Goal: Task Accomplishment & Management: Complete application form

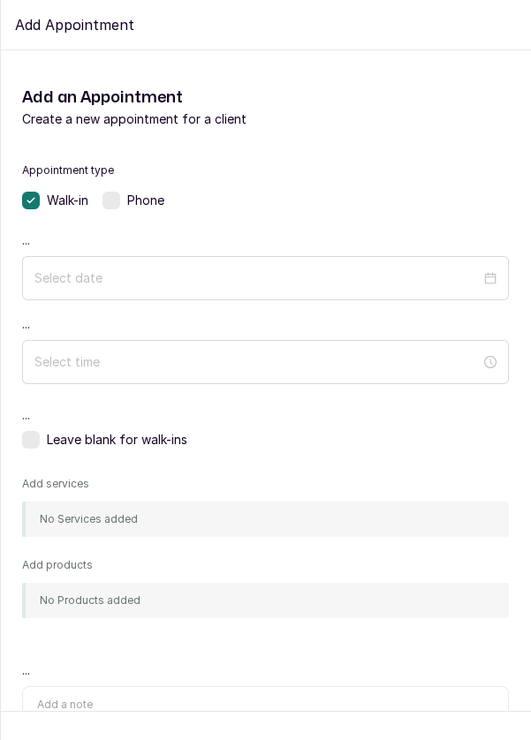
click at [419, 380] on div at bounding box center [265, 362] width 487 height 44
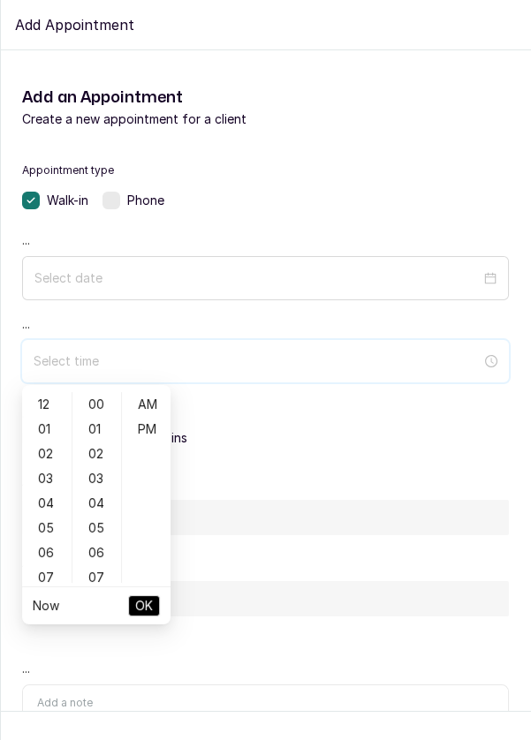
scroll to position [594, 0]
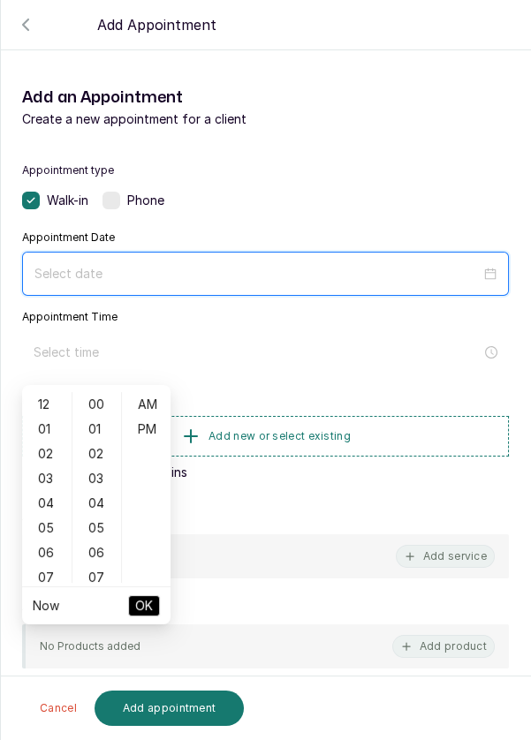
click at [479, 277] on input at bounding box center [257, 273] width 446 height 19
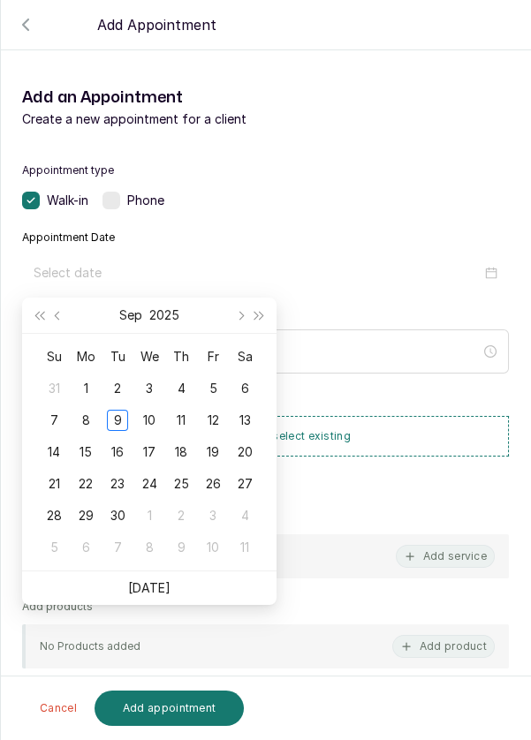
click at [151, 420] on div "10" at bounding box center [149, 420] width 21 height 21
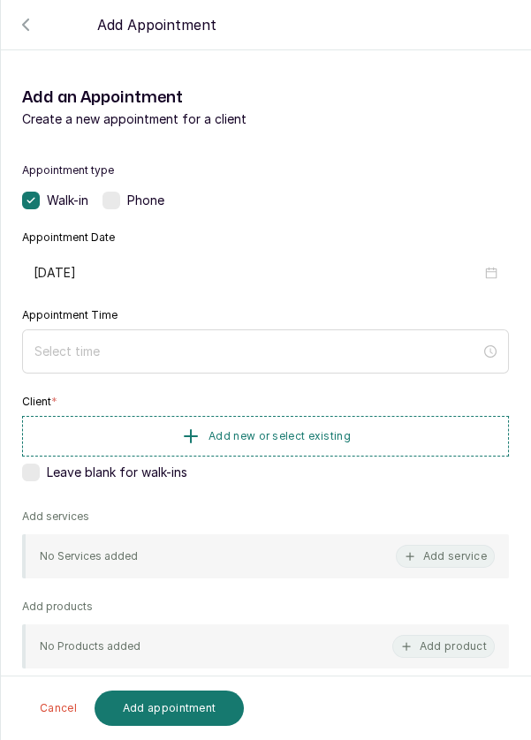
type input "[DATE]"
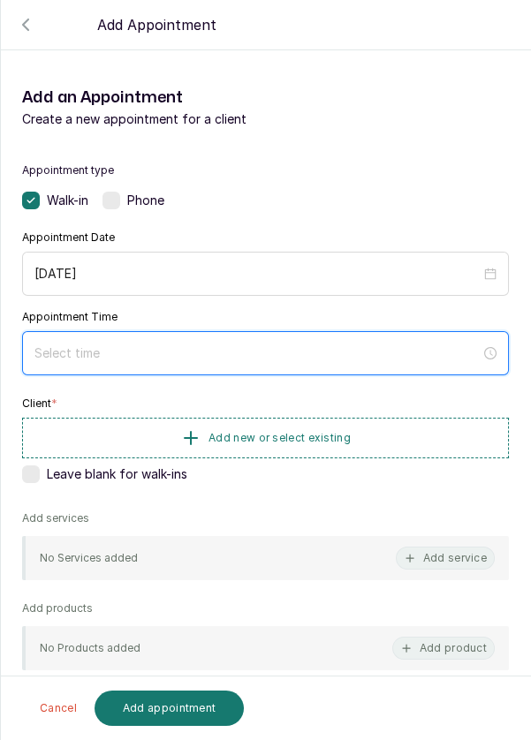
click at [181, 358] on input at bounding box center [257, 352] width 446 height 19
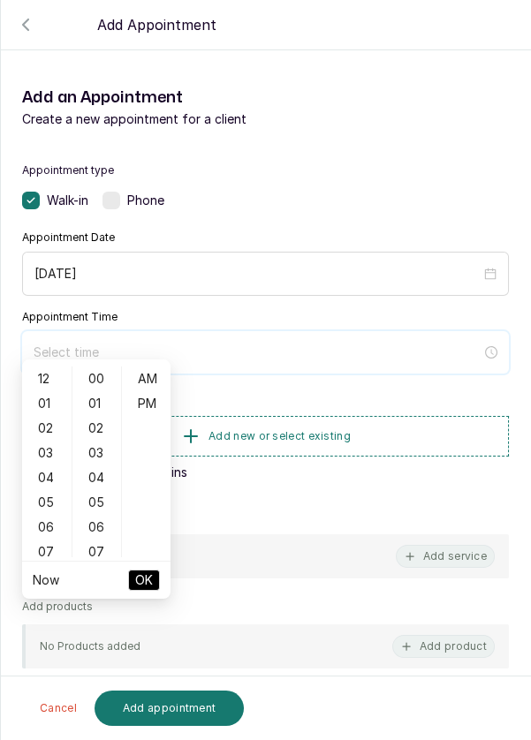
scroll to position [143, 0]
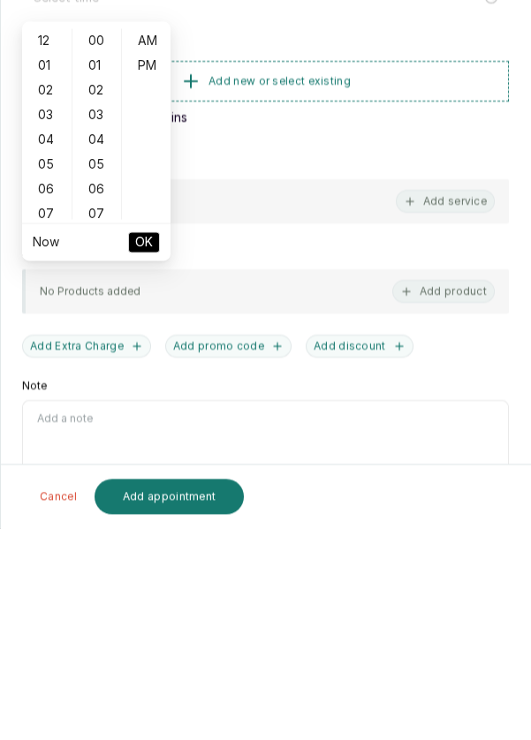
click at [34, 397] on div "06" at bounding box center [47, 401] width 42 height 25
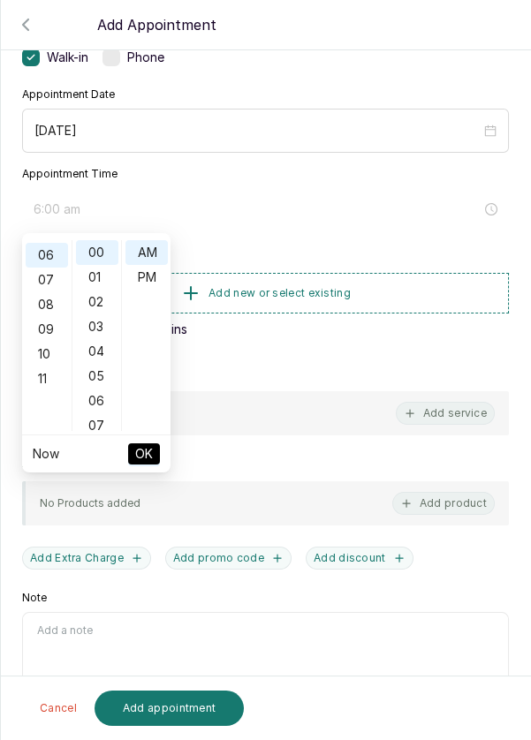
scroll to position [148, 0]
click at [33, 354] on div "10" at bounding box center [47, 351] width 42 height 25
type input "10:00 am"
click at [155, 461] on button "OK" at bounding box center [144, 453] width 32 height 21
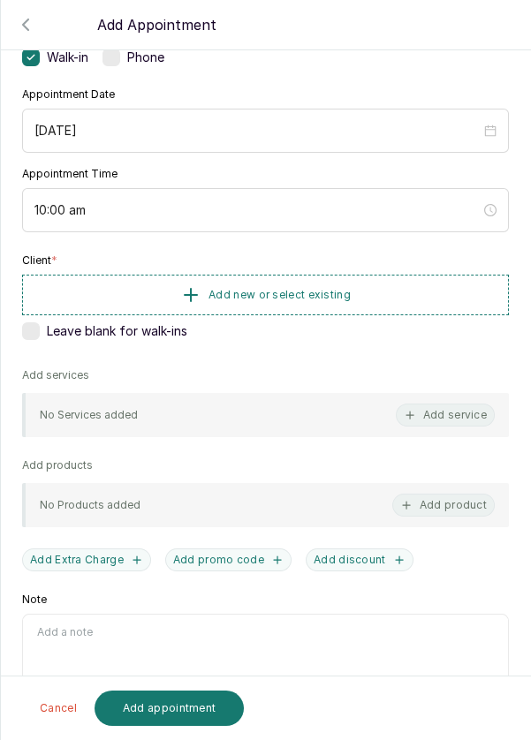
click at [231, 306] on button "Add new or select existing" at bounding box center [265, 295] width 487 height 41
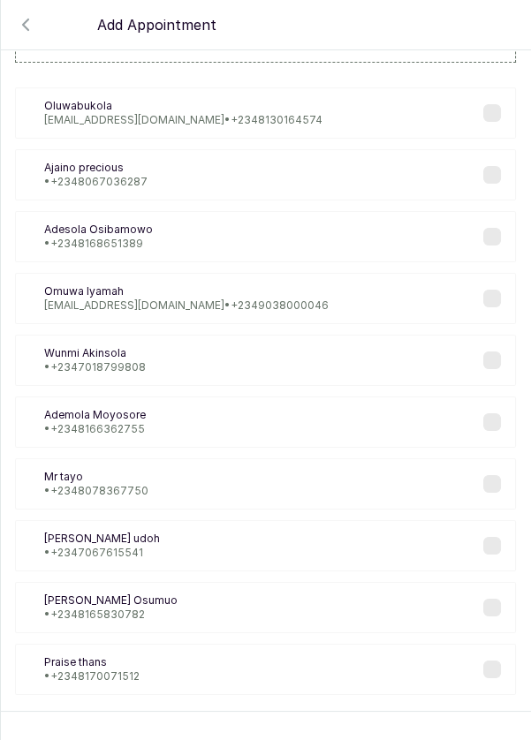
scroll to position [106, 0]
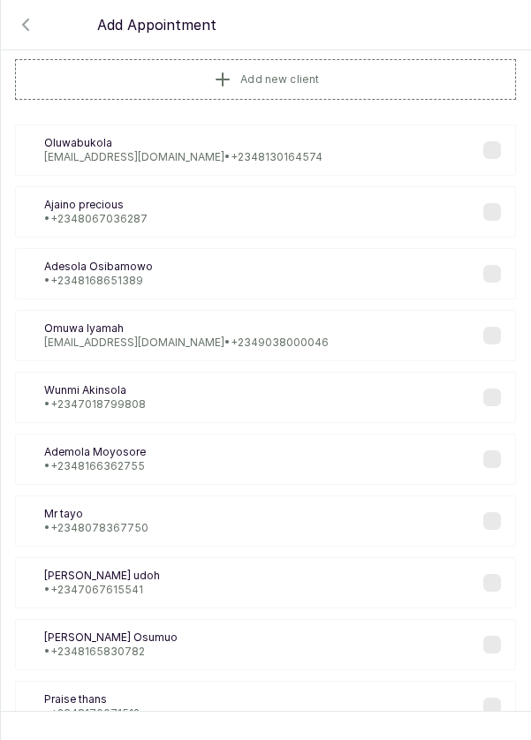
click at [329, 87] on button "Add new client" at bounding box center [265, 79] width 501 height 41
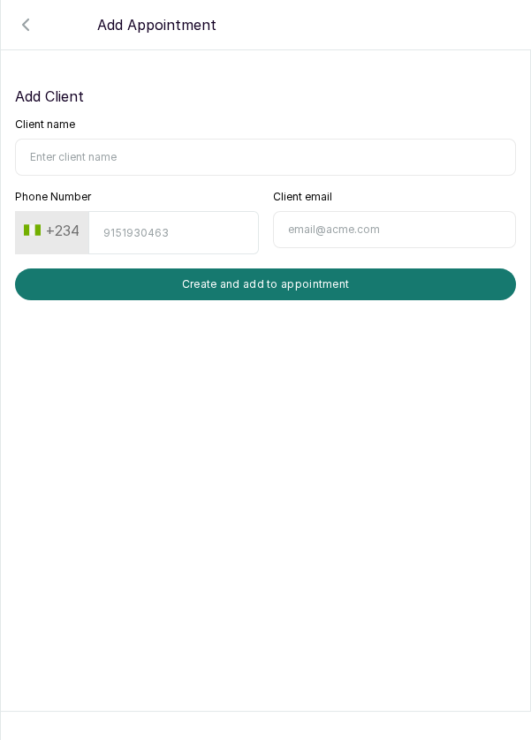
scroll to position [0, 0]
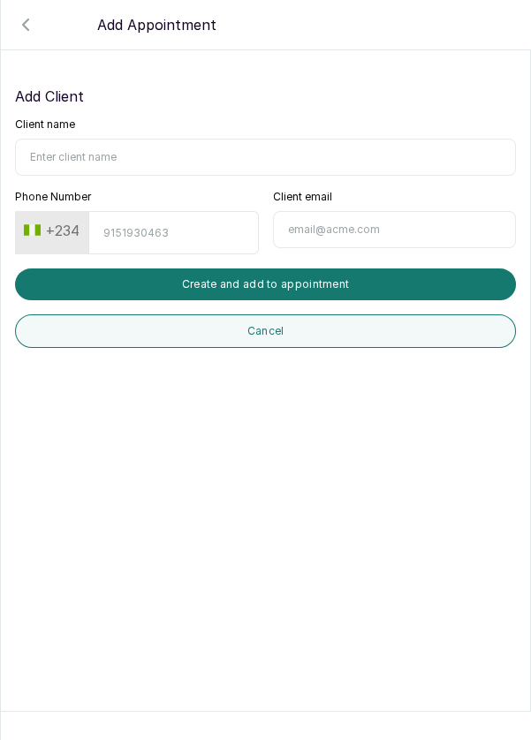
click at [31, 34] on icon "button" at bounding box center [25, 24] width 21 height 21
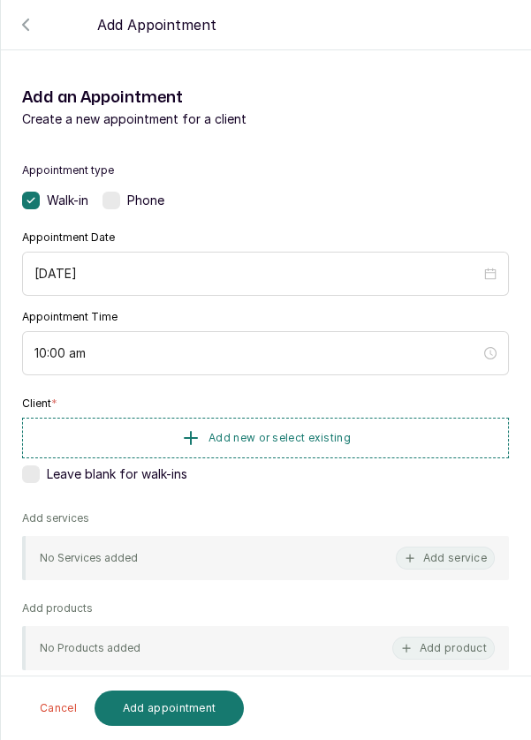
click at [161, 434] on button "Add new or select existing" at bounding box center [265, 438] width 487 height 41
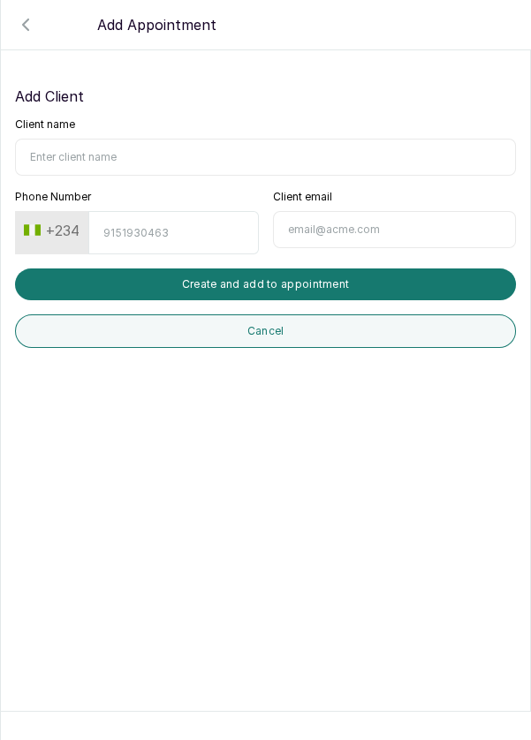
click at [268, 153] on input "Client name" at bounding box center [265, 157] width 501 height 37
type input "[PERSON_NAME]"
click at [184, 237] on input "Phone Number" at bounding box center [173, 232] width 170 height 43
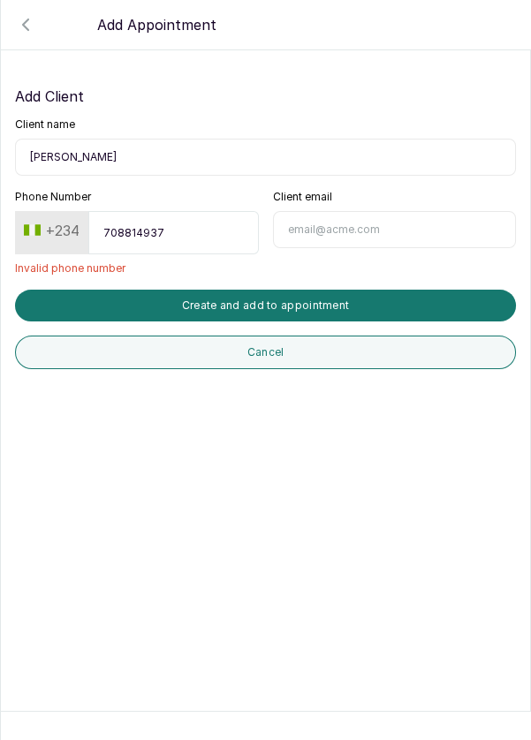
type input "7088149375"
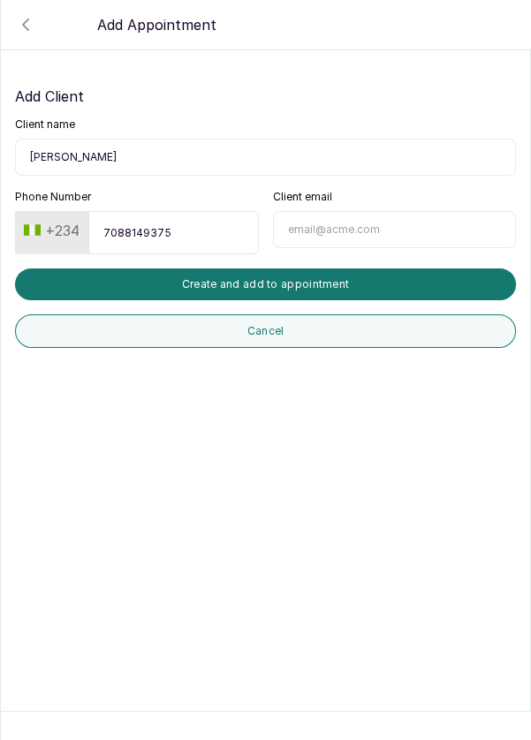
click at [333, 280] on button "Create and add to appointment" at bounding box center [265, 284] width 501 height 32
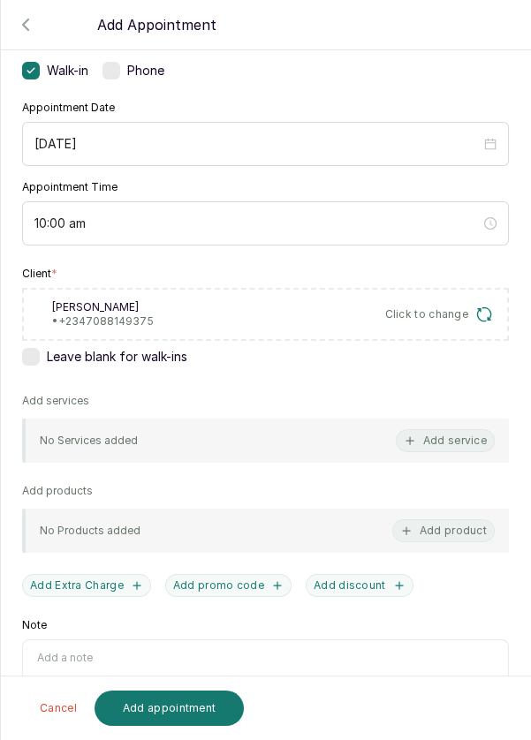
scroll to position [132, 0]
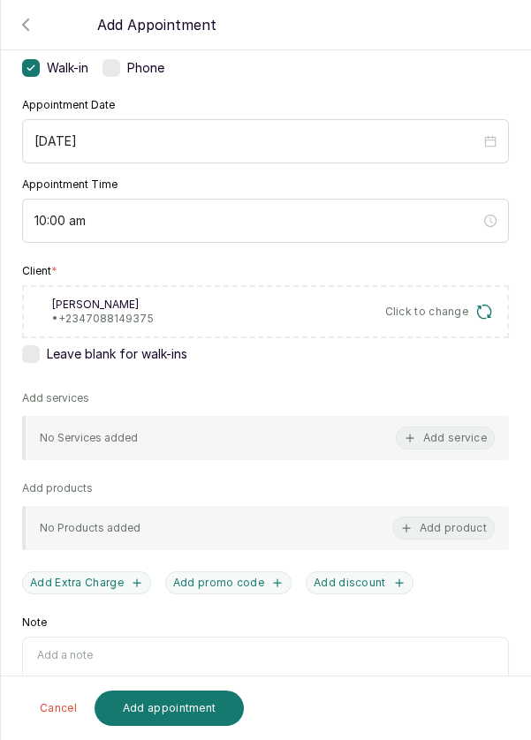
click at [442, 438] on button "Add service" at bounding box center [445, 437] width 99 height 23
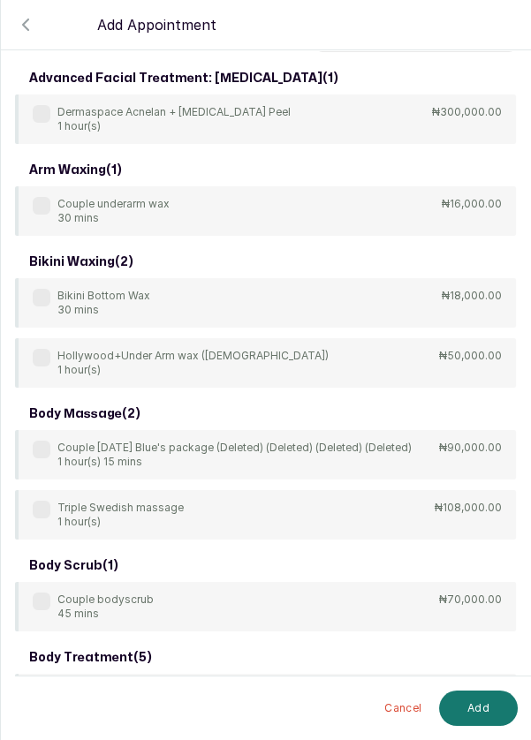
scroll to position [0, 0]
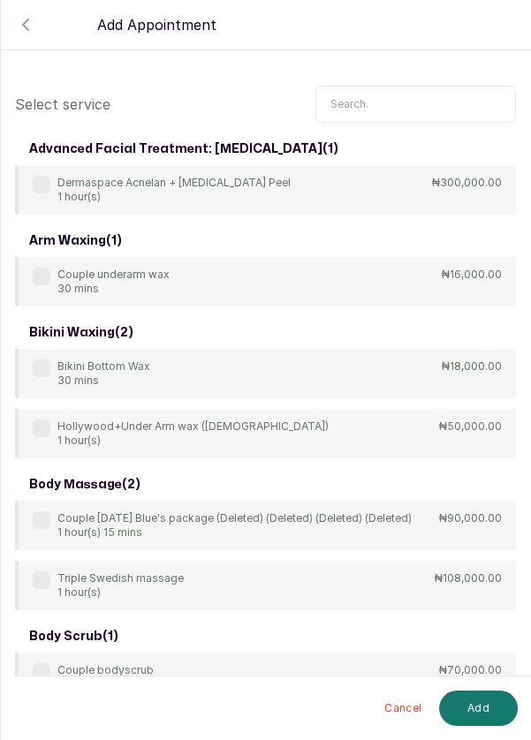
click at [399, 108] on input "text" at bounding box center [415, 104] width 200 height 37
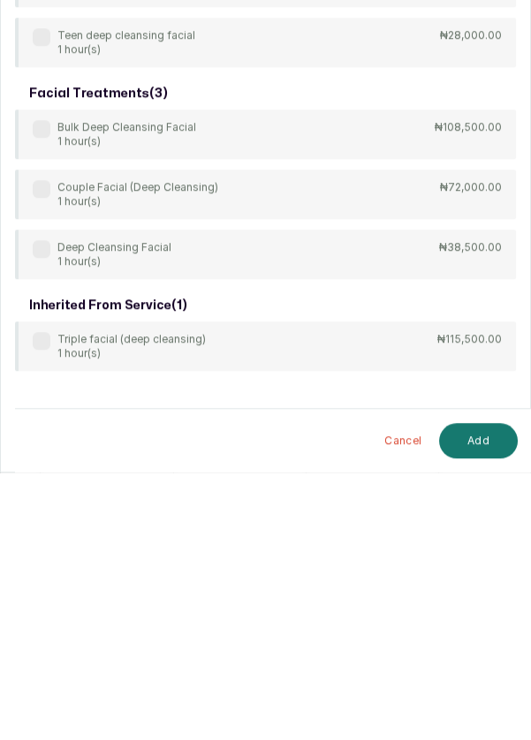
type input "Deep c"
click at [39, 521] on label at bounding box center [42, 517] width 18 height 18
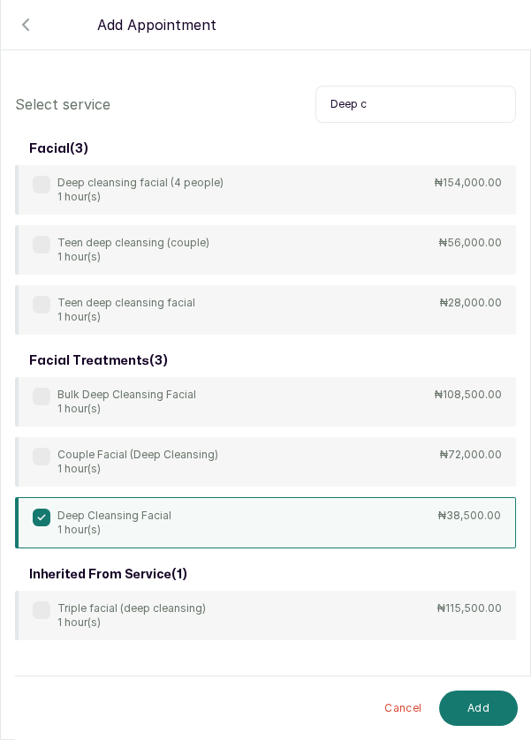
click at [471, 715] on button "Add" at bounding box center [478, 708] width 79 height 35
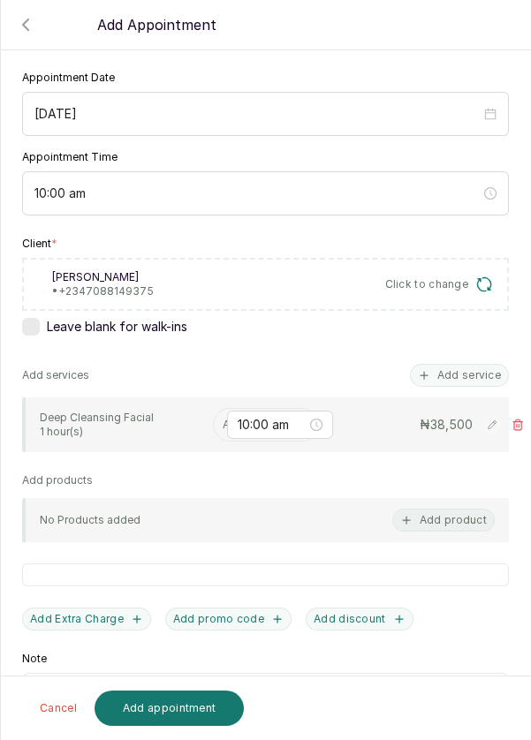
scroll to position [164, 0]
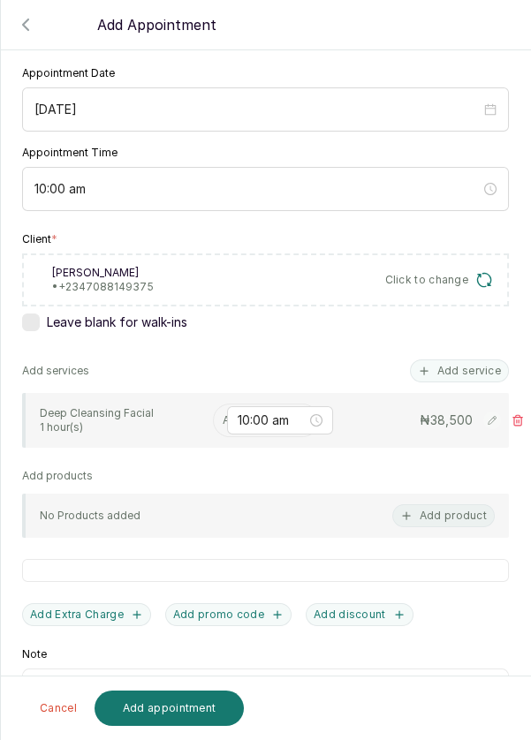
click at [223, 419] on input "text" at bounding box center [224, 420] width 3 height 12
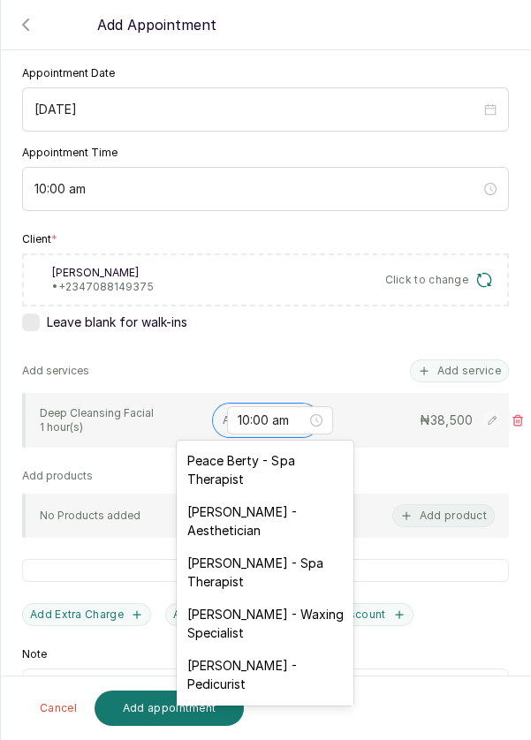
scroll to position [219, 0]
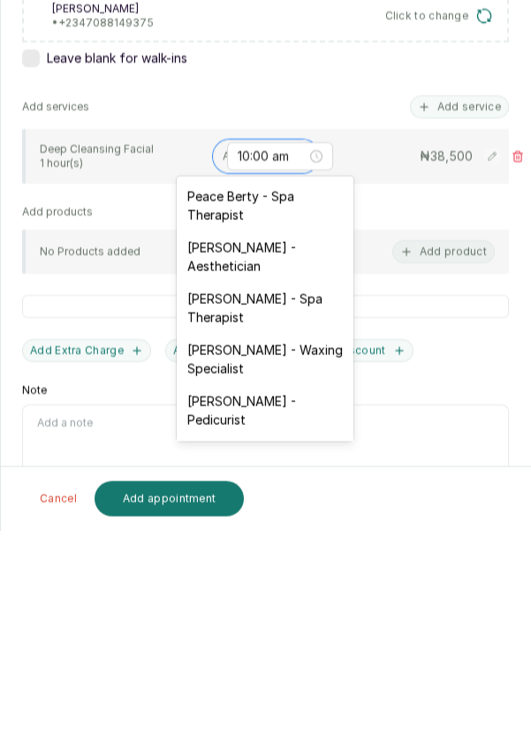
click at [298, 464] on div "[PERSON_NAME] - Aesthetician" at bounding box center [265, 466] width 177 height 51
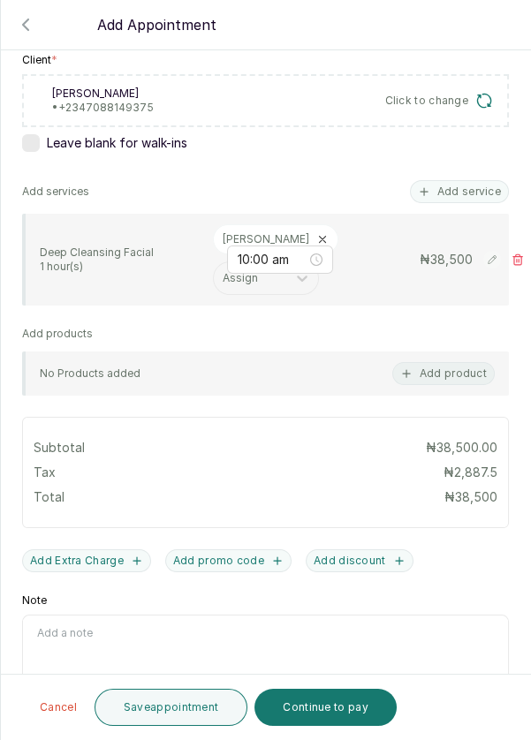
scroll to position [0, 0]
click at [148, 726] on button "Save appointment" at bounding box center [171, 707] width 154 height 37
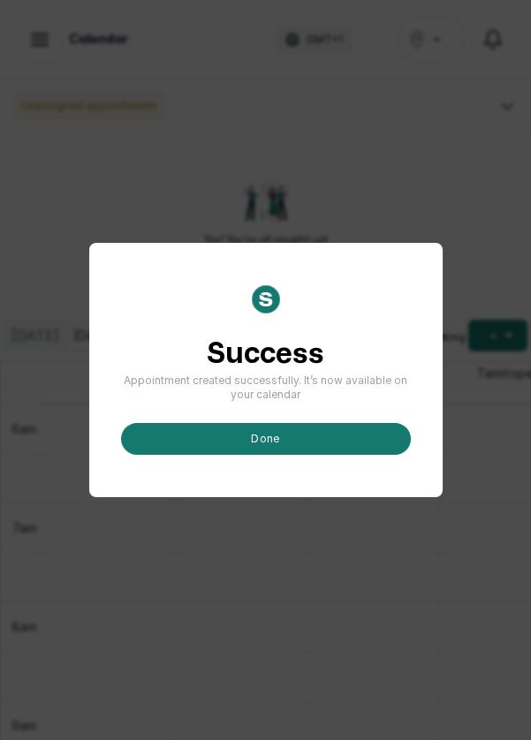
click at [378, 455] on button "done" at bounding box center [266, 439] width 290 height 32
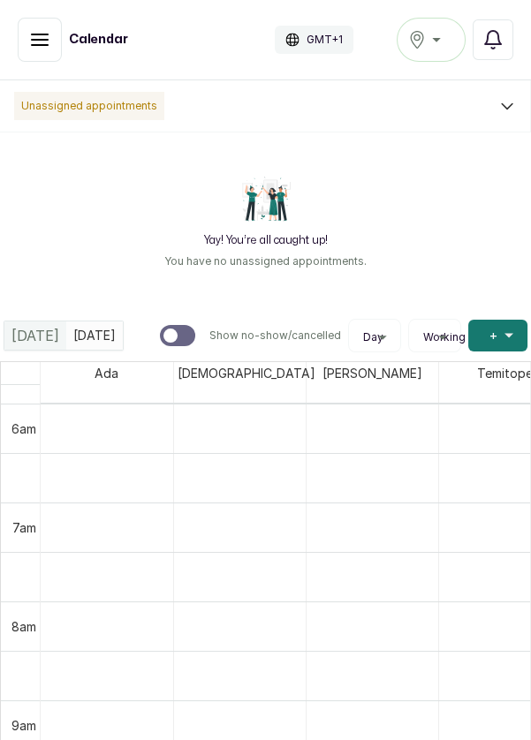
click at [495, 343] on button "Add +" at bounding box center [497, 336] width 59 height 32
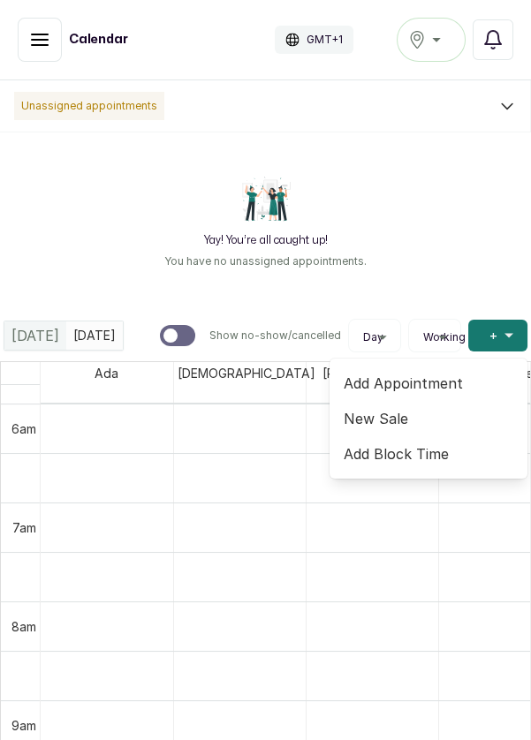
click at [433, 392] on span "Add Appointment" at bounding box center [428, 383] width 170 height 21
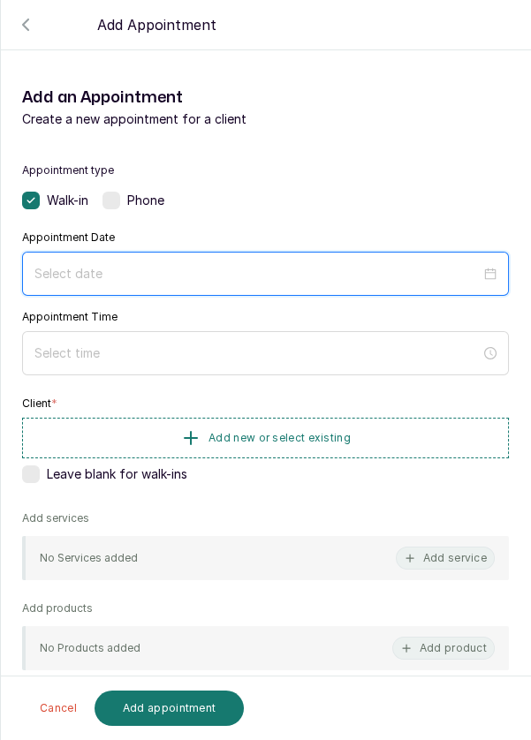
click at [465, 279] on input at bounding box center [257, 273] width 446 height 19
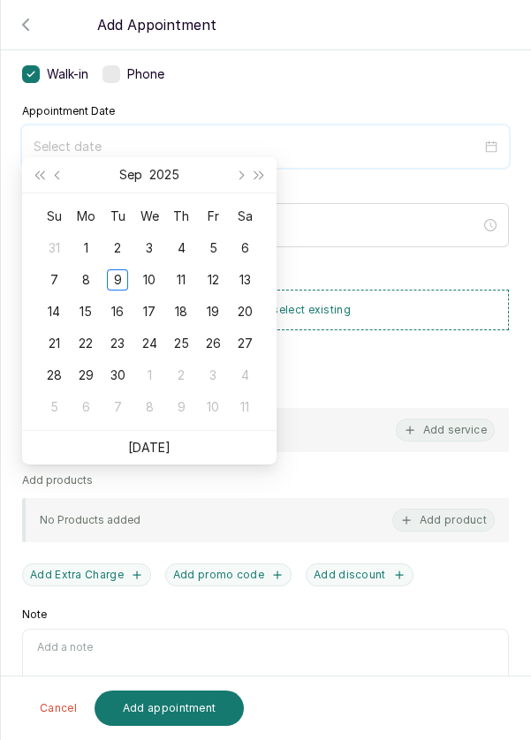
scroll to position [140, 0]
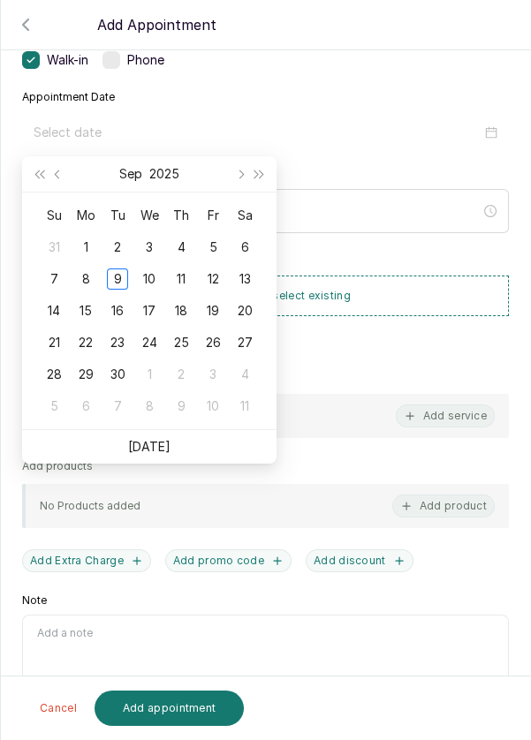
click at [154, 285] on div "10" at bounding box center [149, 278] width 21 height 21
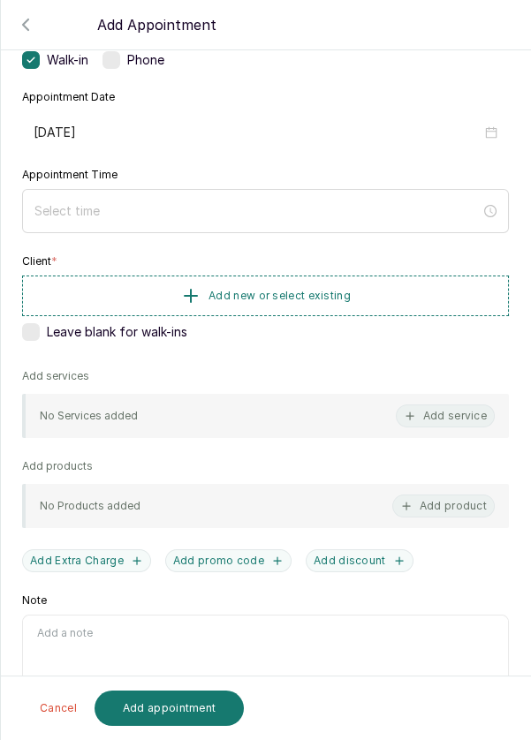
type input "[DATE]"
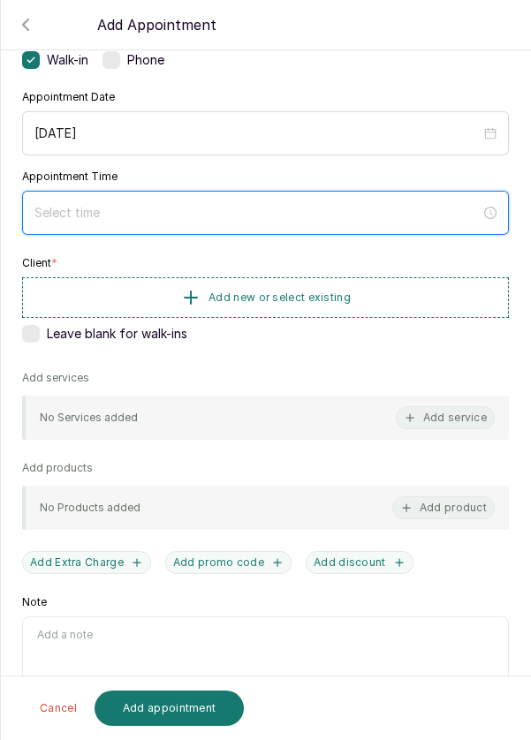
click at [445, 208] on input at bounding box center [257, 212] width 446 height 19
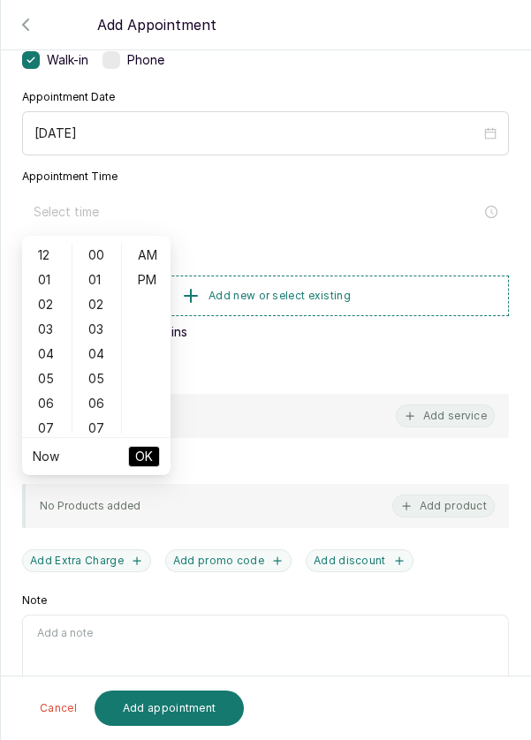
click at [34, 343] on div "04" at bounding box center [47, 354] width 42 height 25
click at [36, 407] on div "10" at bounding box center [47, 404] width 42 height 25
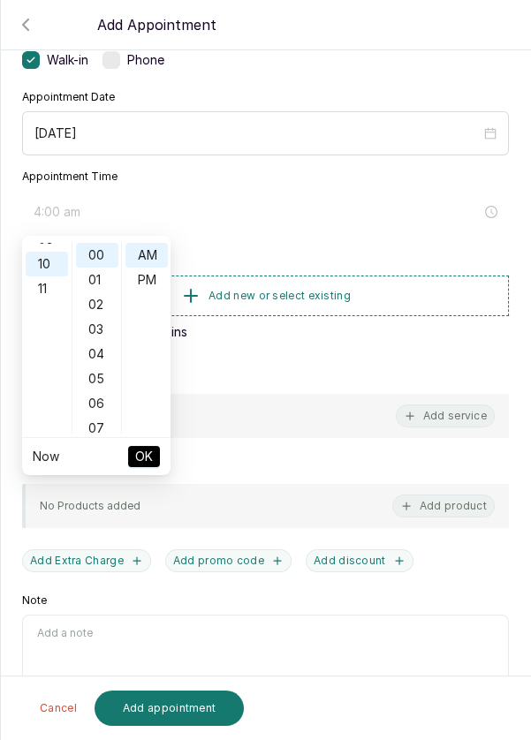
type input "10:00 am"
click at [149, 461] on span "OK" at bounding box center [144, 457] width 18 height 34
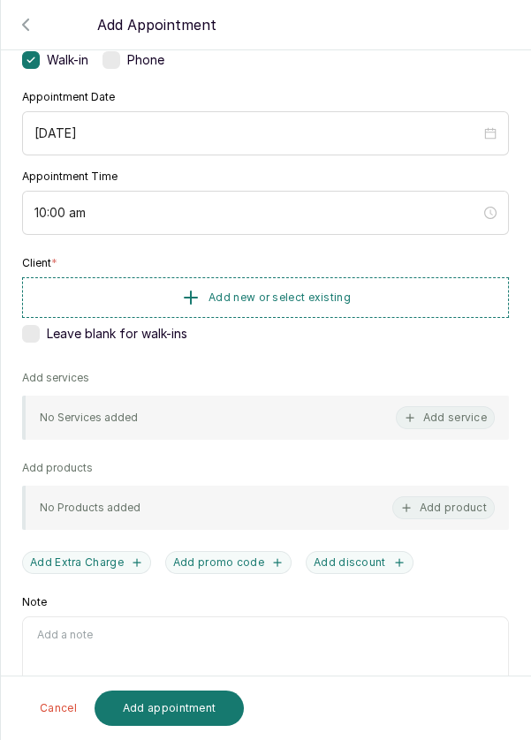
click at [384, 307] on button "Add new or select existing" at bounding box center [265, 297] width 487 height 41
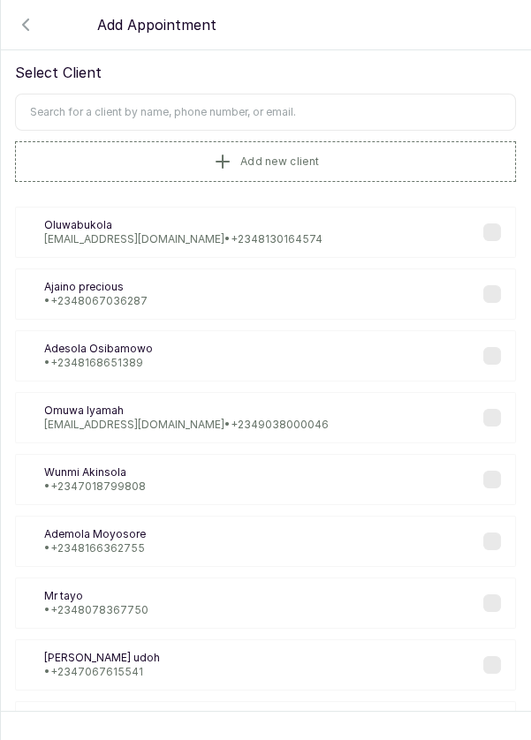
scroll to position [0, 0]
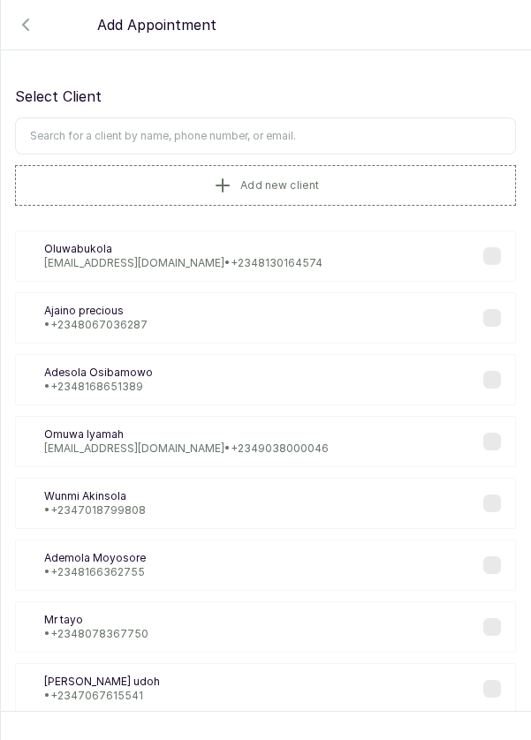
click at [433, 135] on input "text" at bounding box center [265, 135] width 501 height 37
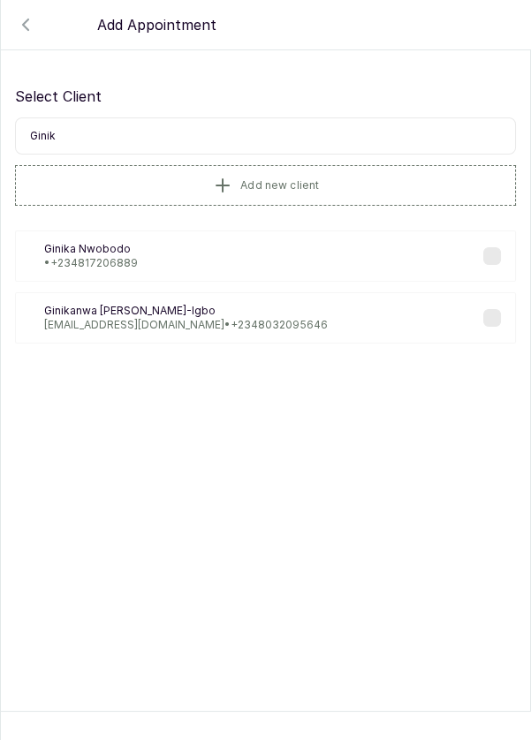
type input "Ginika"
click at [150, 257] on div "GN [PERSON_NAME] • [PHONE_NUMBER]" at bounding box center [265, 255] width 501 height 51
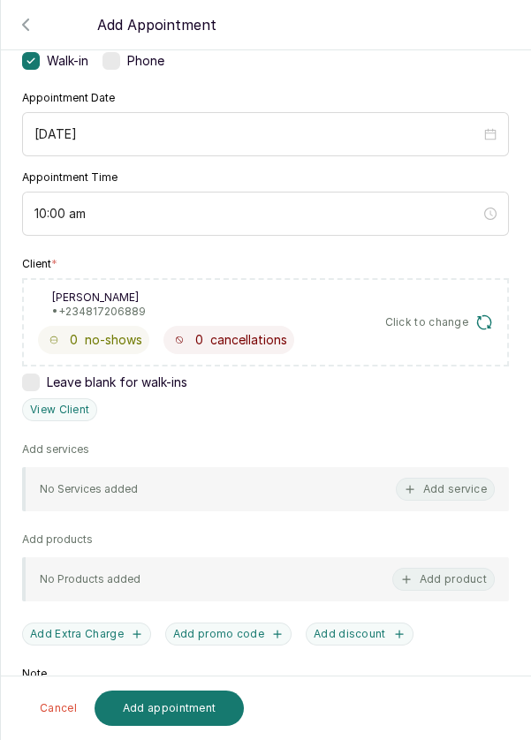
scroll to position [141, 0]
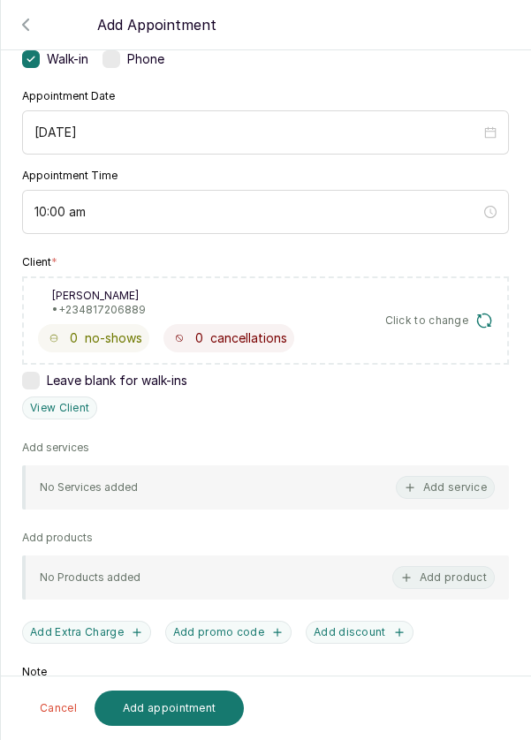
click at [448, 487] on button "Add service" at bounding box center [445, 487] width 99 height 23
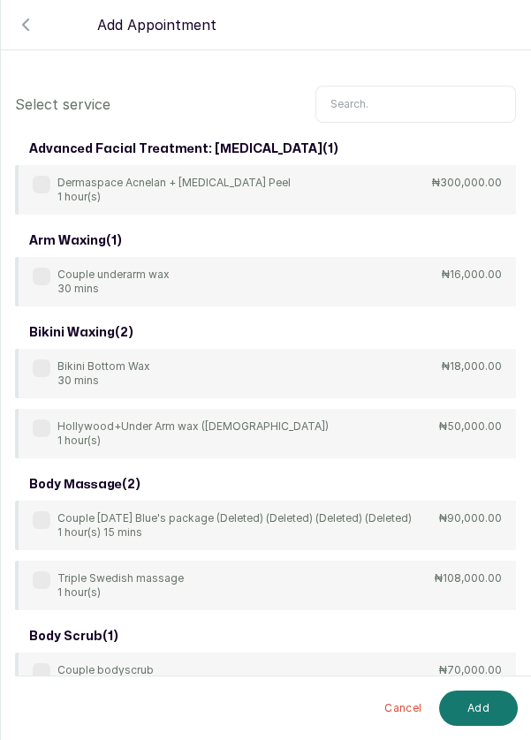
scroll to position [16, 0]
click at [389, 90] on input "text" at bounding box center [415, 104] width 200 height 37
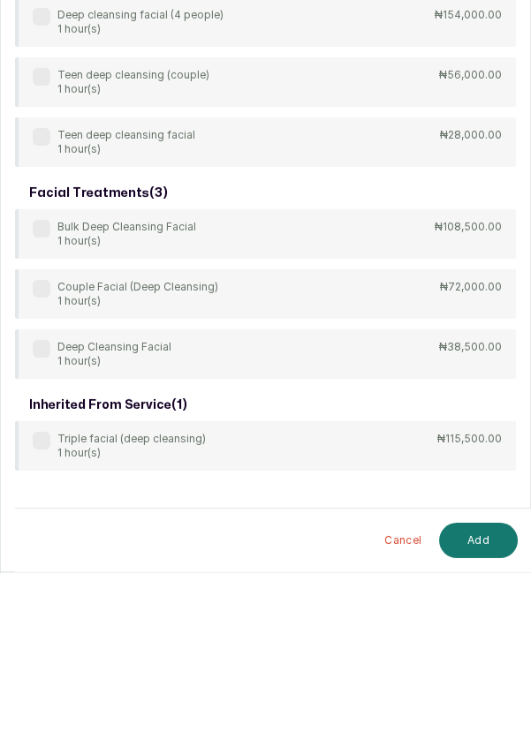
type input "Deep cl"
click at [391, 506] on div "Deep Cleansing Facial 1 hour(s) ₦38,500.00" at bounding box center [265, 521] width 501 height 49
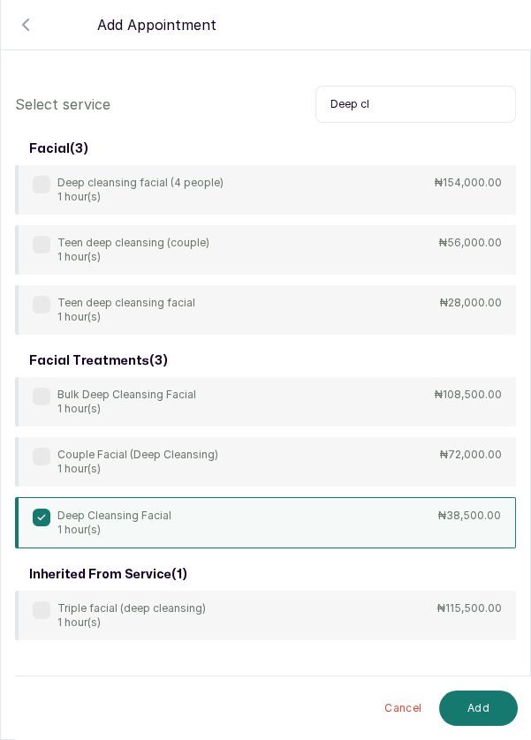
click at [481, 713] on button "Add" at bounding box center [478, 708] width 79 height 35
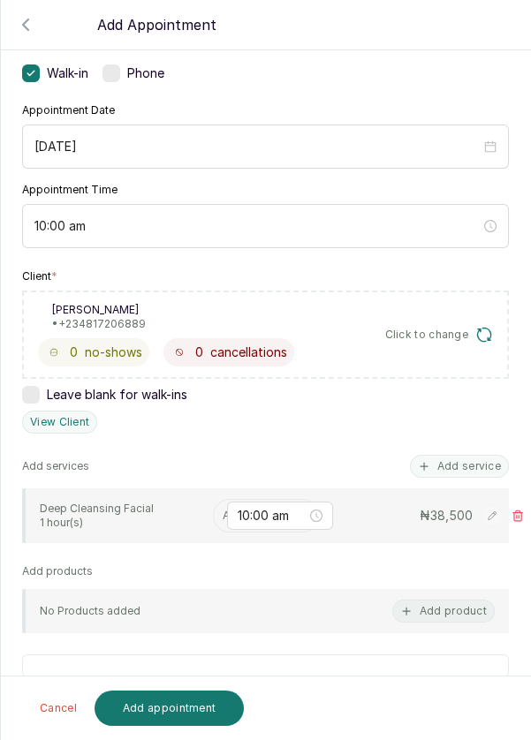
scroll to position [140, 0]
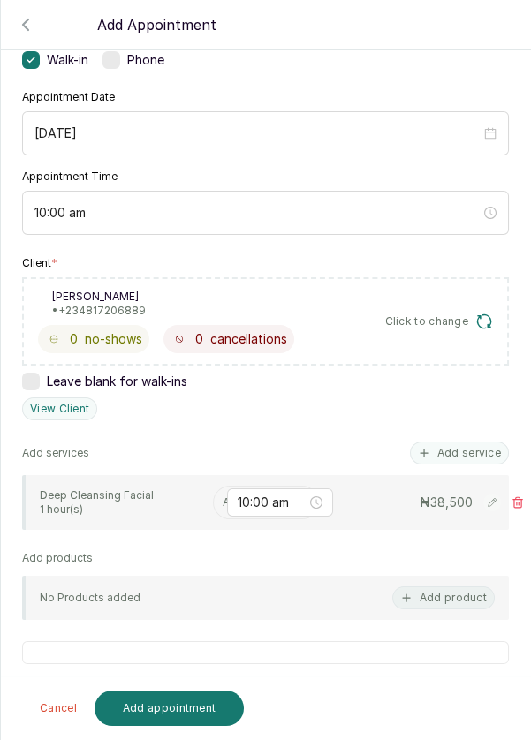
click at [223, 496] on input "text" at bounding box center [224, 502] width 3 height 12
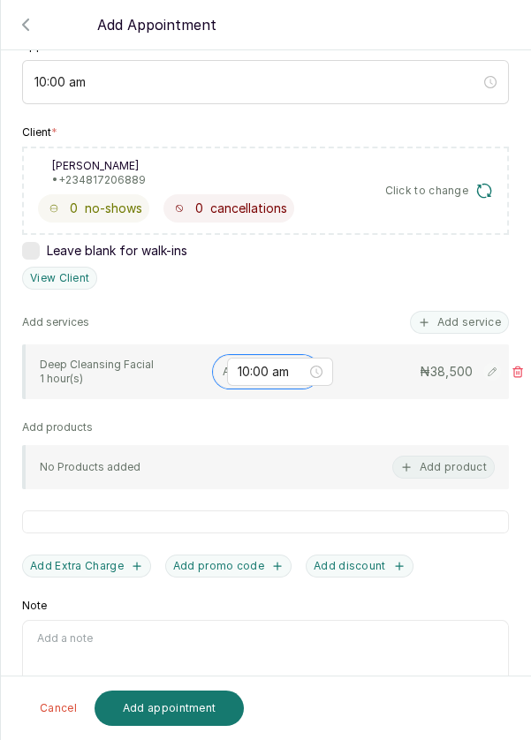
scroll to position [276, 0]
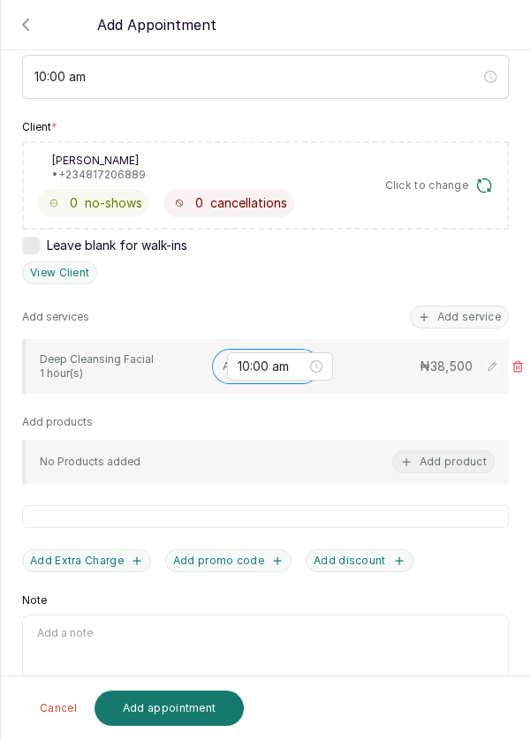
click at [223, 360] on input "text" at bounding box center [224, 366] width 3 height 12
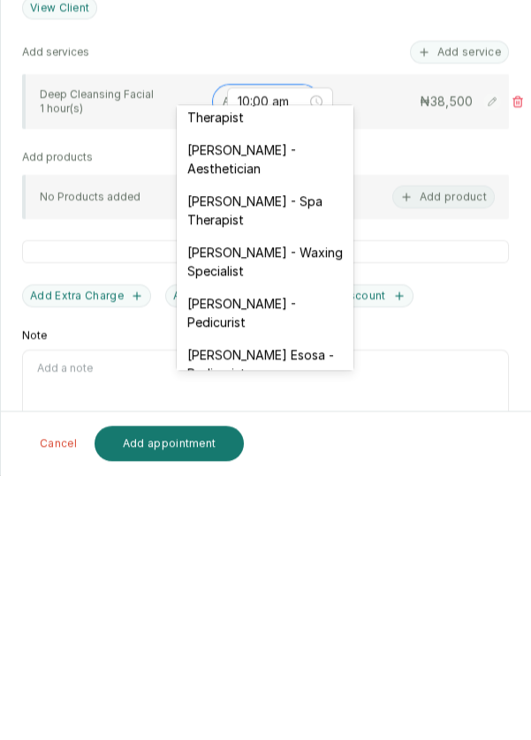
scroll to position [29, 0]
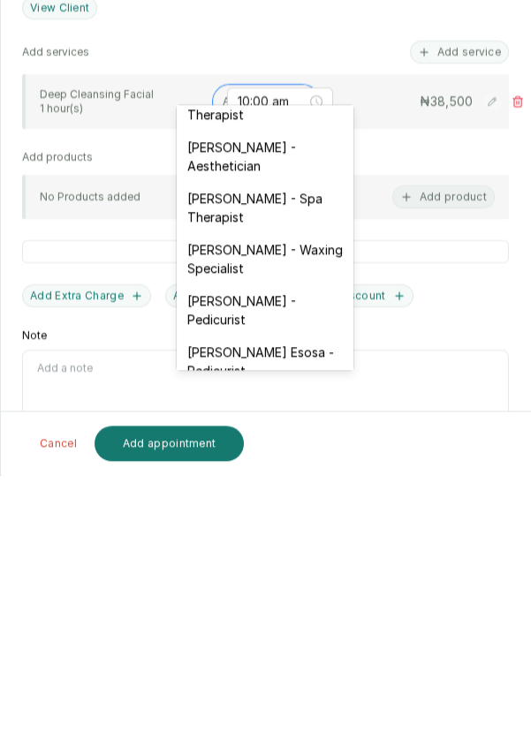
click at [317, 522] on div "[PERSON_NAME] - Waxing Specialist" at bounding box center [265, 523] width 177 height 51
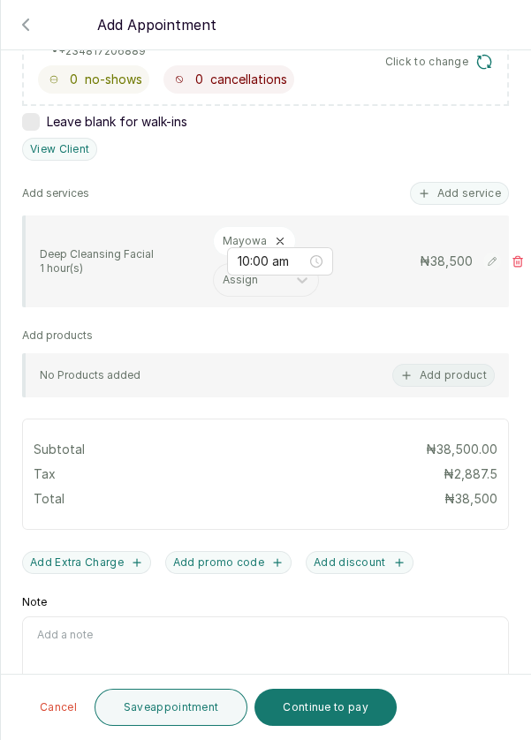
scroll to position [402, 0]
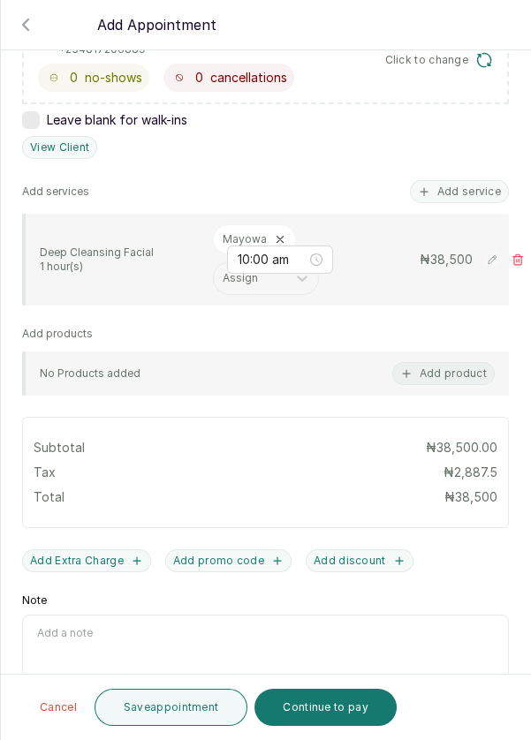
click at [159, 707] on button "Save appointment" at bounding box center [171, 707] width 154 height 37
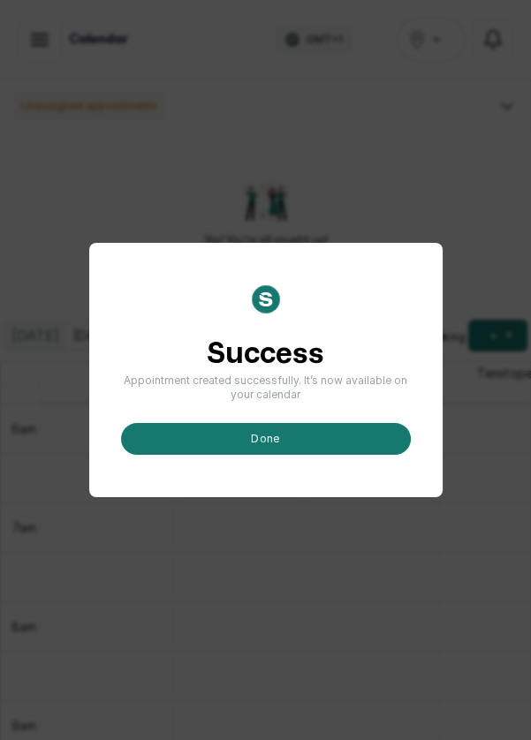
click at [323, 455] on button "done" at bounding box center [266, 439] width 290 height 32
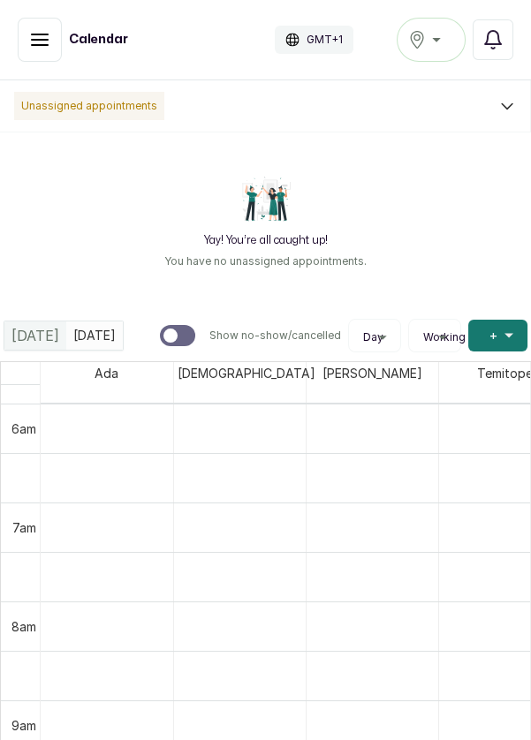
click at [487, 343] on button "Add +" at bounding box center [497, 336] width 59 height 32
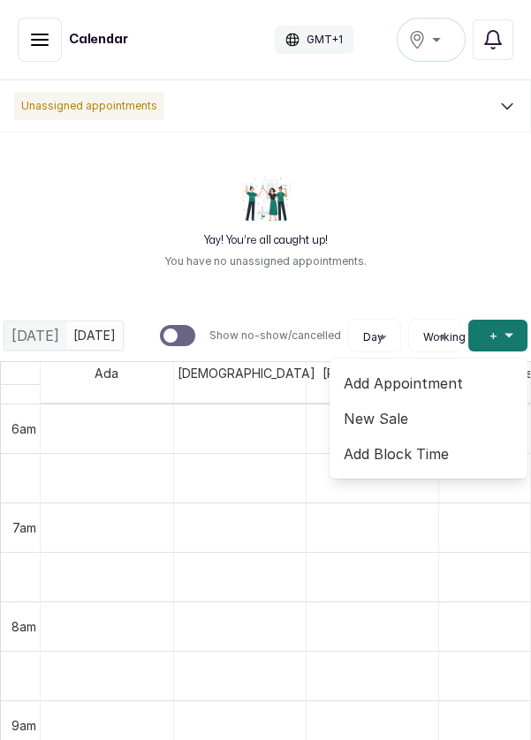
click at [415, 385] on span "Add Appointment" at bounding box center [428, 383] width 170 height 21
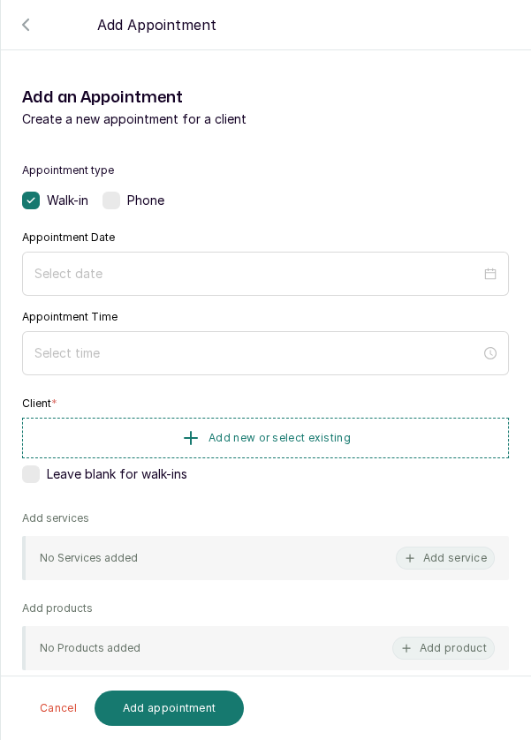
scroll to position [3, 0]
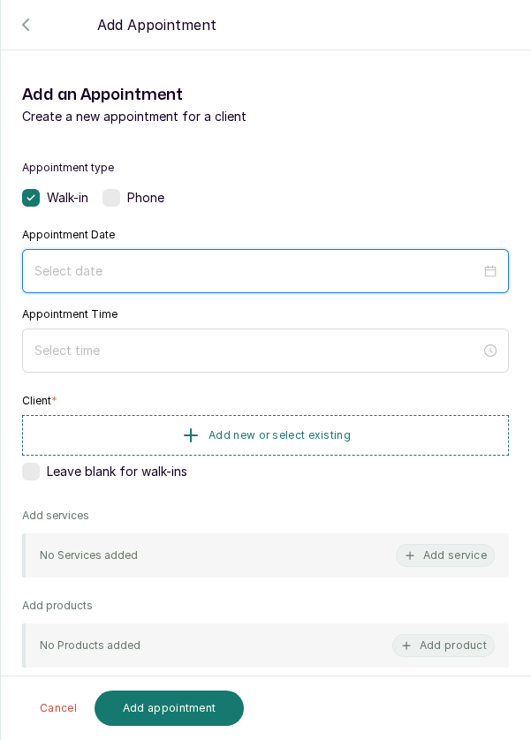
click at [399, 273] on input at bounding box center [257, 270] width 446 height 19
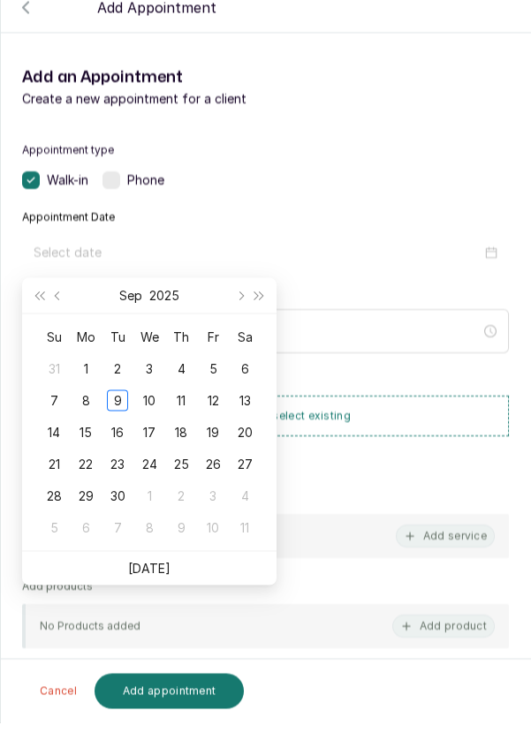
click at [149, 418] on div "10" at bounding box center [149, 417] width 21 height 21
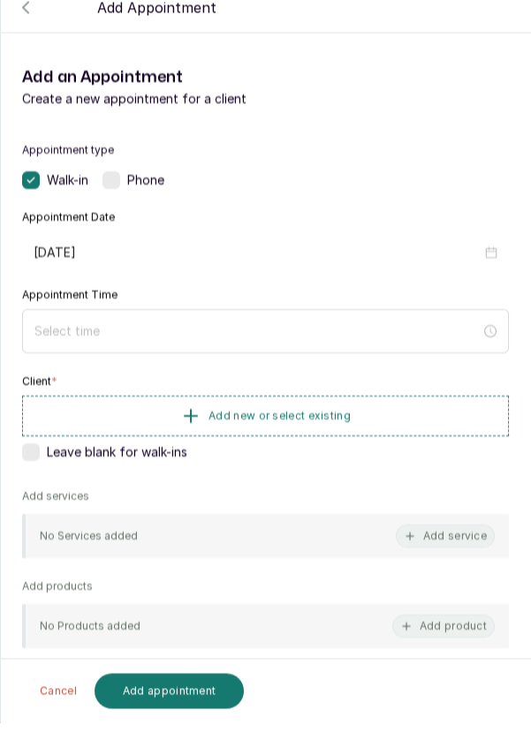
type input "[DATE]"
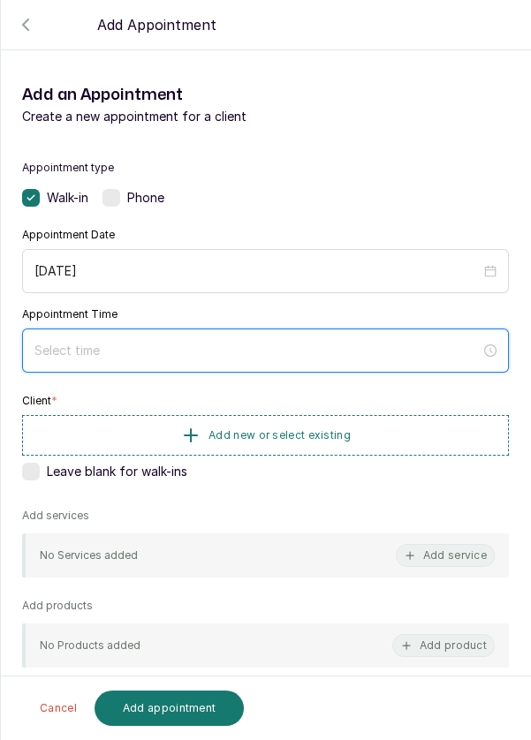
click at [279, 357] on input at bounding box center [257, 350] width 446 height 19
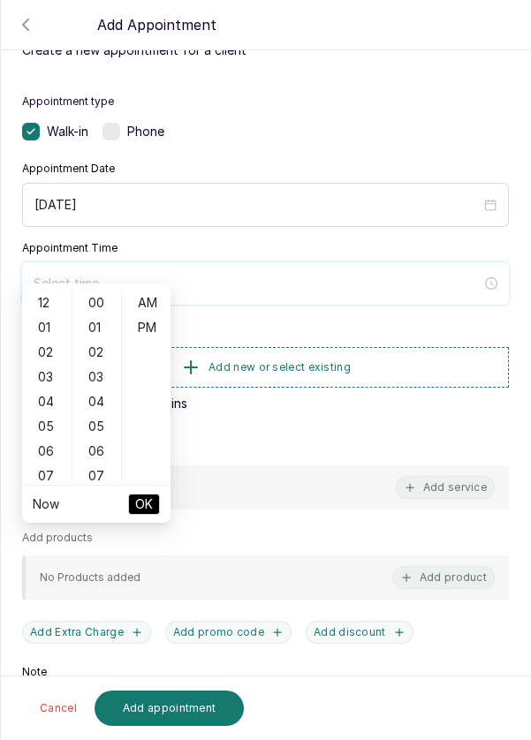
scroll to position [143, 0]
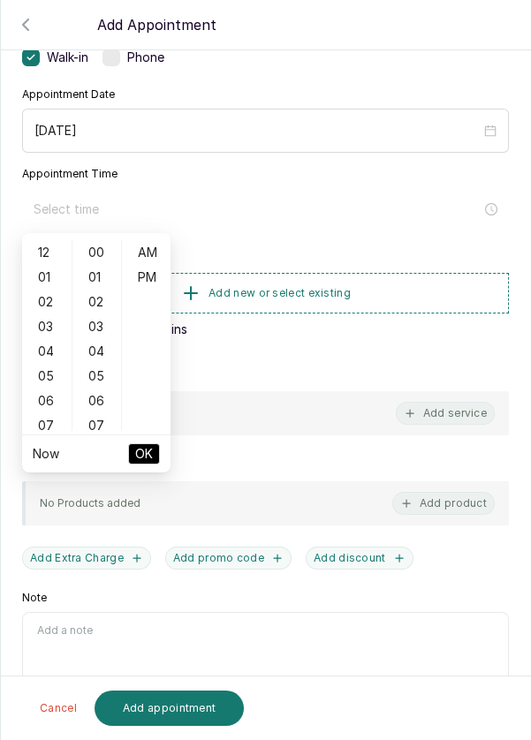
click at [37, 361] on div "04" at bounding box center [47, 351] width 42 height 25
click at [40, 426] on div "11" at bounding box center [47, 426] width 42 height 25
type input "11:00 am"
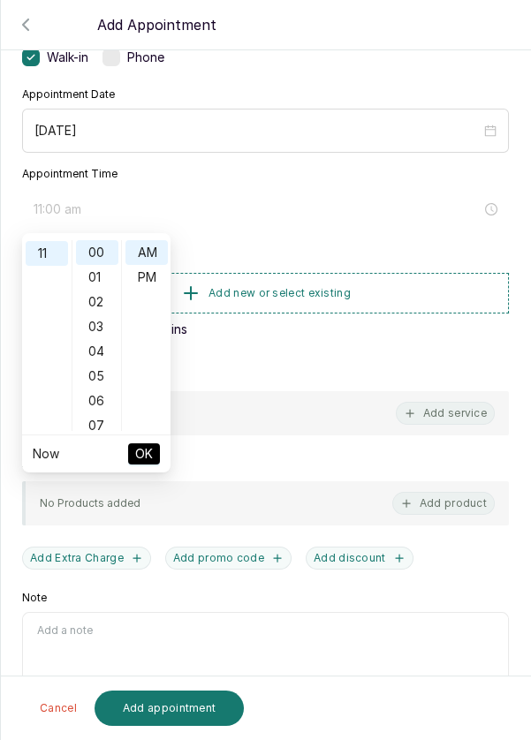
click at [147, 454] on span "OK" at bounding box center [144, 454] width 18 height 34
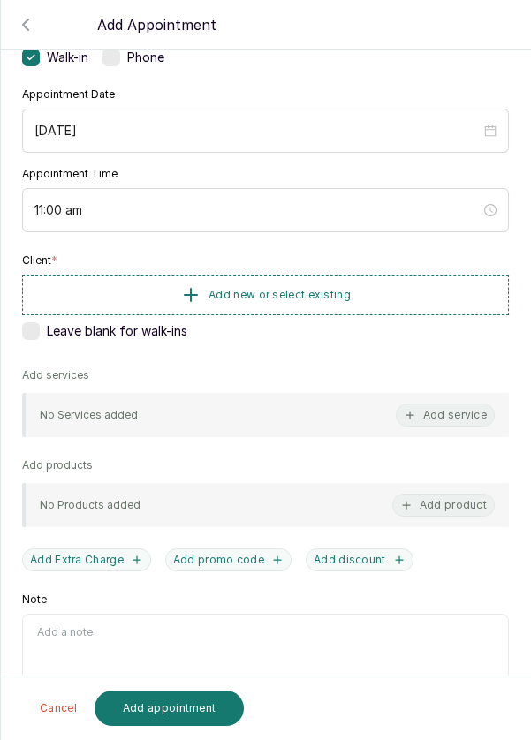
click at [350, 309] on button "Add new or select existing" at bounding box center [265, 295] width 487 height 41
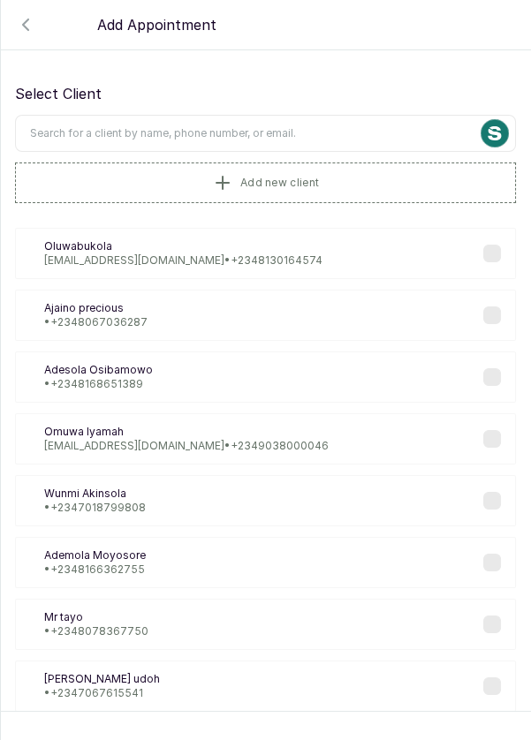
scroll to position [0, 0]
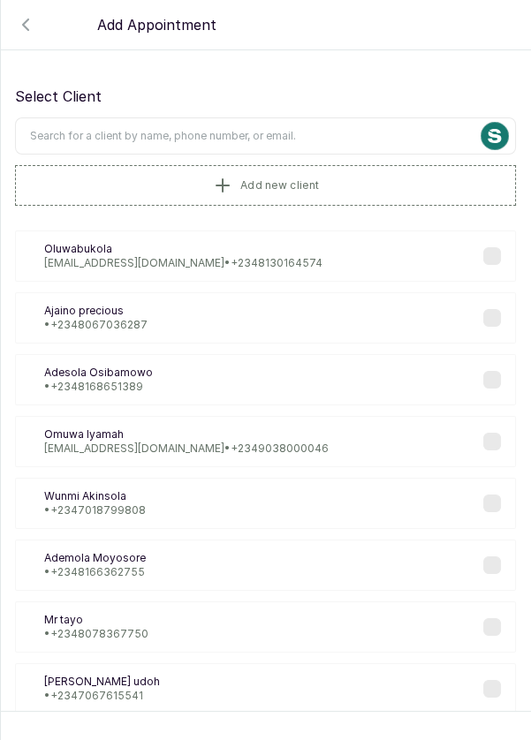
click at [383, 133] on input "text" at bounding box center [265, 135] width 501 height 37
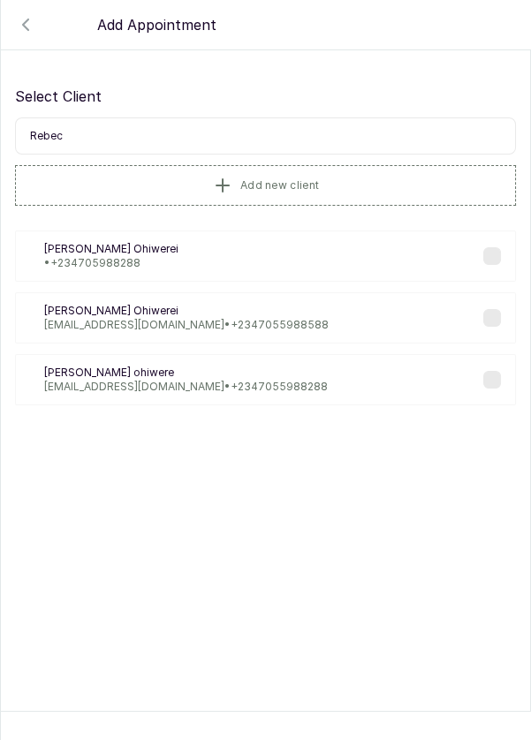
type input "Rebecc"
click at [197, 260] on div "RO [PERSON_NAME] • [PHONE_NUMBER]" at bounding box center [265, 255] width 501 height 51
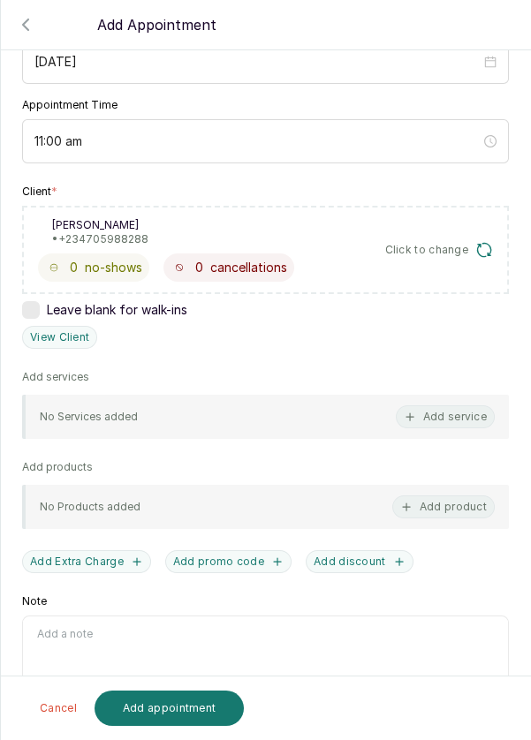
scroll to position [214, 0]
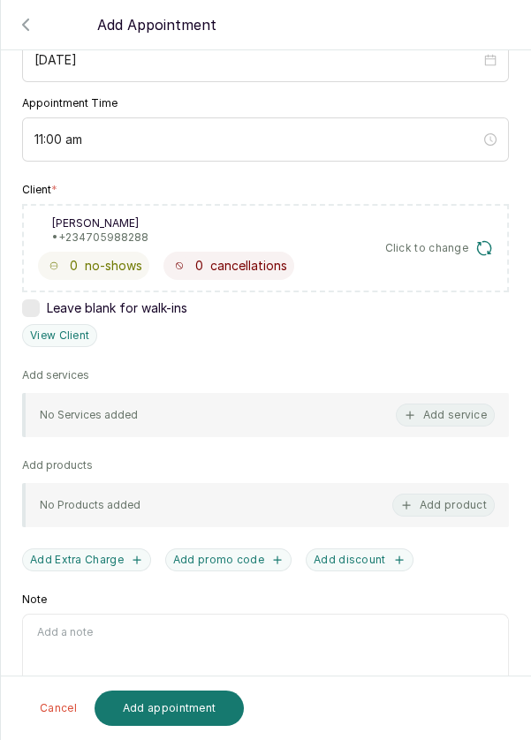
click at [449, 412] on button "Add service" at bounding box center [445, 415] width 99 height 23
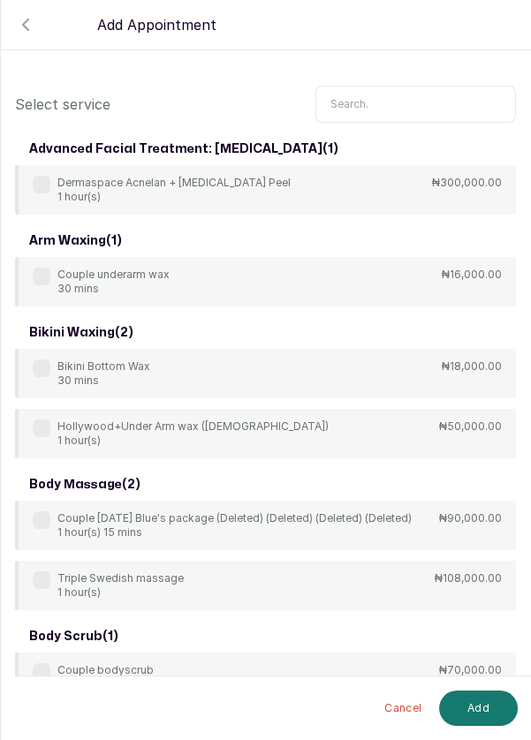
scroll to position [0, 0]
click at [404, 106] on input "text" at bounding box center [415, 104] width 200 height 37
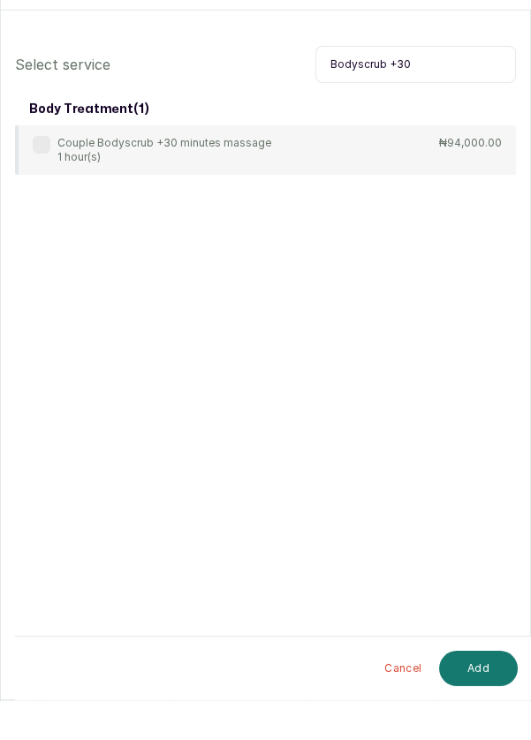
click at [432, 109] on input "Bodyscrub +30" at bounding box center [415, 104] width 200 height 37
type input "Bod"
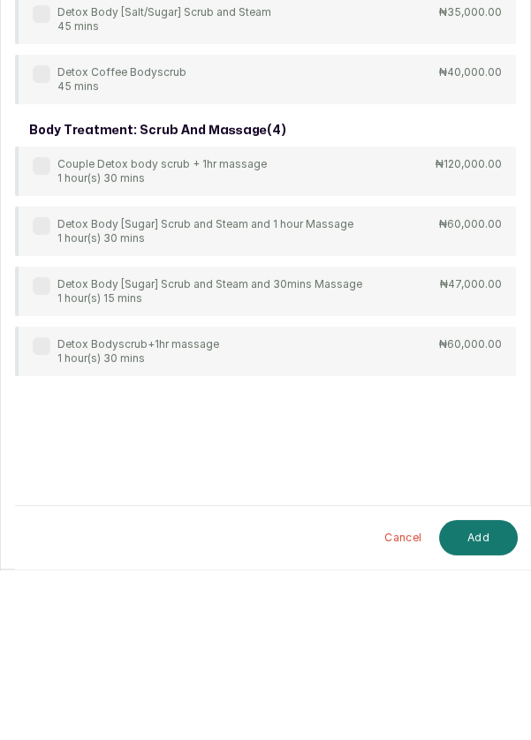
click at [318, 461] on p "Detox Body [Sugar] Scrub and Steam and 30mins Massage" at bounding box center [209, 455] width 305 height 14
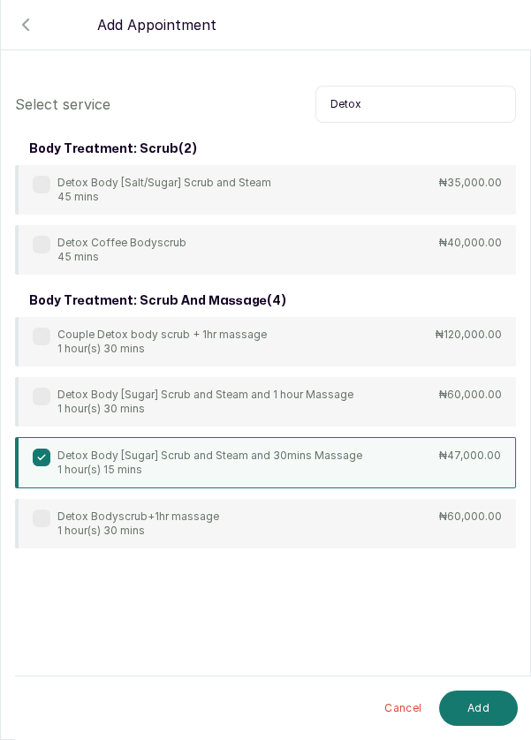
click at [434, 110] on input "Detox" at bounding box center [415, 104] width 200 height 37
type input "D"
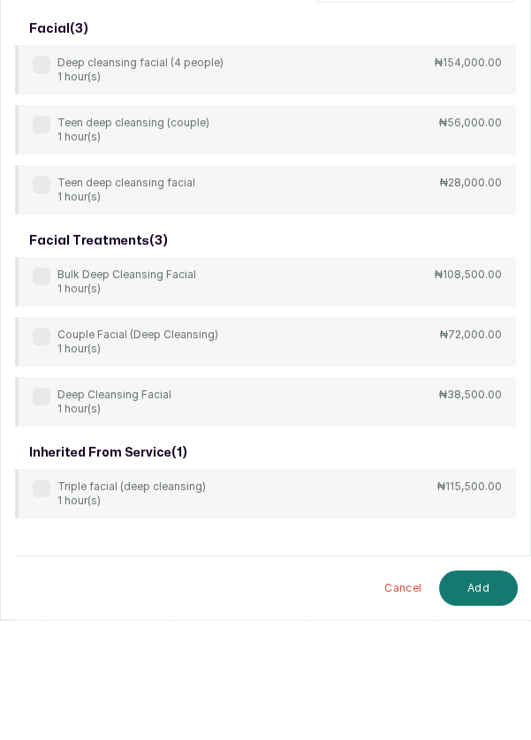
type input "Deep clea"
click at [45, 521] on label at bounding box center [42, 517] width 18 height 18
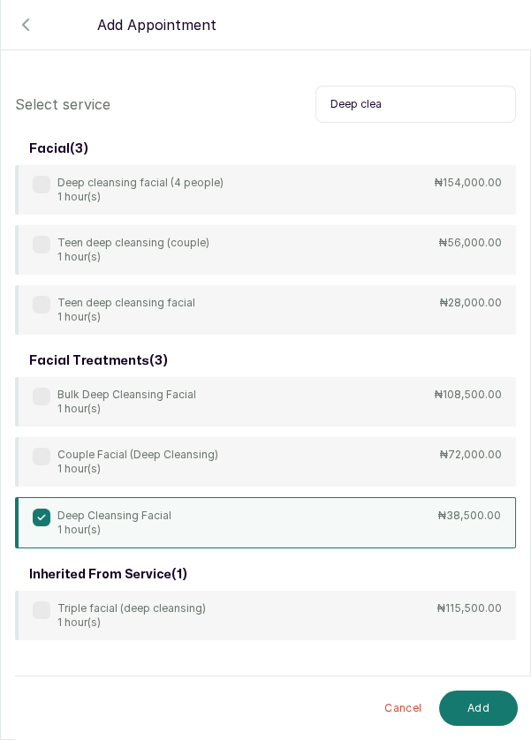
click at [466, 715] on button "Add" at bounding box center [478, 708] width 79 height 35
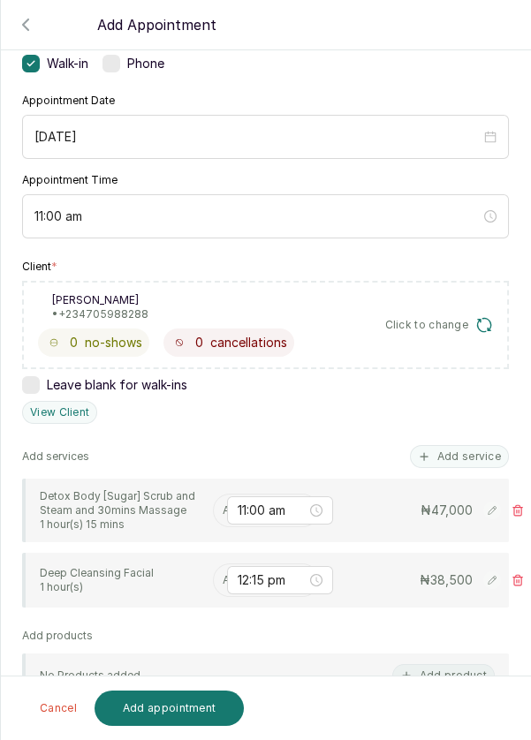
scroll to position [155, 0]
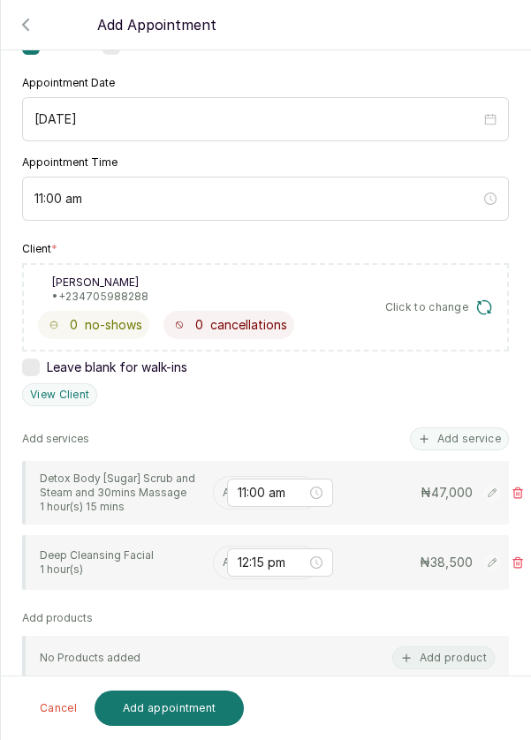
click at [223, 494] on input "text" at bounding box center [224, 493] width 3 height 12
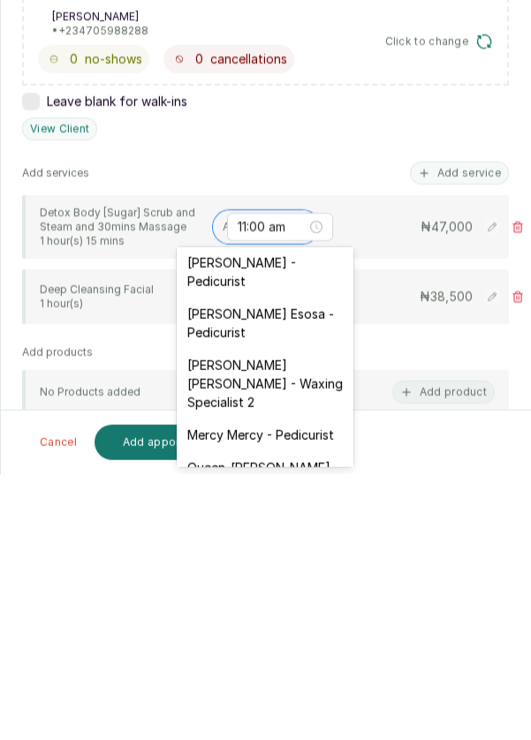
scroll to position [210, 0]
click at [322, 541] on div "[PERSON_NAME] - Pedicurist" at bounding box center [265, 536] width 177 height 51
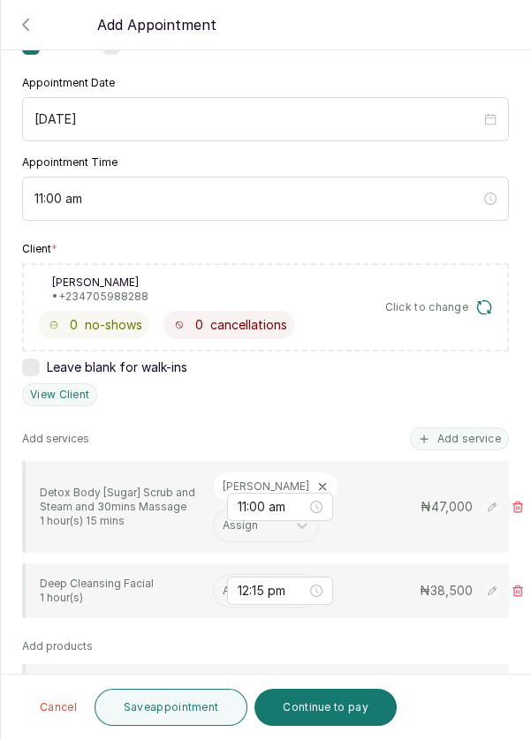
click at [223, 597] on input "text" at bounding box center [224, 591] width 3 height 12
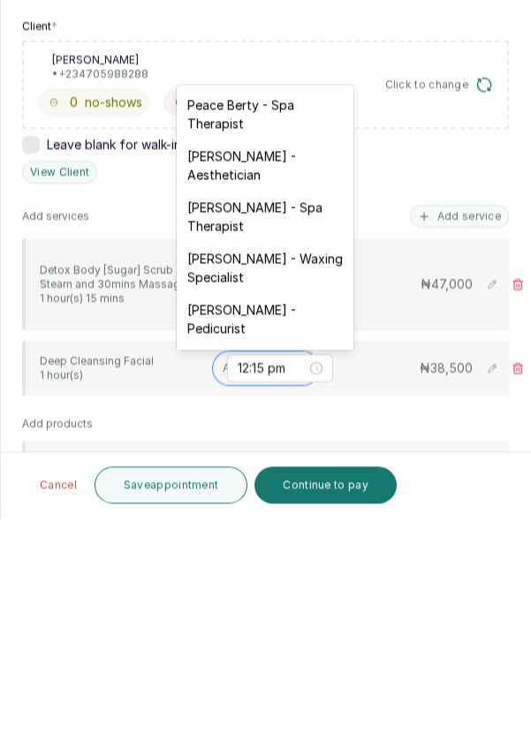
scroll to position [82, 0]
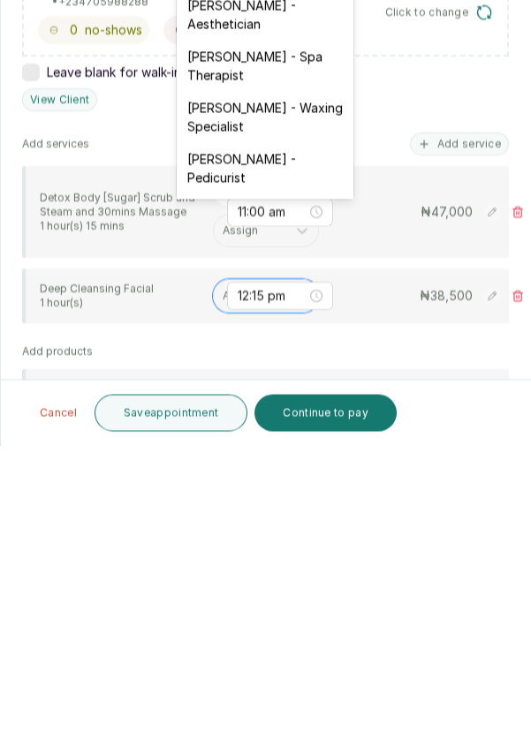
click at [303, 312] on div "[PERSON_NAME] - Aesthetician" at bounding box center [265, 308] width 177 height 51
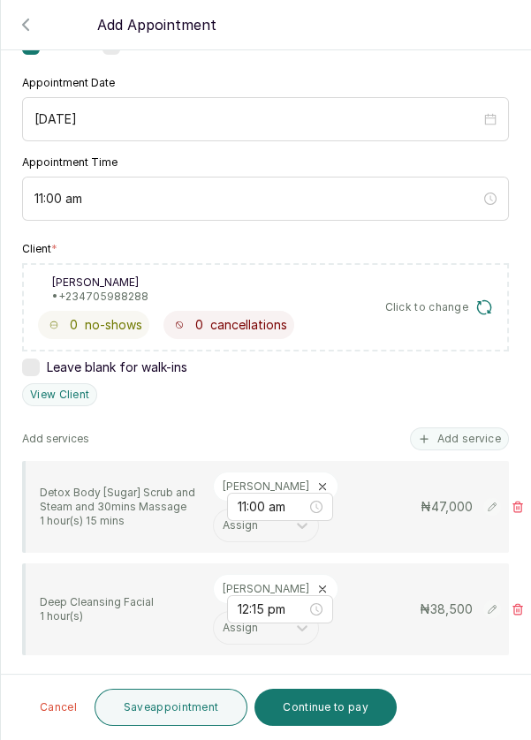
click at [188, 722] on button "Save appointment" at bounding box center [171, 707] width 154 height 37
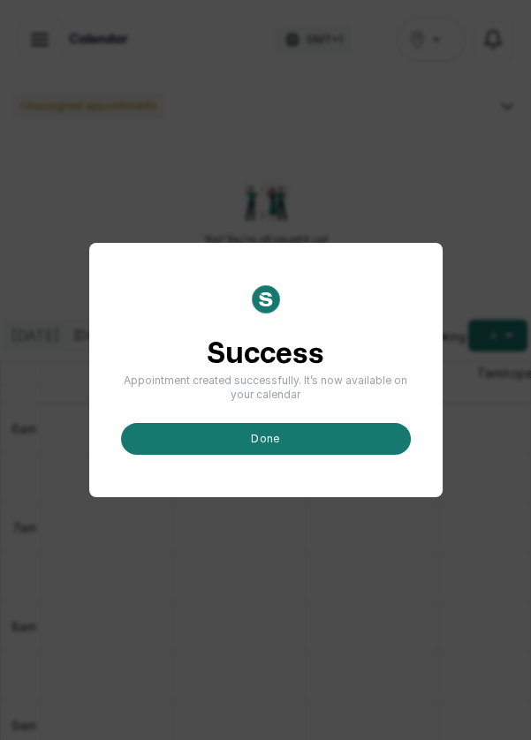
click at [349, 455] on button "done" at bounding box center [266, 439] width 290 height 32
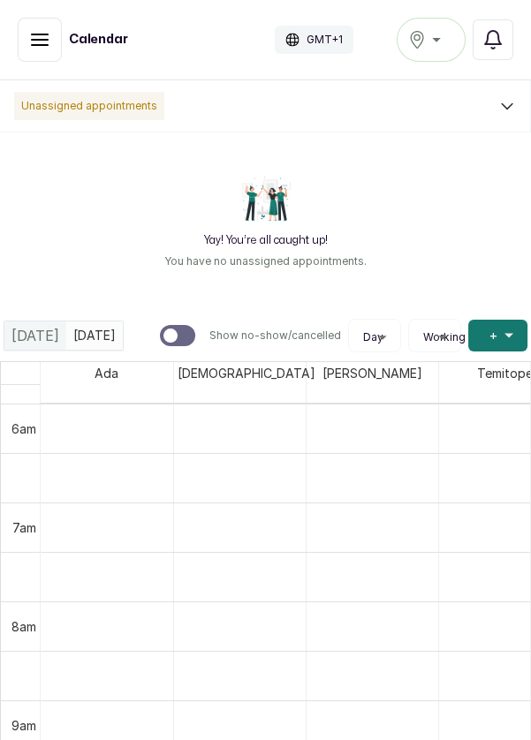
click at [487, 338] on button "Add +" at bounding box center [497, 336] width 59 height 32
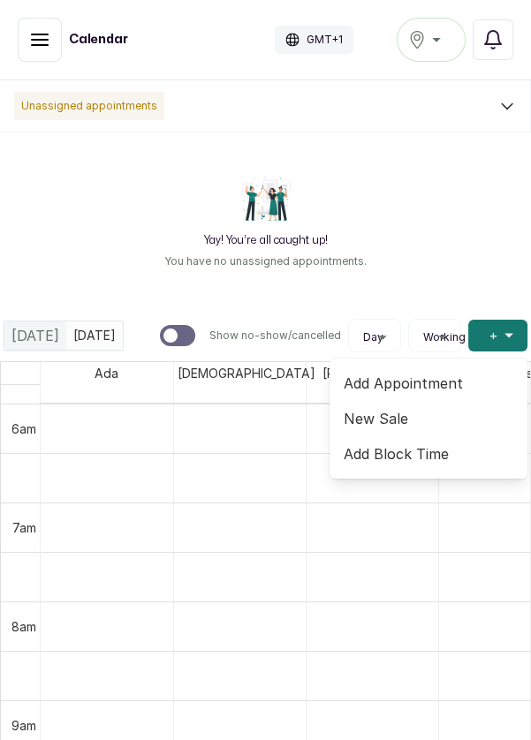
click at [395, 389] on span "Add Appointment" at bounding box center [428, 383] width 170 height 21
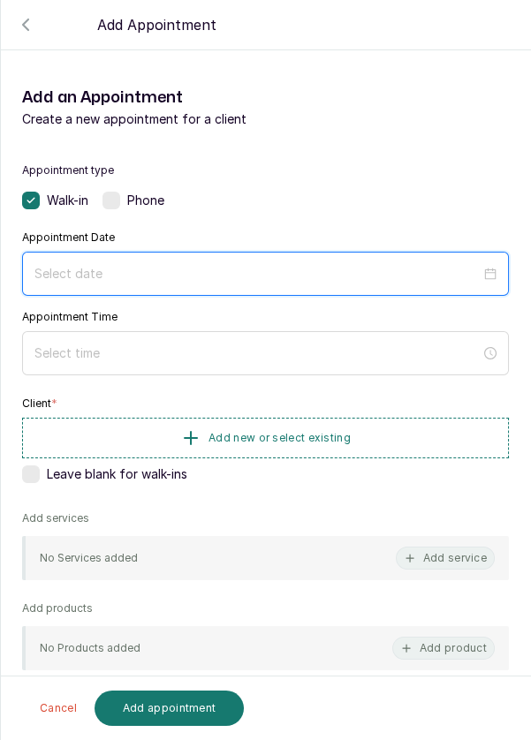
click at [56, 279] on input at bounding box center [257, 273] width 446 height 19
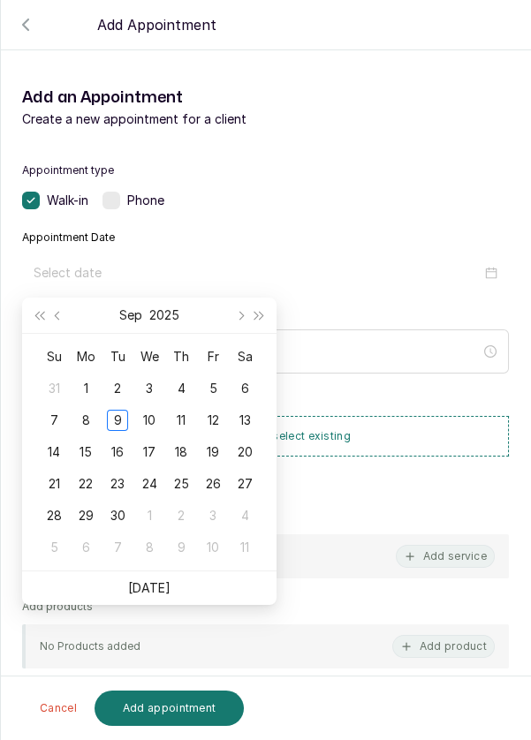
click at [155, 419] on div "10" at bounding box center [149, 420] width 21 height 21
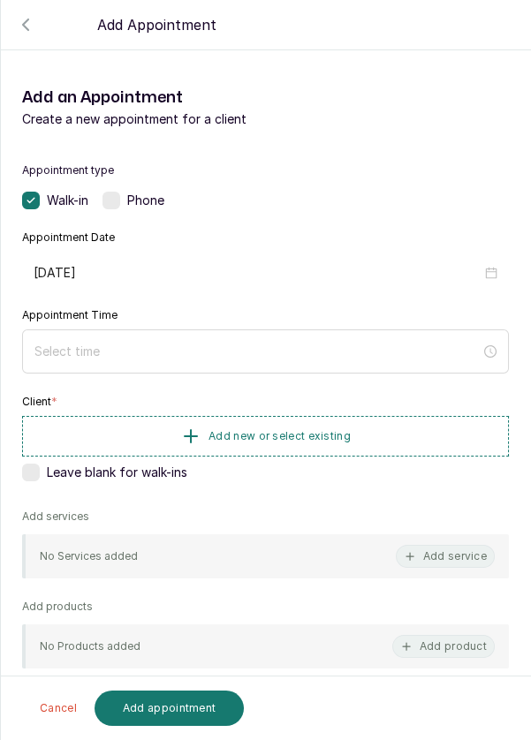
type input "[DATE]"
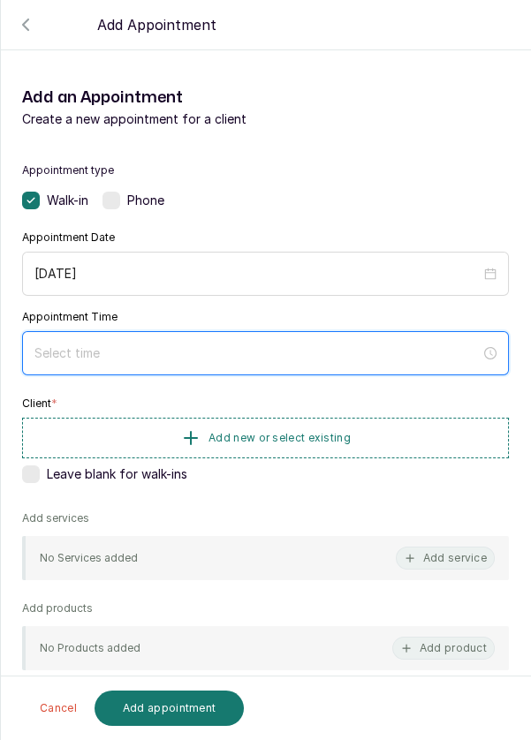
click at [240, 349] on input at bounding box center [257, 352] width 446 height 19
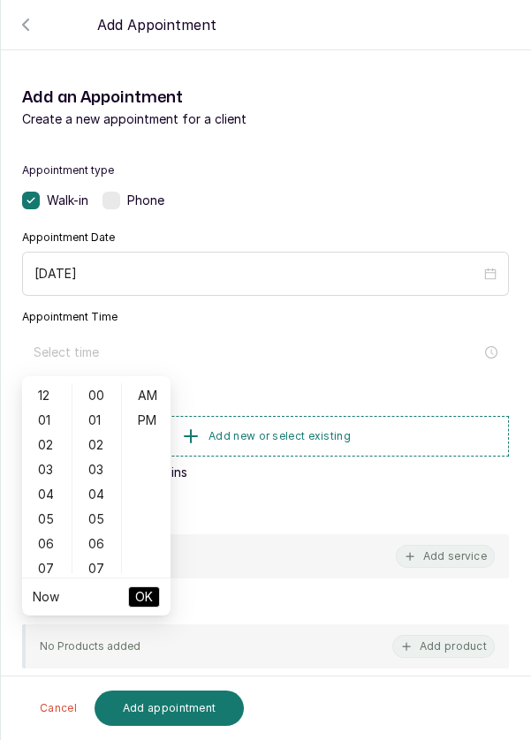
click at [37, 397] on div "12" at bounding box center [47, 395] width 42 height 25
click at [145, 421] on div "PM" at bounding box center [146, 420] width 42 height 25
type input "12:00 pm"
click at [150, 602] on span "OK" at bounding box center [144, 597] width 18 height 34
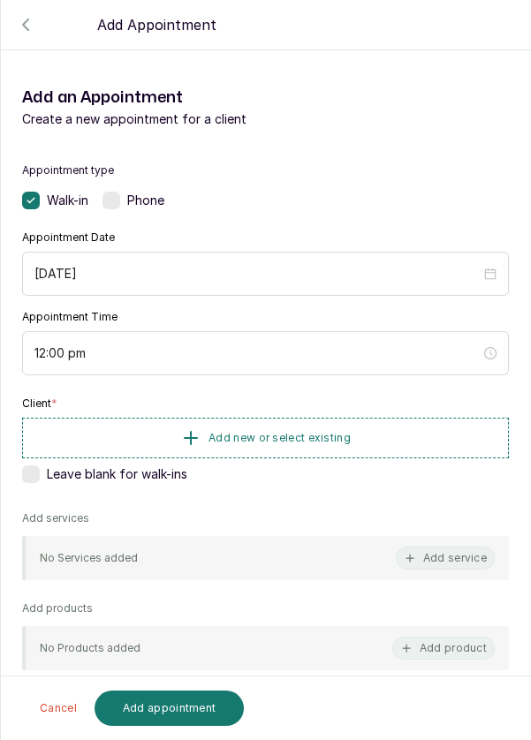
click at [275, 436] on span "Add new or select existing" at bounding box center [279, 438] width 142 height 14
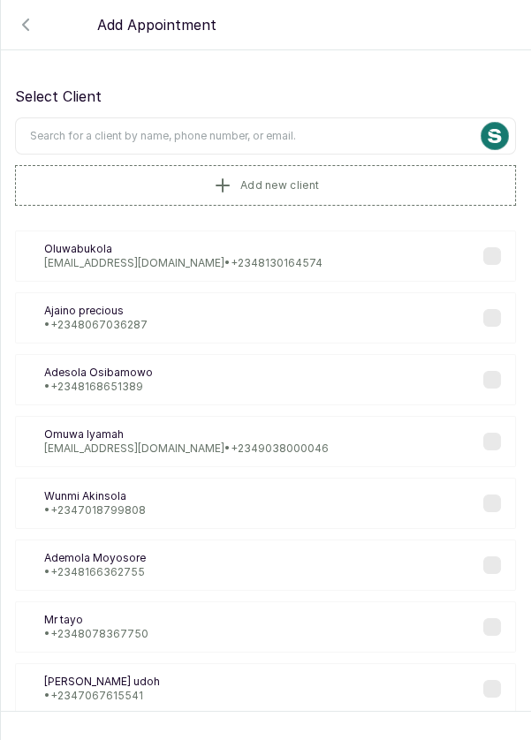
click at [180, 137] on input "text" at bounding box center [265, 135] width 501 height 37
type input "S"
type input "Edozie"
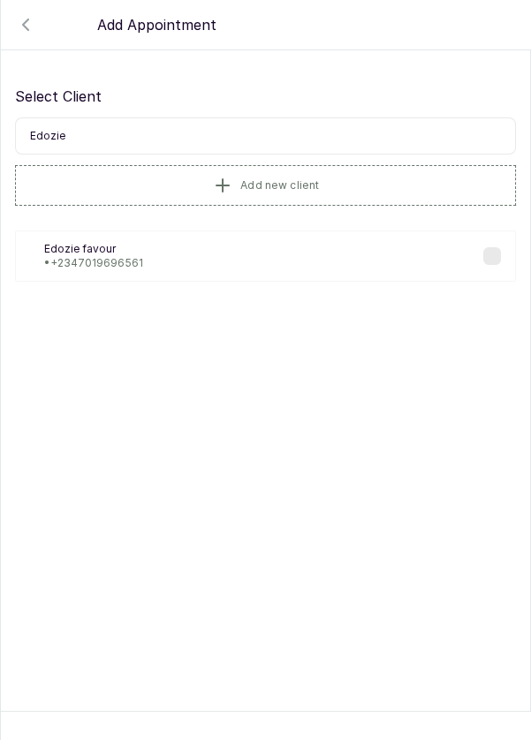
click at [149, 267] on div "[PERSON_NAME] favour • [PHONE_NUMBER]" at bounding box center [265, 255] width 501 height 51
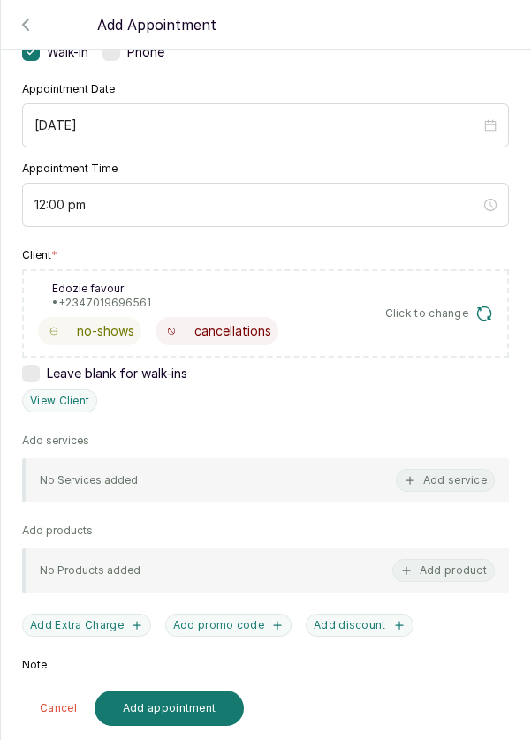
scroll to position [169, 0]
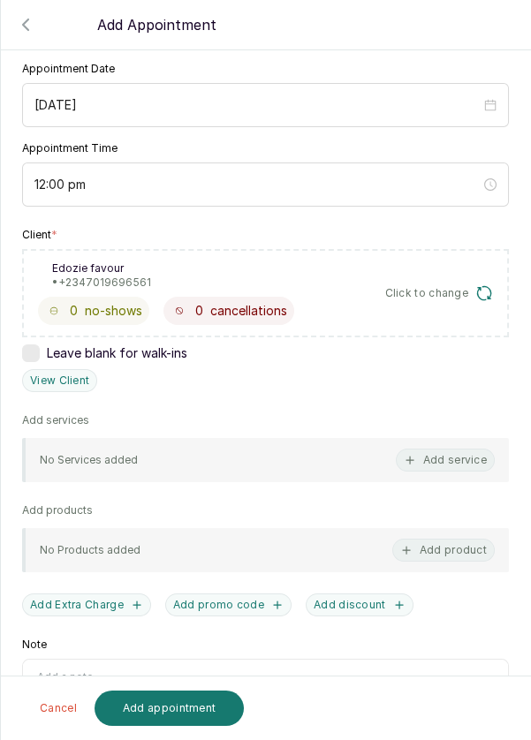
click at [441, 459] on button "Add service" at bounding box center [445, 460] width 99 height 23
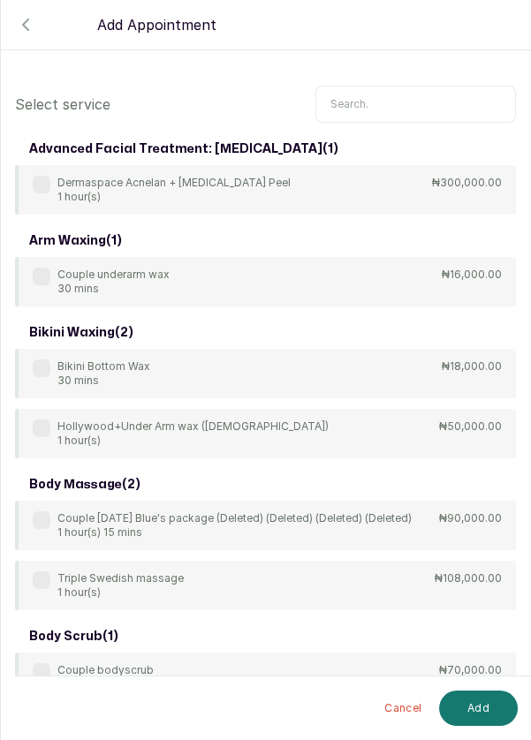
scroll to position [0, 0]
click at [389, 102] on input "text" at bounding box center [415, 104] width 200 height 37
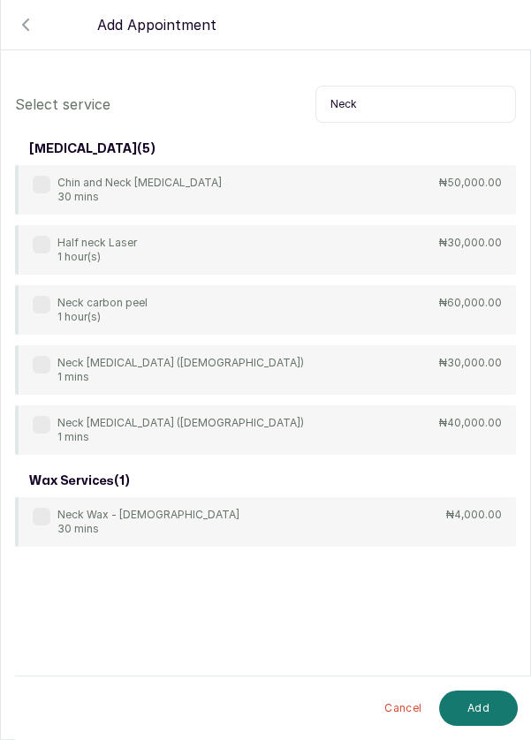
type input "Neck"
click at [33, 366] on label at bounding box center [42, 365] width 18 height 18
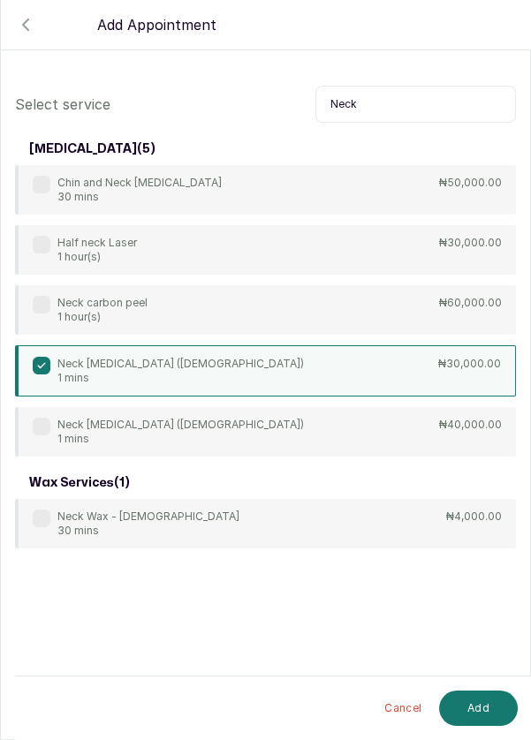
click at [450, 724] on button "Add" at bounding box center [478, 708] width 79 height 35
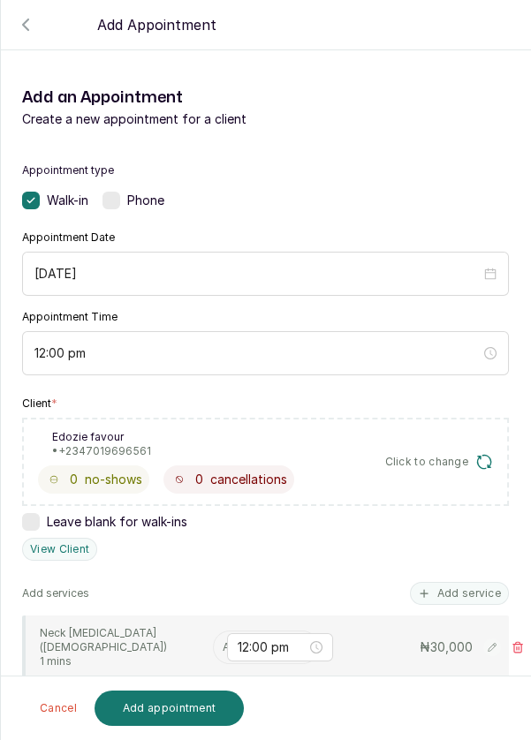
click at [223, 644] on input "text" at bounding box center [224, 647] width 3 height 12
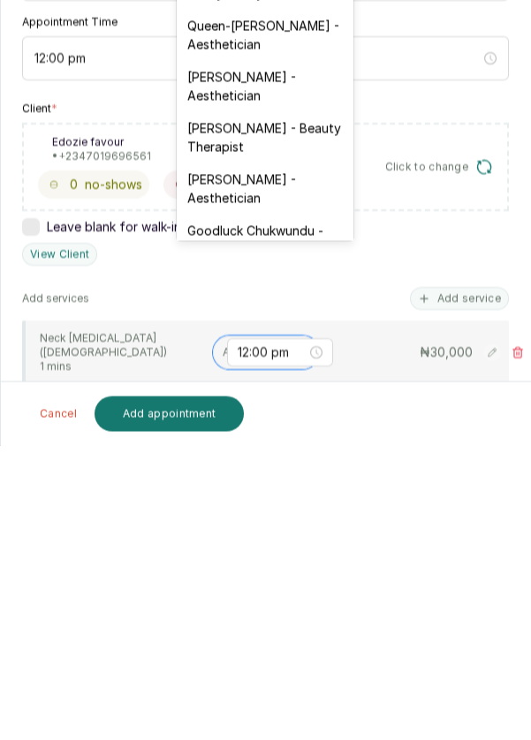
scroll to position [386, 0]
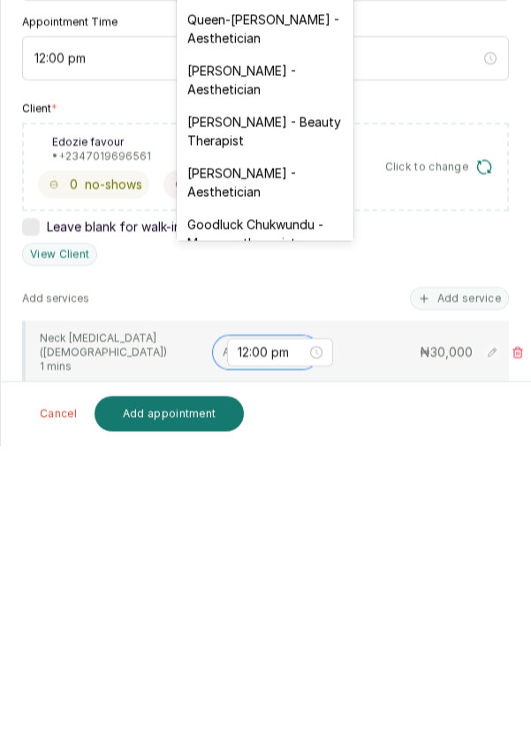
click at [261, 451] on div "[PERSON_NAME] - Aesthetician" at bounding box center [265, 476] width 177 height 51
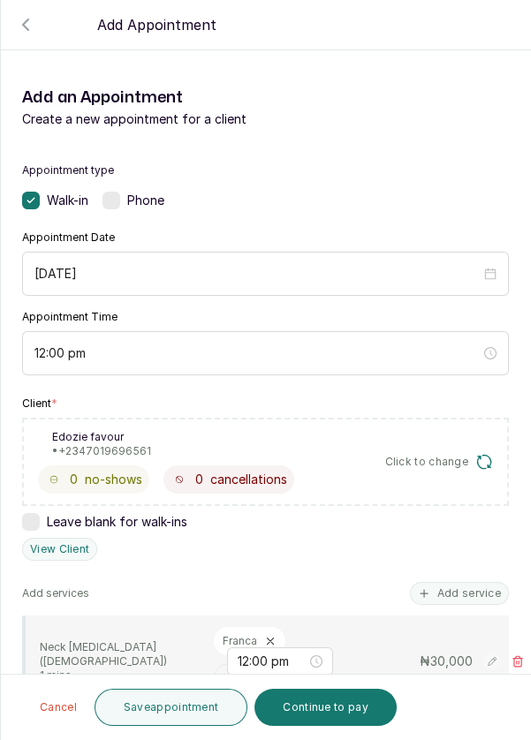
click at [197, 720] on button "Save appointment" at bounding box center [171, 707] width 154 height 37
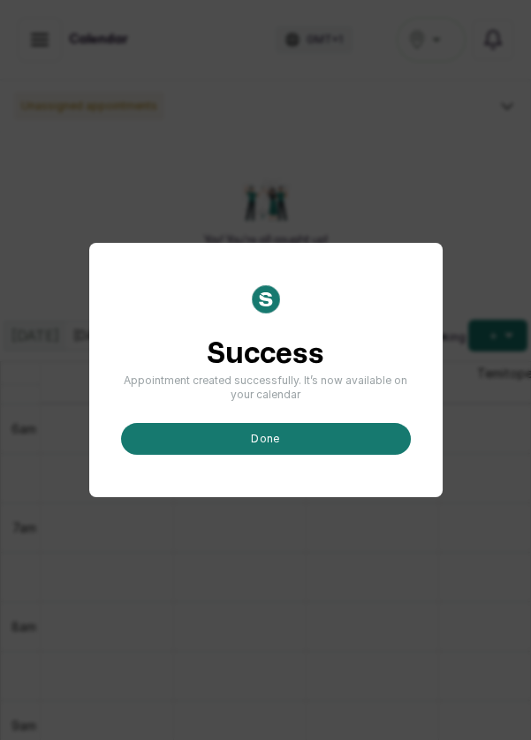
click at [314, 455] on button "done" at bounding box center [266, 439] width 290 height 32
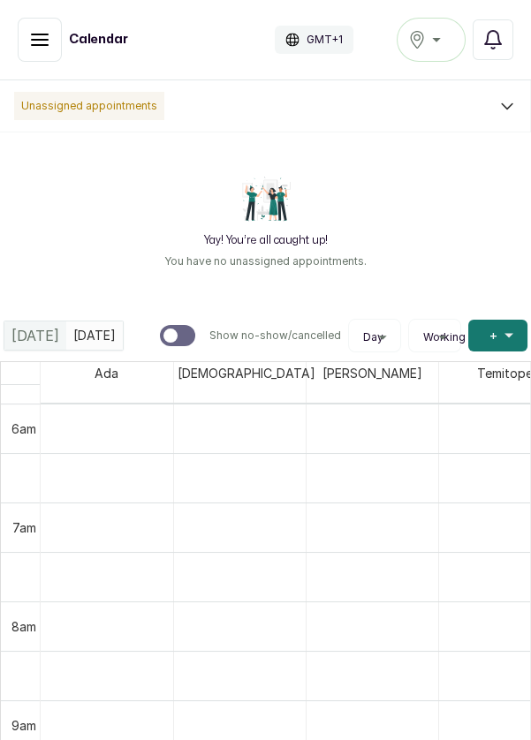
click at [490, 346] on button "Add +" at bounding box center [497, 336] width 59 height 32
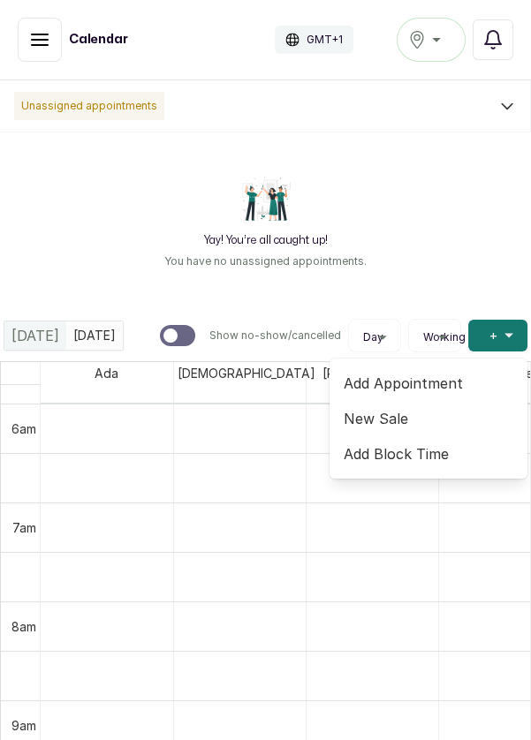
click at [399, 383] on span "Add Appointment" at bounding box center [428, 383] width 170 height 21
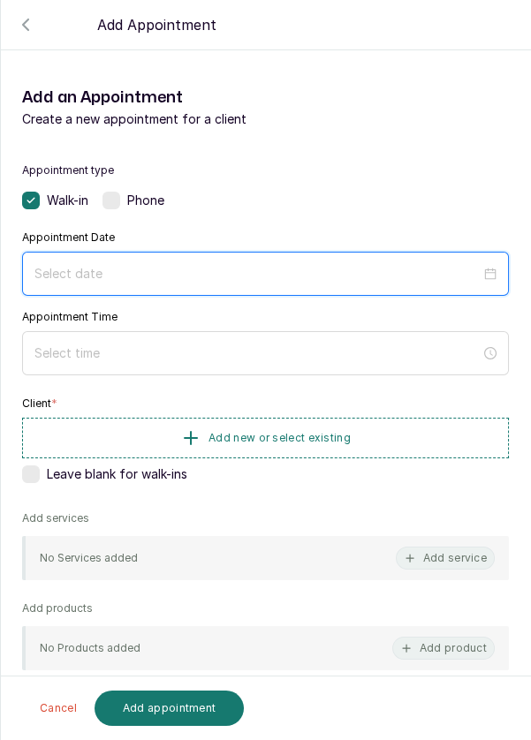
click at [404, 281] on input at bounding box center [257, 273] width 446 height 19
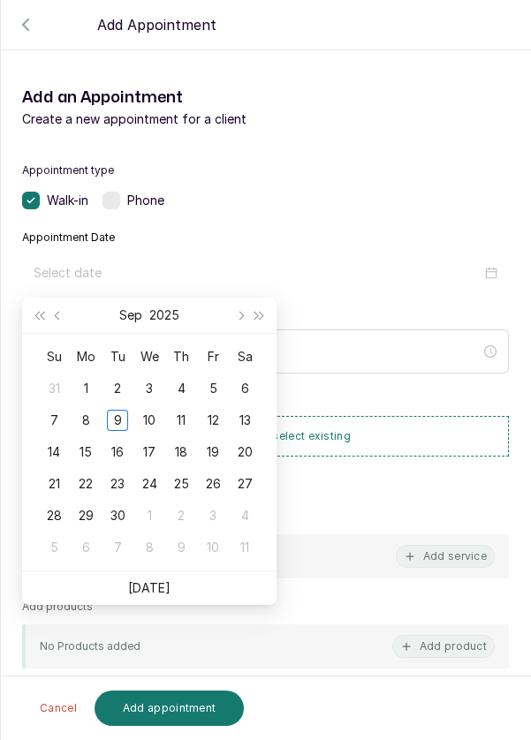
click at [152, 414] on div "10" at bounding box center [149, 420] width 21 height 21
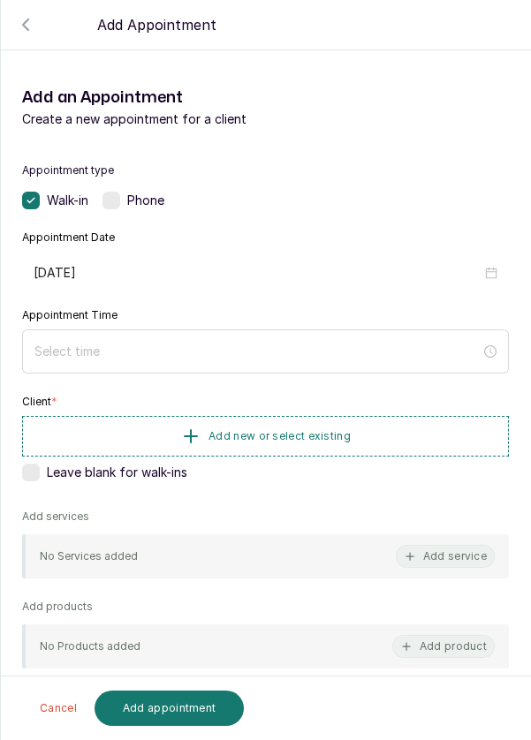
type input "[DATE]"
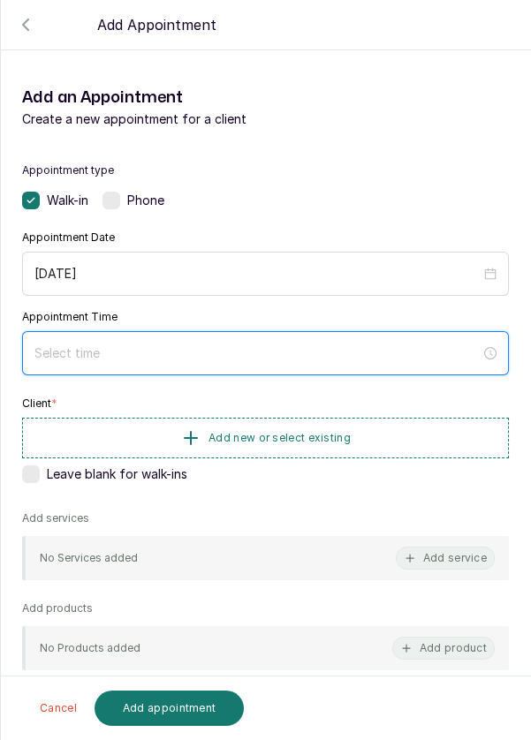
click at [181, 351] on input at bounding box center [257, 352] width 446 height 19
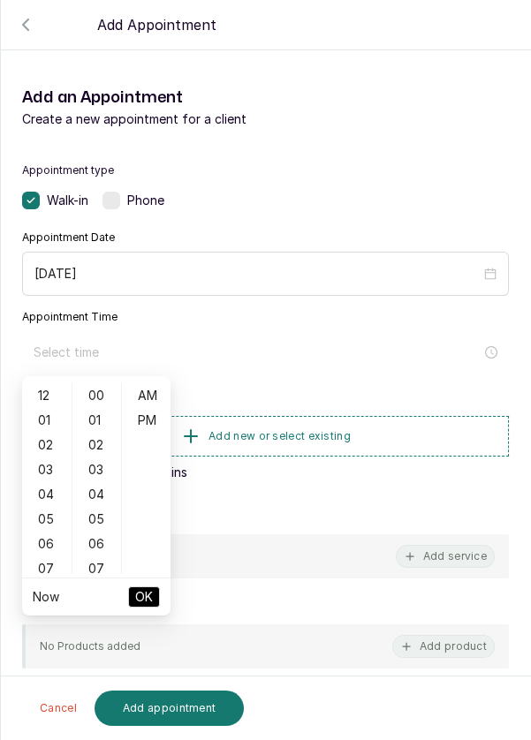
click at [41, 423] on div "01" at bounding box center [47, 420] width 42 height 25
click at [147, 420] on div "PM" at bounding box center [146, 420] width 42 height 25
type input "1:00 pm"
click at [150, 600] on span "OK" at bounding box center [144, 597] width 18 height 34
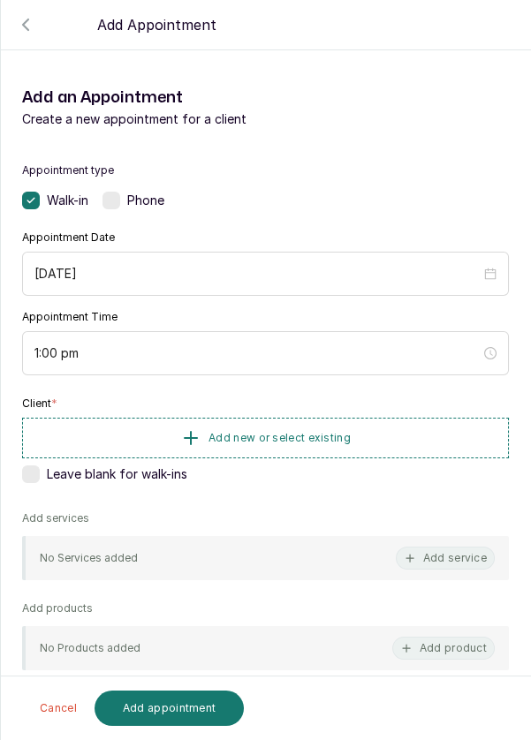
click at [315, 443] on button "Add new or select existing" at bounding box center [265, 438] width 487 height 41
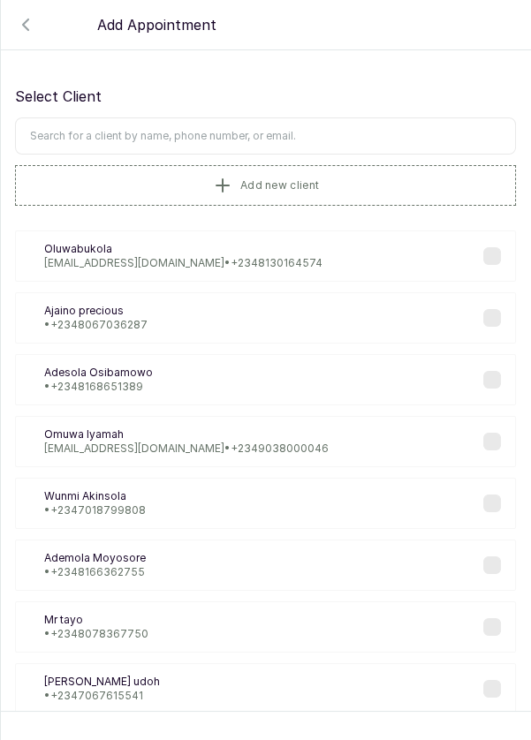
click at [379, 131] on input "text" at bounding box center [265, 135] width 501 height 37
type input "Omuwa"
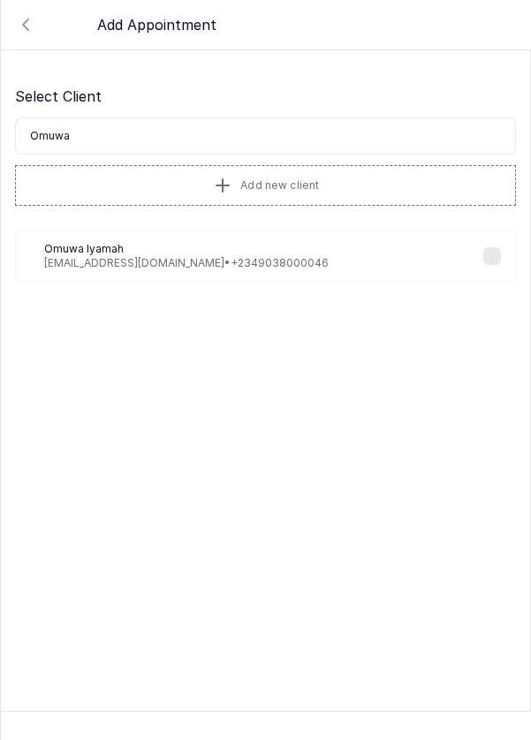
click at [150, 258] on p "[EMAIL_ADDRESS][DOMAIN_NAME] • [PHONE_NUMBER]" at bounding box center [186, 263] width 284 height 14
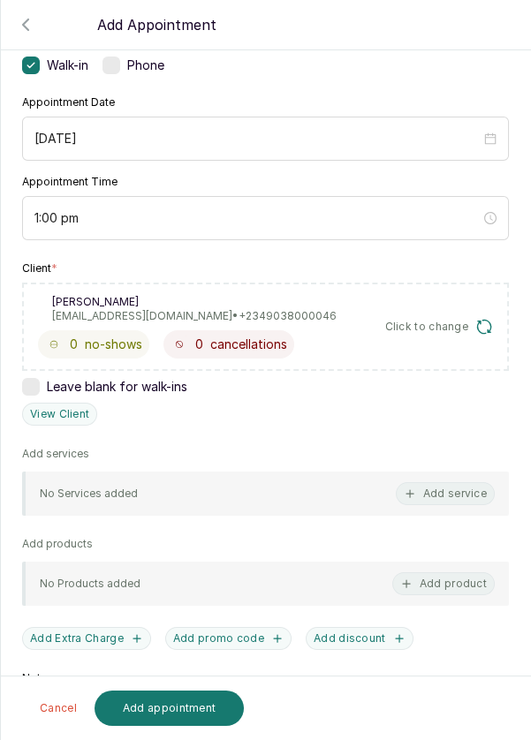
scroll to position [138, 0]
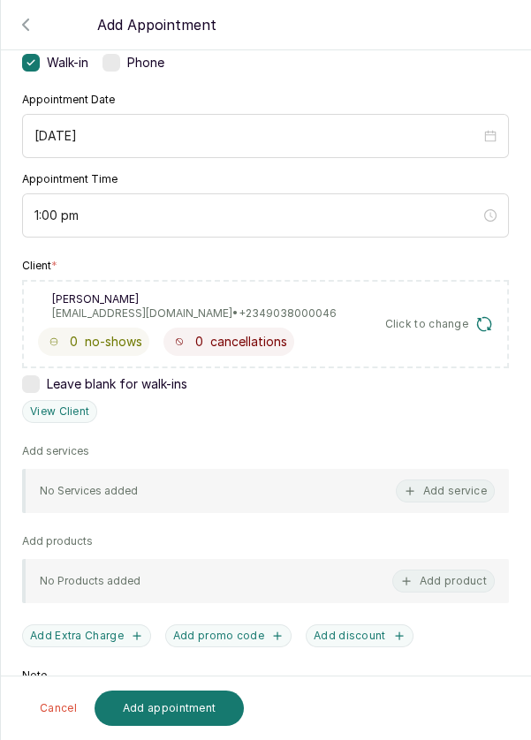
click at [442, 487] on button "Add service" at bounding box center [445, 490] width 99 height 23
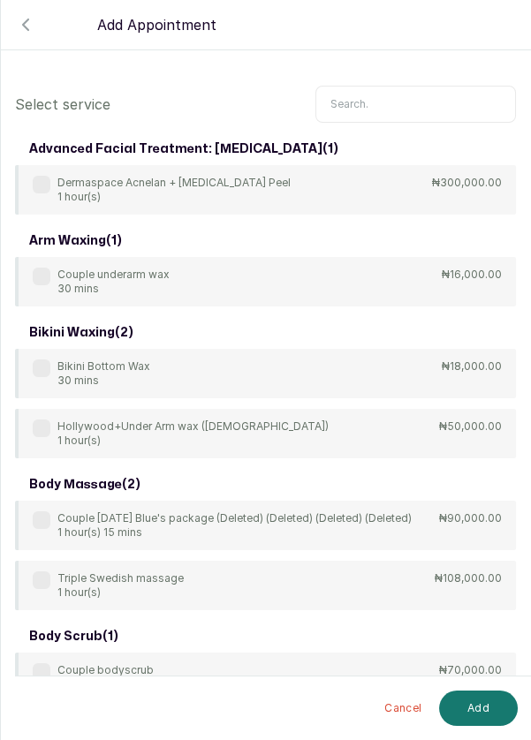
scroll to position [0, 0]
click at [393, 108] on input "text" at bounding box center [415, 104] width 200 height 37
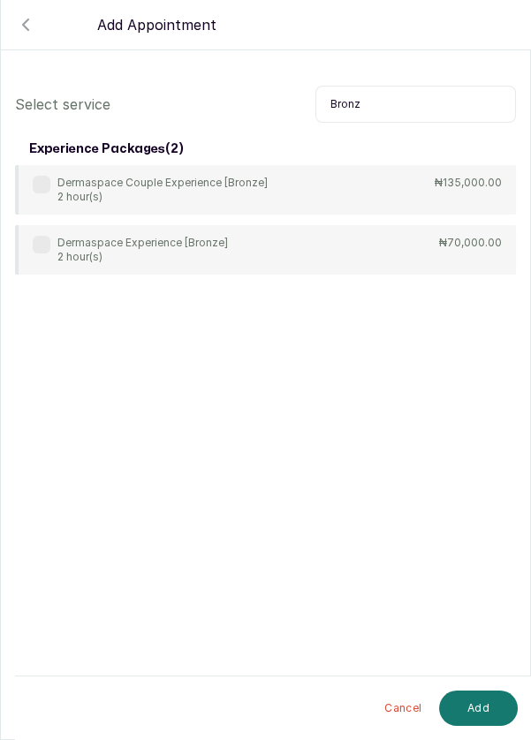
type input "Bronz"
click at [37, 246] on label at bounding box center [42, 245] width 18 height 18
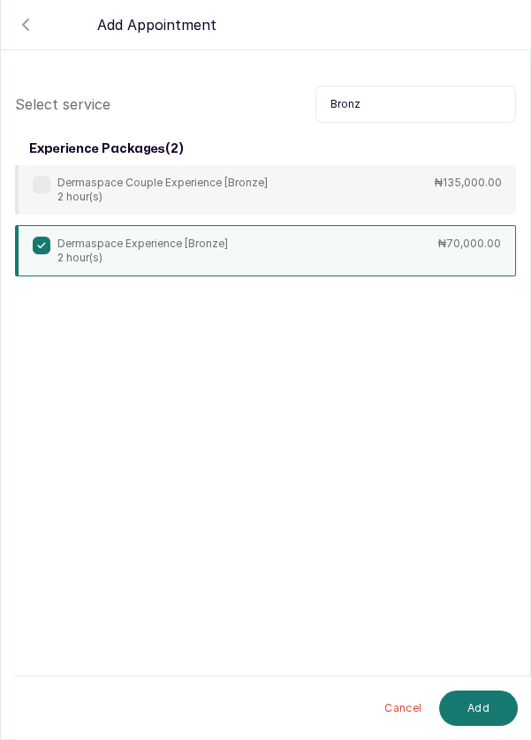
click at [472, 699] on button "Add" at bounding box center [478, 708] width 79 height 35
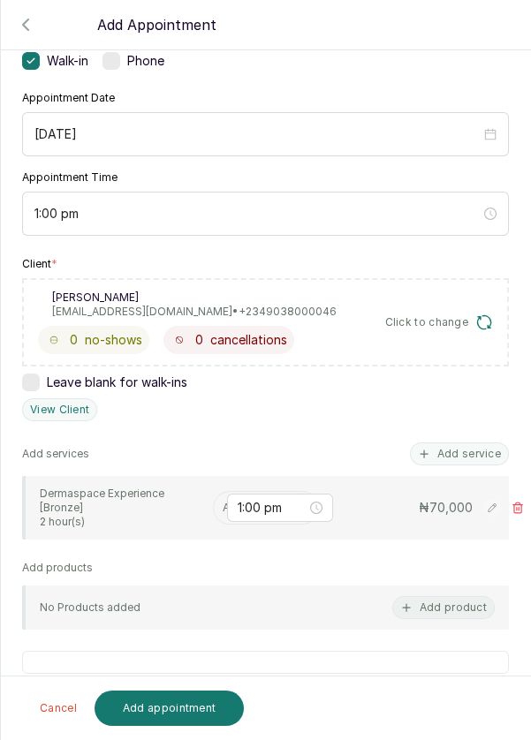
scroll to position [140, 0]
click at [223, 502] on input "text" at bounding box center [224, 507] width 3 height 12
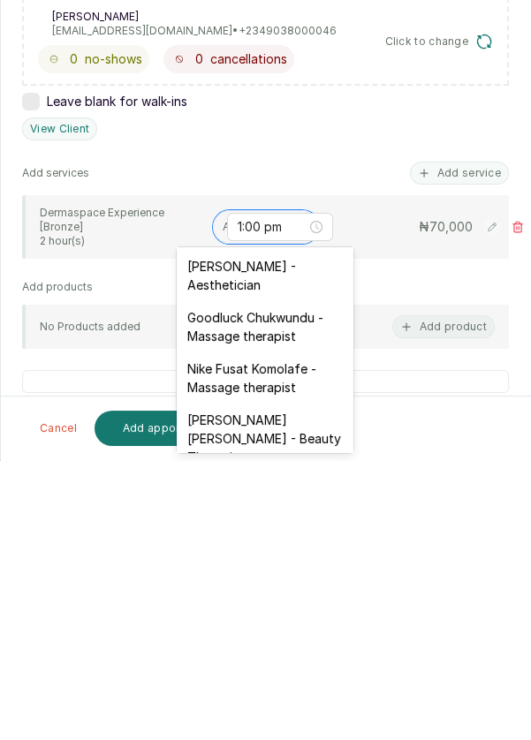
scroll to position [564, 0]
click at [279, 644] on div "Nike Fusat Komolafe - Massage therapist" at bounding box center [265, 657] width 177 height 51
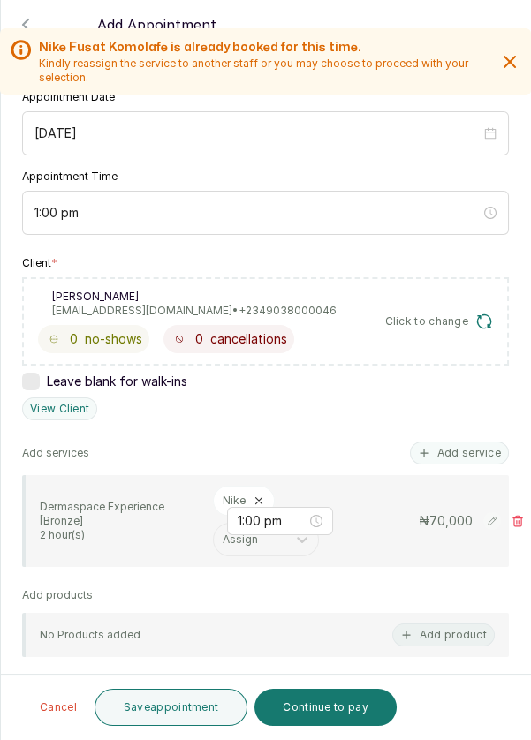
click at [177, 706] on button "Save appointment" at bounding box center [171, 707] width 154 height 37
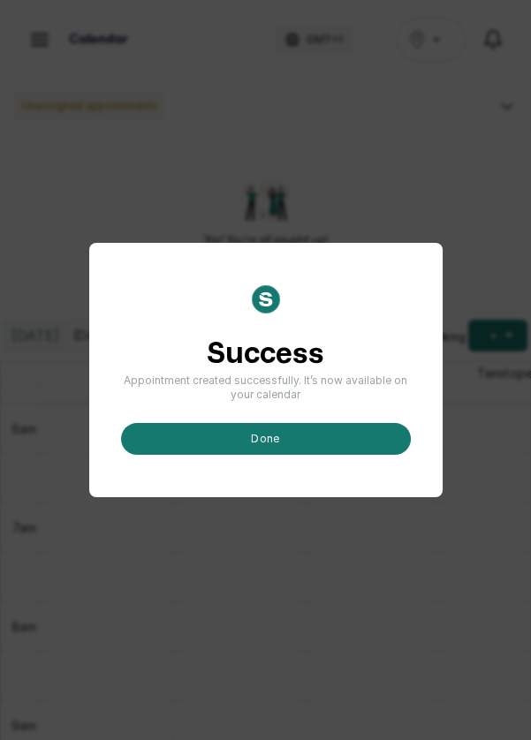
click at [337, 455] on button "done" at bounding box center [266, 439] width 290 height 32
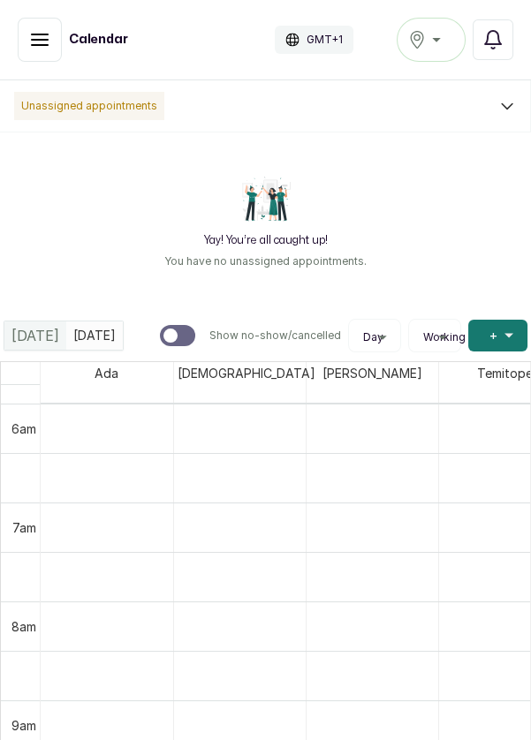
click at [486, 338] on button "Add +" at bounding box center [497, 336] width 59 height 32
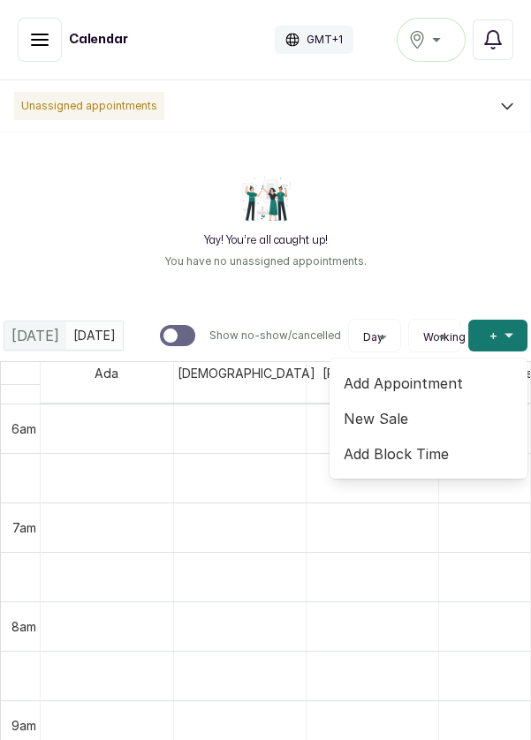
click at [409, 382] on span "Add Appointment" at bounding box center [428, 383] width 170 height 21
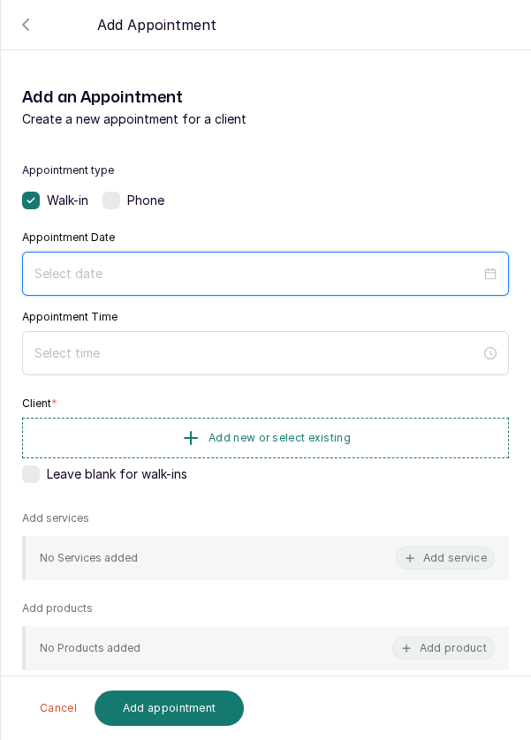
click at [418, 280] on input at bounding box center [257, 273] width 446 height 19
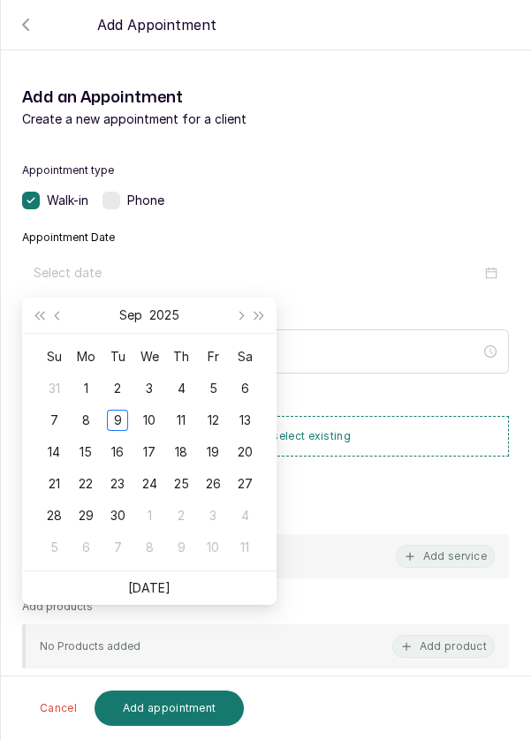
click at [153, 410] on div "10" at bounding box center [149, 420] width 21 height 21
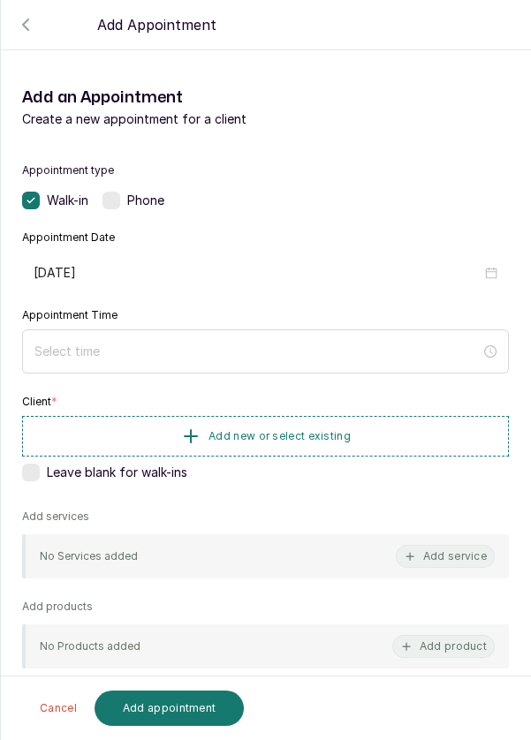
type input "[DATE]"
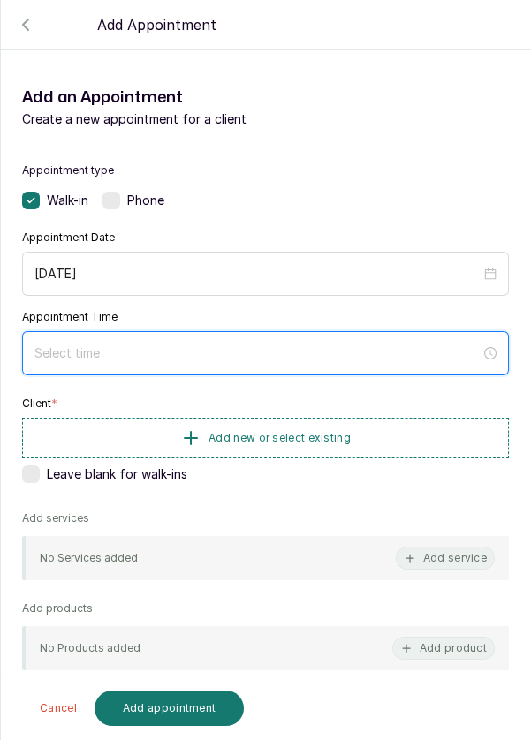
click at [203, 357] on input at bounding box center [257, 352] width 446 height 19
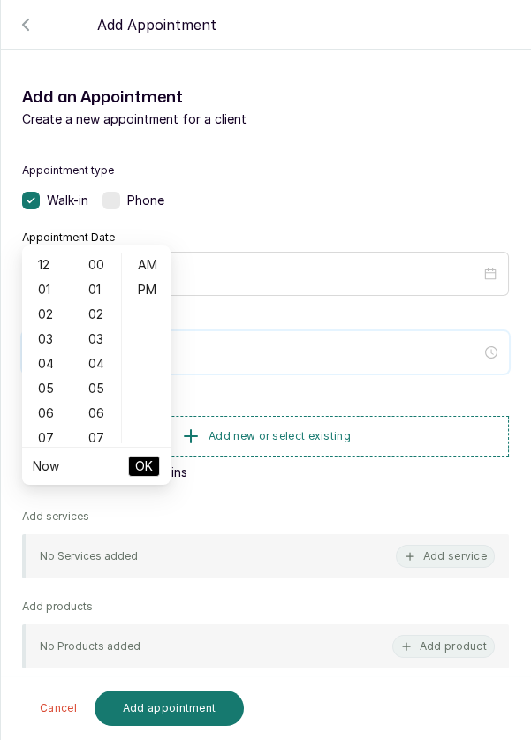
scroll to position [143, 0]
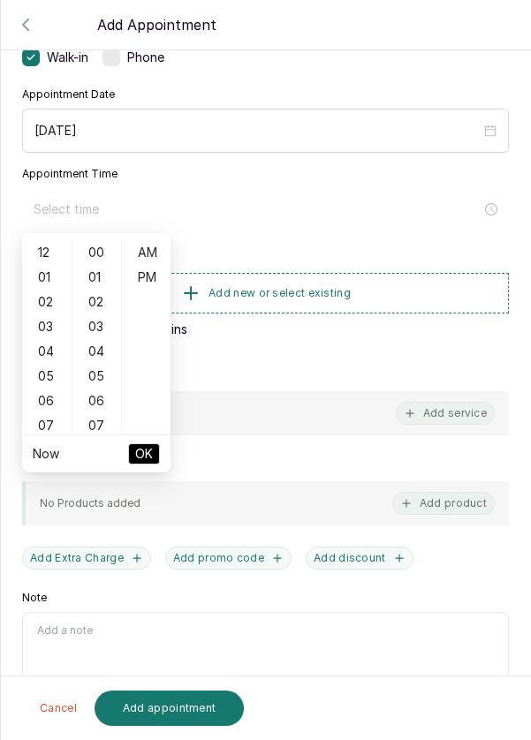
click at [41, 305] on div "02" at bounding box center [47, 302] width 42 height 25
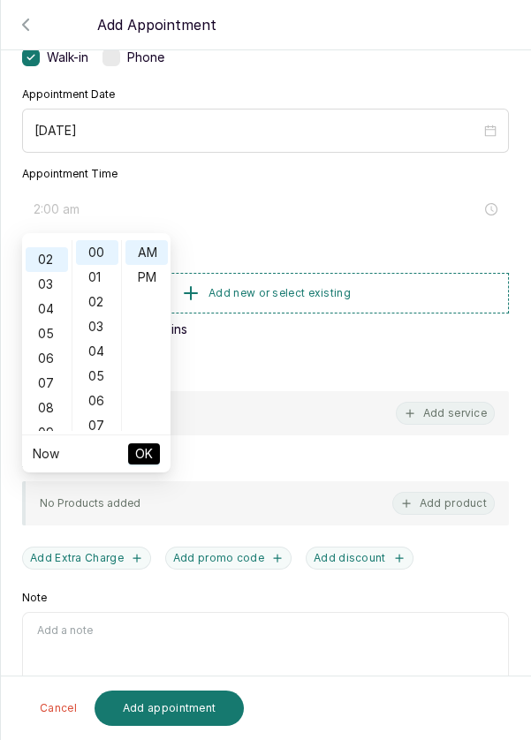
scroll to position [49, 0]
click at [146, 277] on div "PM" at bounding box center [146, 277] width 42 height 25
type input "2:00 pm"
click at [152, 458] on span "OK" at bounding box center [144, 454] width 18 height 34
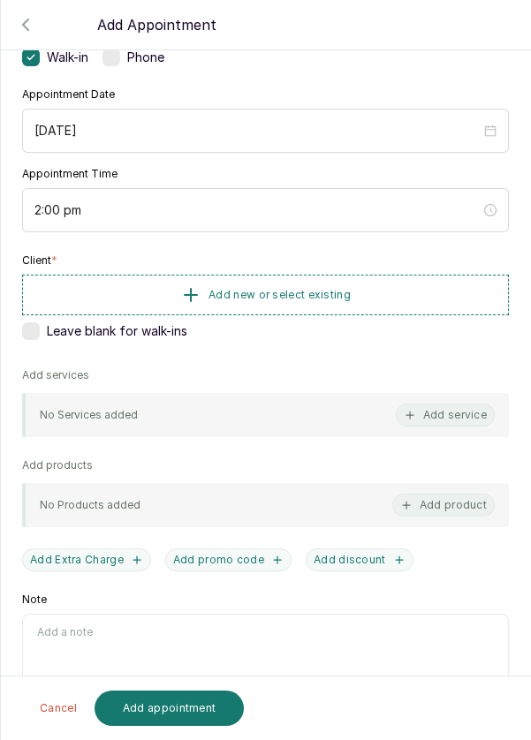
click at [288, 294] on span "Add new or select existing" at bounding box center [279, 295] width 142 height 14
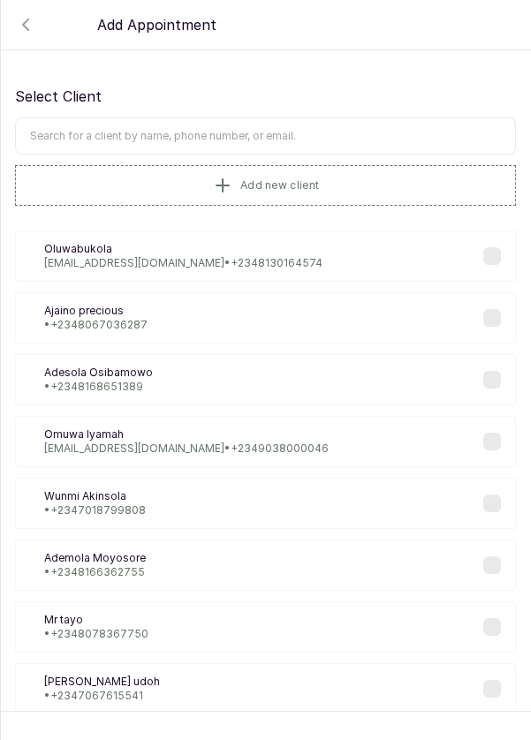
scroll to position [2, 0]
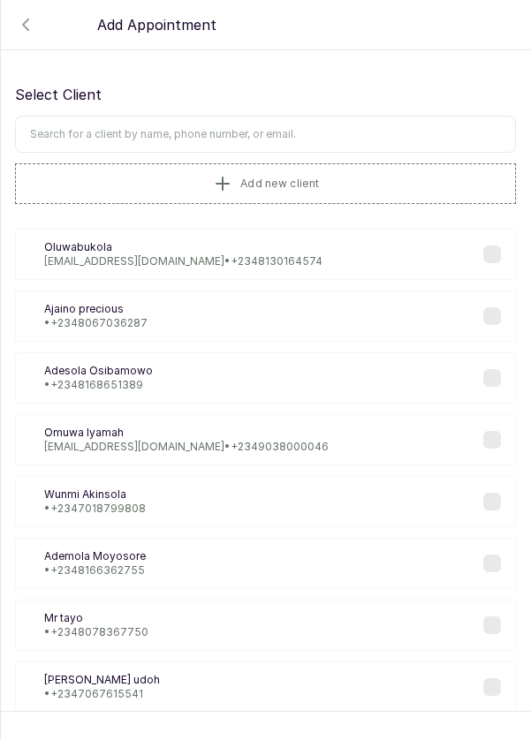
click at [304, 135] on input "text" at bounding box center [265, 134] width 501 height 37
type input "Amaka"
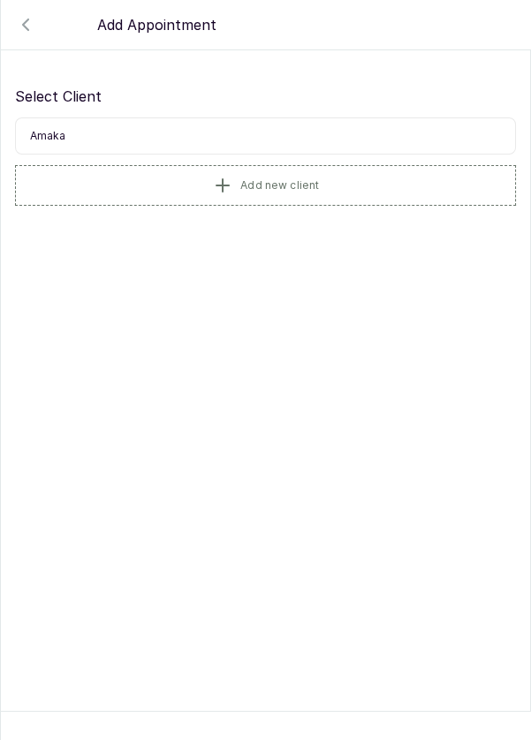
scroll to position [0, 0]
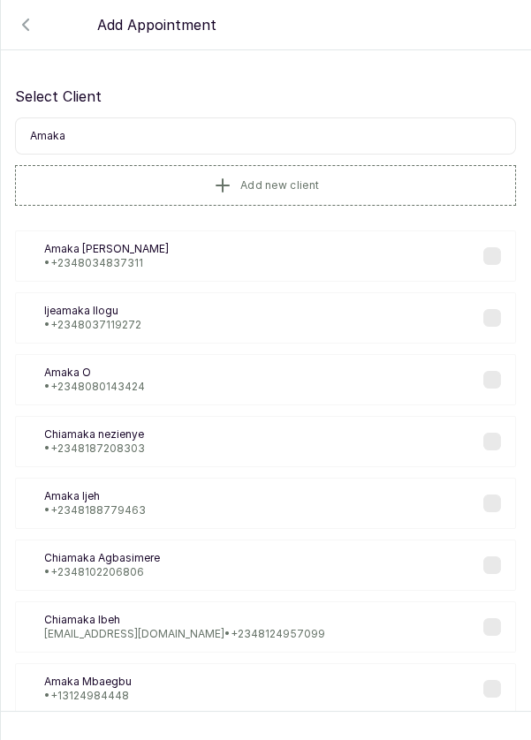
click at [118, 260] on p "• [PHONE_NUMBER]" at bounding box center [106, 263] width 125 height 14
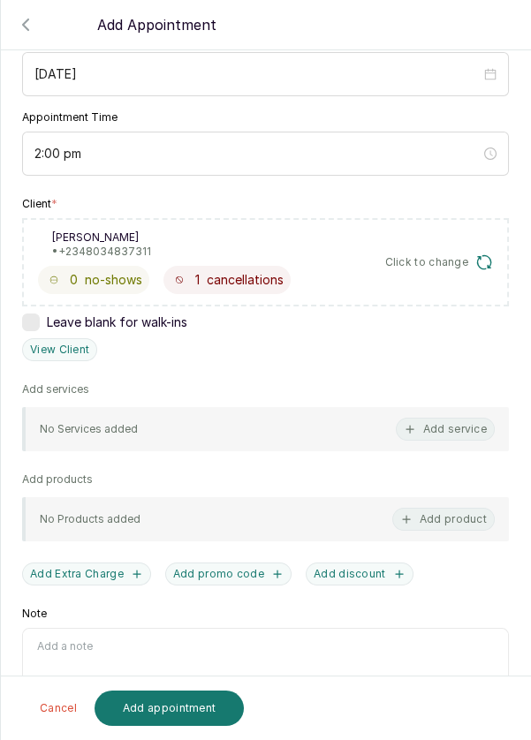
scroll to position [200, 0]
click at [454, 432] on button "Add service" at bounding box center [445, 428] width 99 height 23
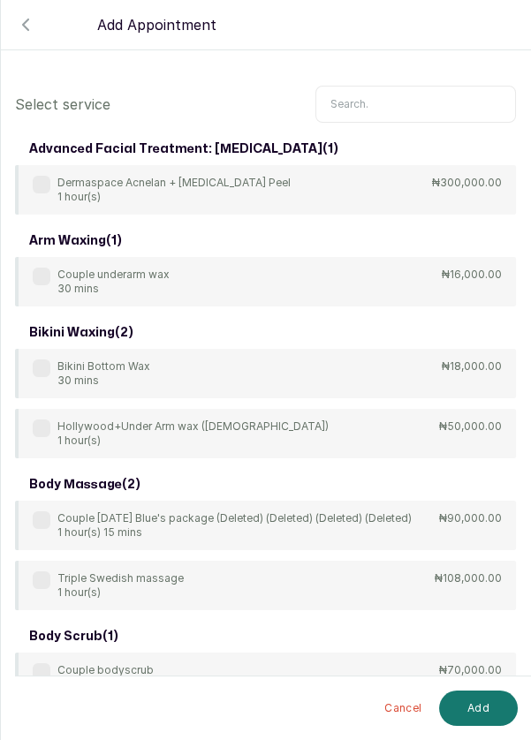
scroll to position [0, 0]
click at [407, 109] on input "text" at bounding box center [415, 104] width 200 height 37
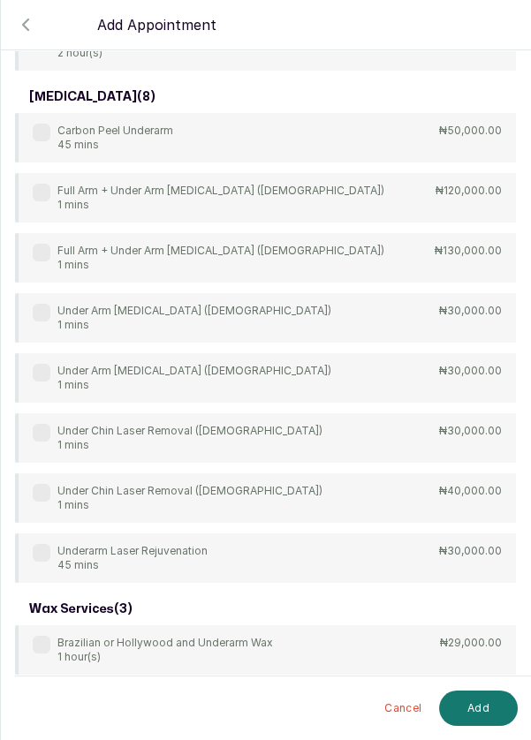
scroll to position [328, 0]
type input "Under"
click at [35, 313] on div "[MEDICAL_DATA] ( 8 ) Carbon Peel Underarm 45 mins ₦50,000.00 Full Arm + Under A…" at bounding box center [265, 332] width 501 height 502
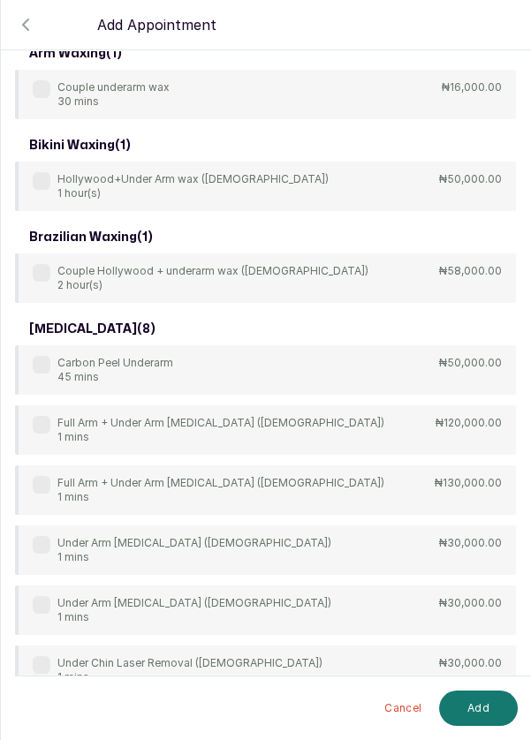
click at [34, 539] on label at bounding box center [42, 545] width 18 height 18
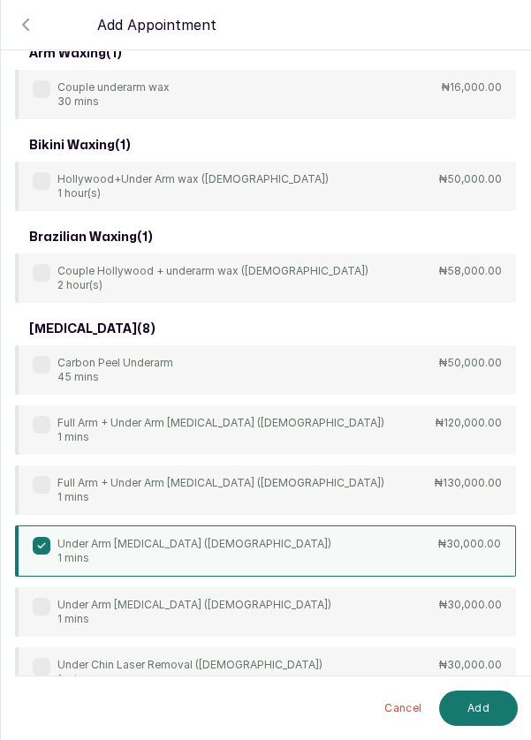
click at [468, 717] on button "Add" at bounding box center [478, 708] width 79 height 35
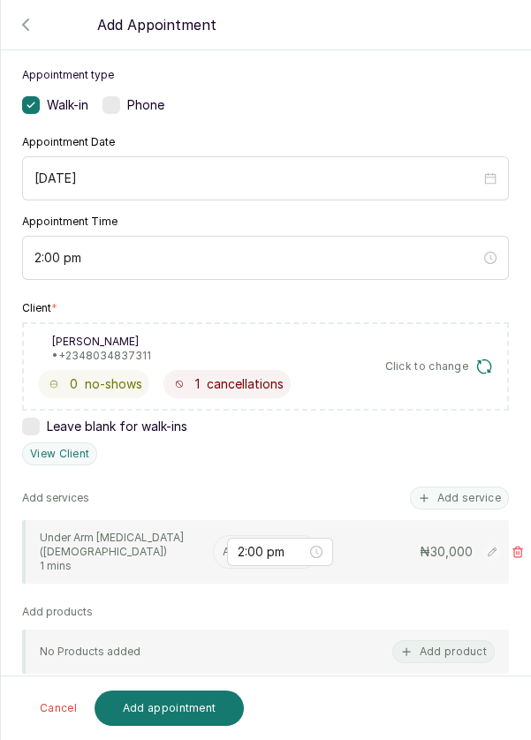
click at [223, 546] on input "text" at bounding box center [224, 552] width 3 height 12
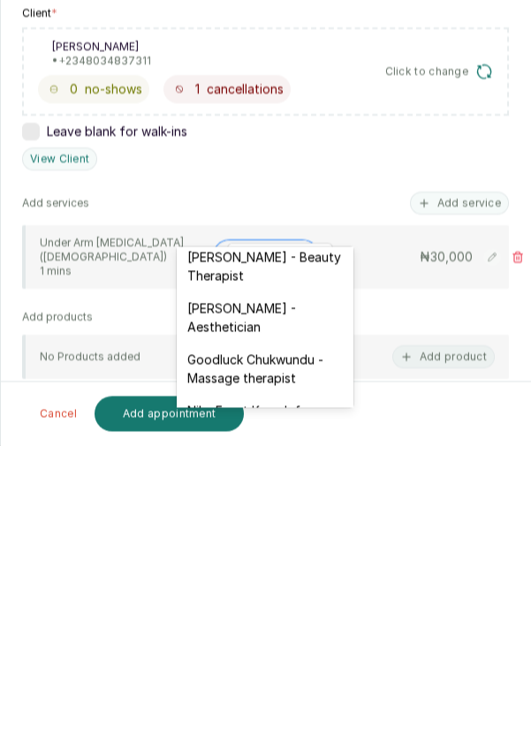
scroll to position [534, 0]
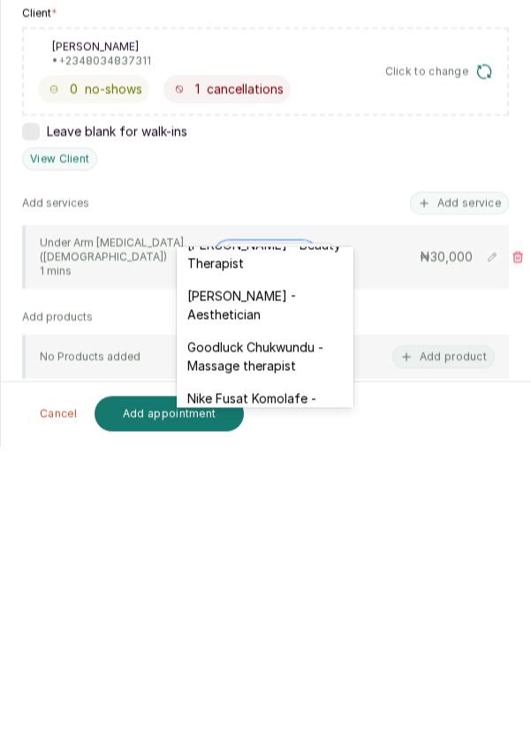
click at [274, 574] on div "[PERSON_NAME] - Aesthetician" at bounding box center [265, 599] width 177 height 51
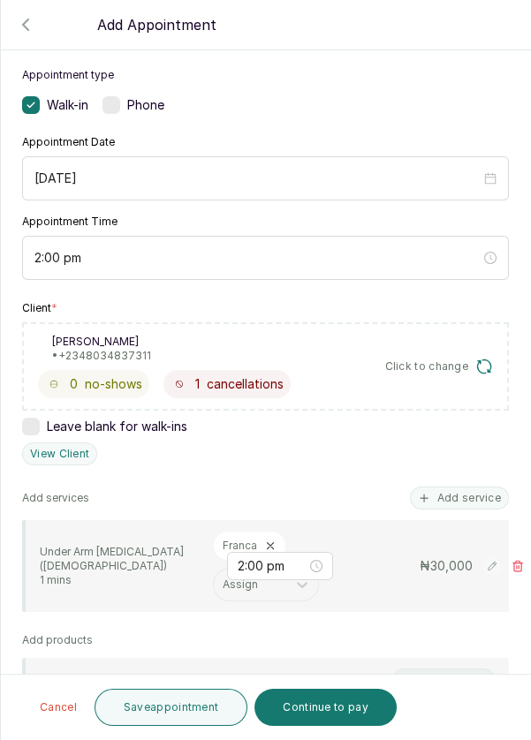
click at [200, 706] on button "Save appointment" at bounding box center [171, 707] width 154 height 37
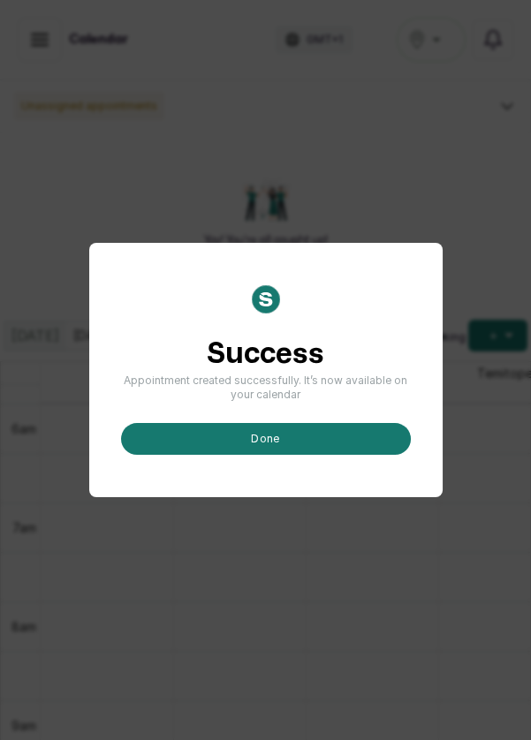
click at [336, 455] on button "done" at bounding box center [266, 439] width 290 height 32
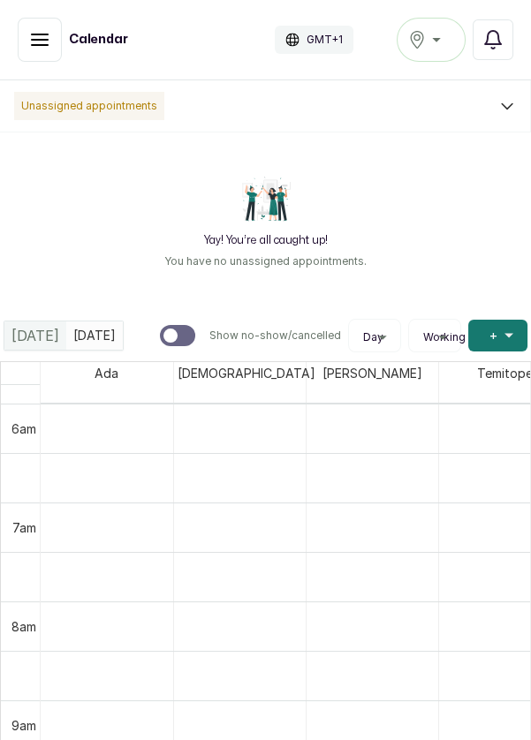
click at [489, 333] on span "+" at bounding box center [493, 336] width 8 height 18
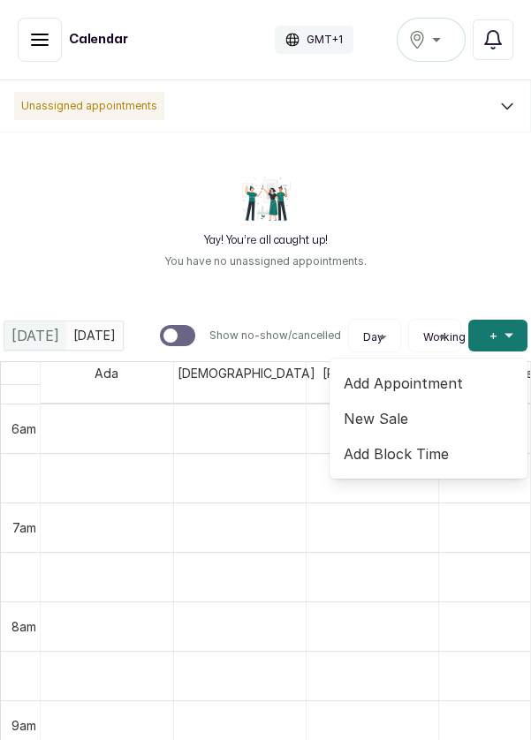
click at [434, 382] on span "Add Appointment" at bounding box center [428, 383] width 170 height 21
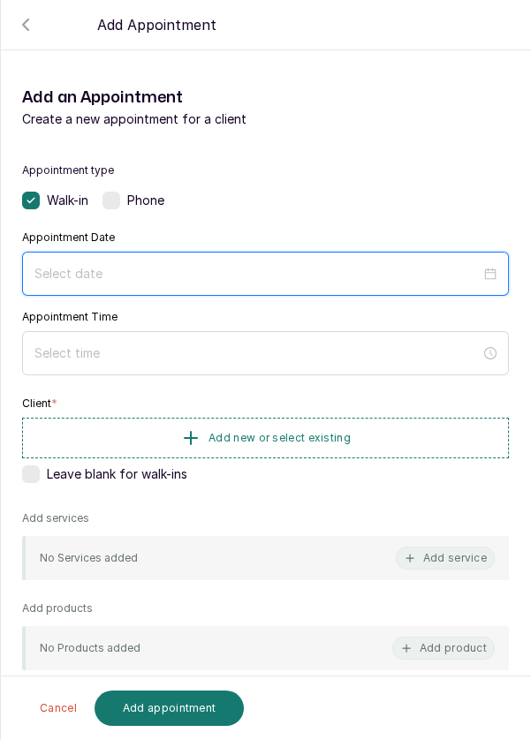
click at [378, 278] on input at bounding box center [257, 273] width 446 height 19
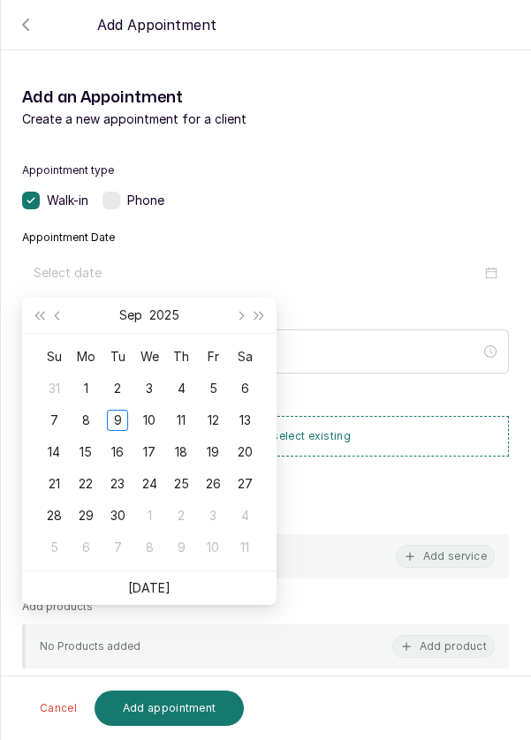
click at [149, 421] on div "10" at bounding box center [149, 420] width 21 height 21
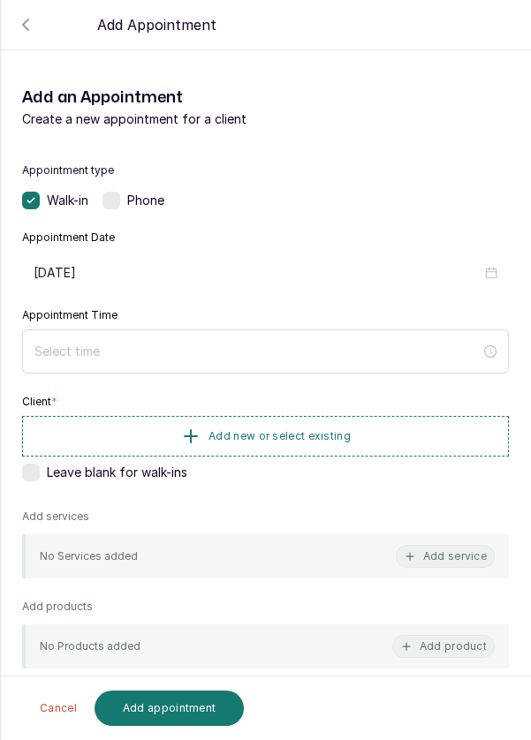
type input "[DATE]"
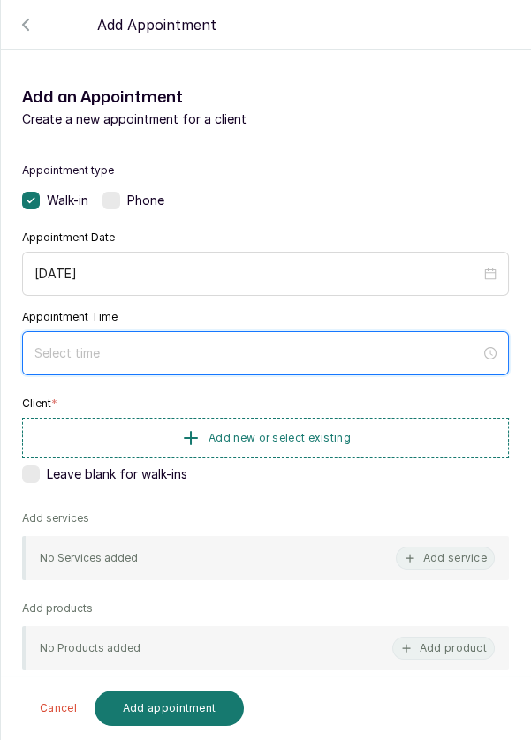
click at [165, 355] on input at bounding box center [257, 352] width 446 height 19
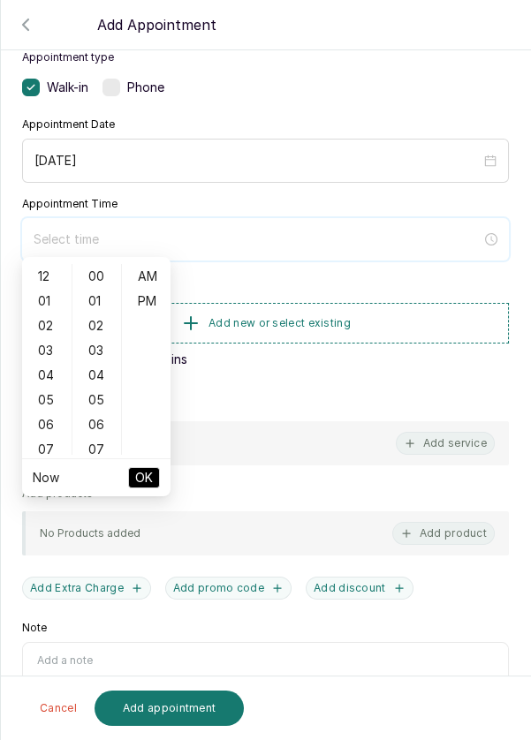
scroll to position [123, 0]
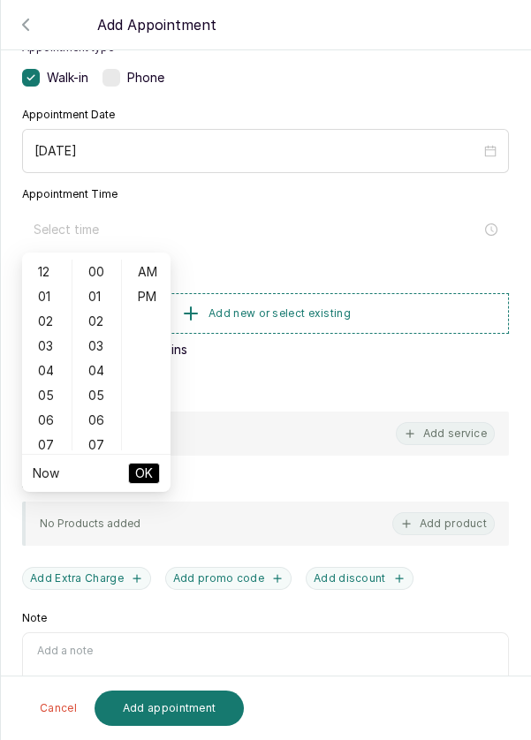
click at [39, 328] on div "02" at bounding box center [47, 321] width 42 height 25
click at [142, 306] on div "PM" at bounding box center [146, 296] width 42 height 25
type input "2:00 pm"
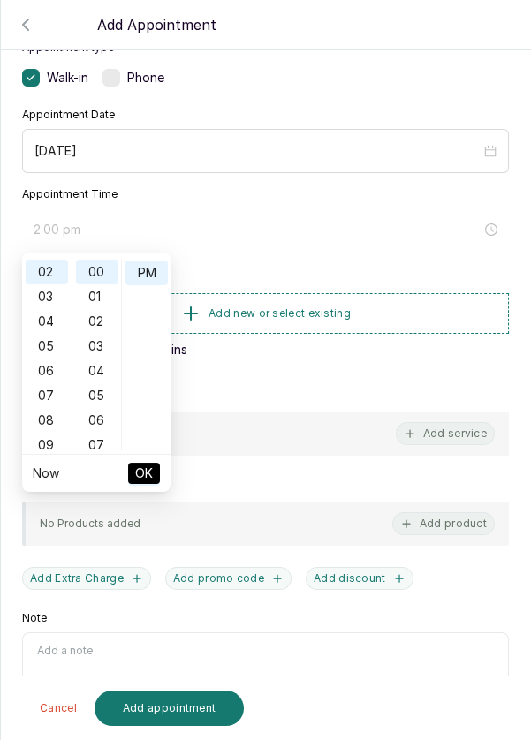
click at [141, 479] on span "OK" at bounding box center [144, 474] width 18 height 34
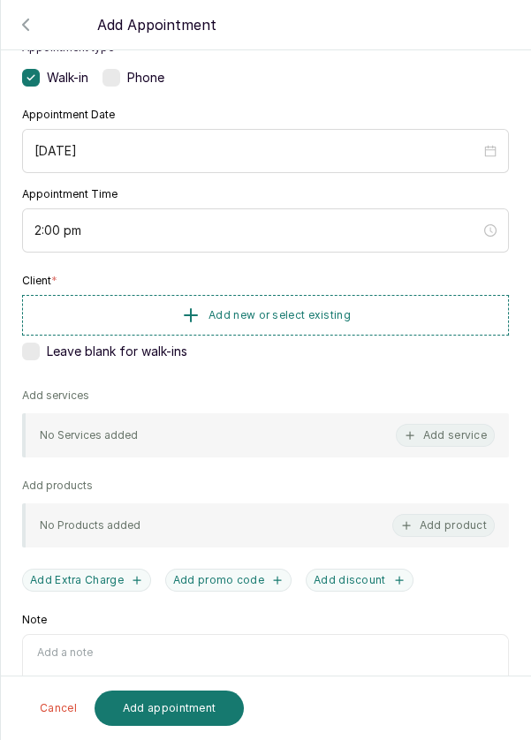
click at [278, 313] on span "Add new or select existing" at bounding box center [279, 315] width 142 height 14
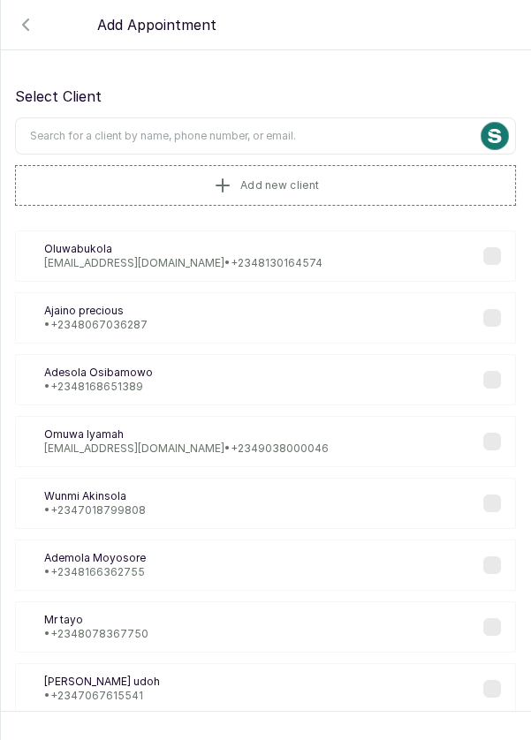
scroll to position [0, 0]
click at [336, 140] on input "text" at bounding box center [265, 135] width 501 height 37
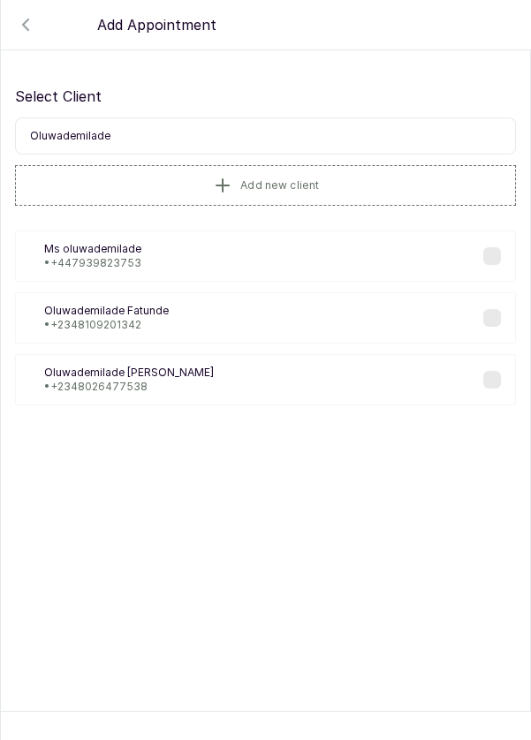
type input "Oluwademilade"
click at [297, 197] on button "Add new client" at bounding box center [265, 185] width 501 height 41
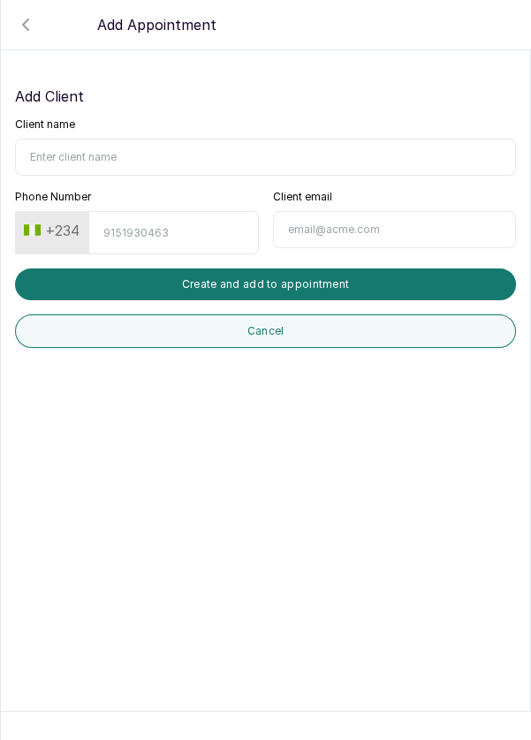
click at [205, 158] on input "Client name" at bounding box center [265, 157] width 501 height 37
type input "Oluwademilade [PERSON_NAME]"
click at [53, 239] on button "+234" at bounding box center [52, 230] width 70 height 28
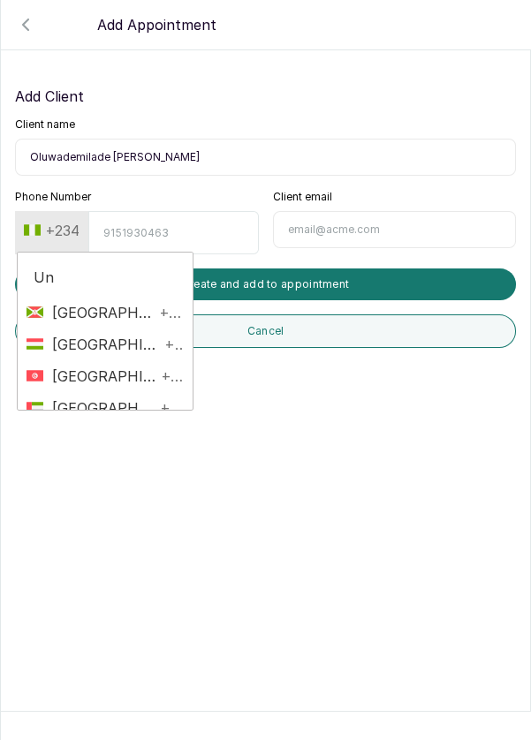
type input "Uni"
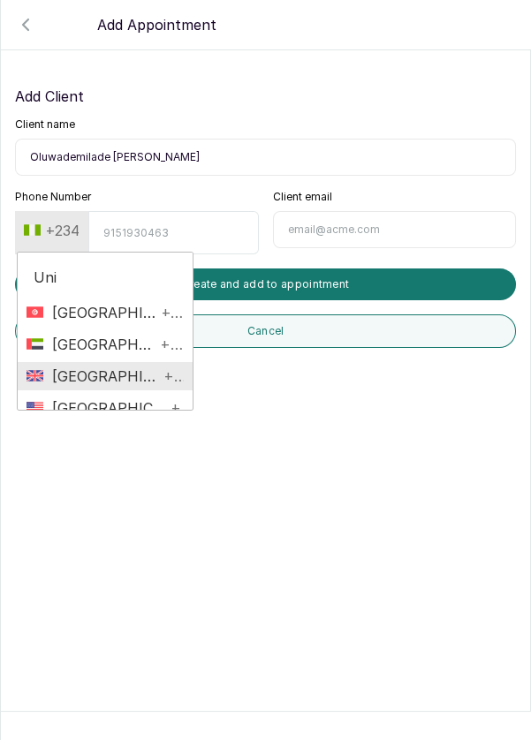
click at [136, 370] on span "[GEOGRAPHIC_DATA]" at bounding box center [101, 376] width 116 height 21
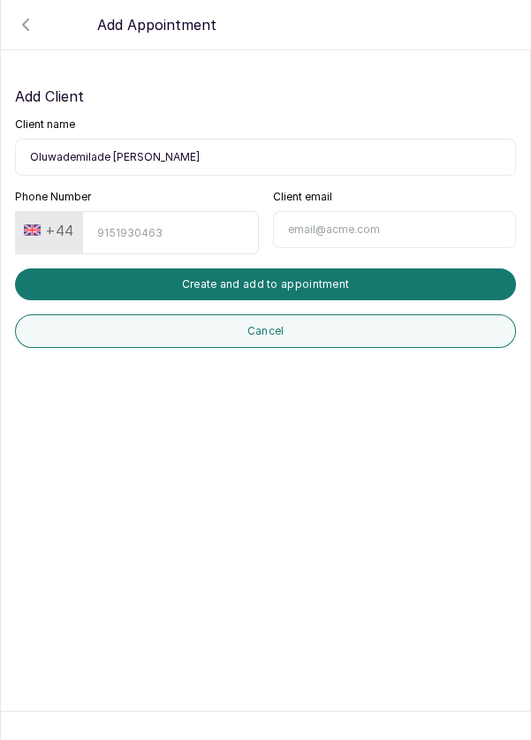
click at [182, 232] on input "Phone Number" at bounding box center [170, 232] width 176 height 43
type input "7939827558"
click at [366, 275] on button "Create and add to appointment" at bounding box center [265, 284] width 501 height 32
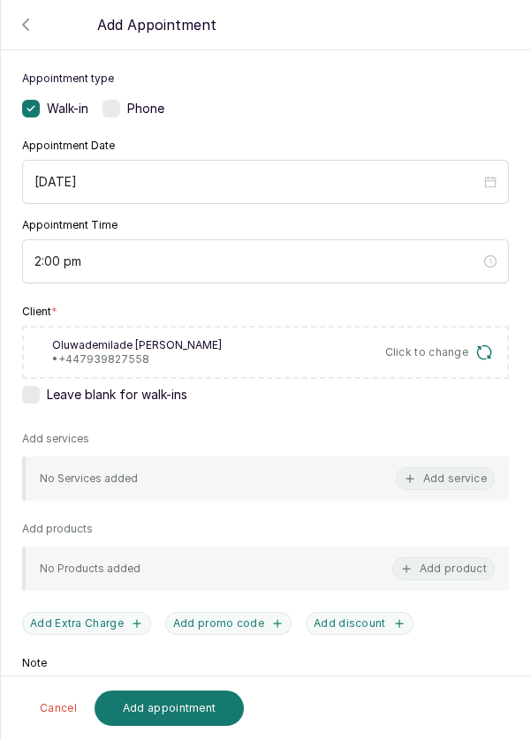
scroll to position [156, 0]
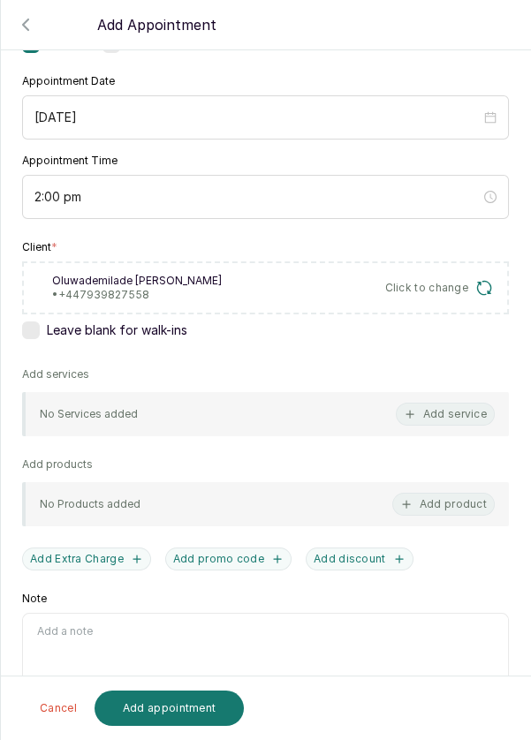
click at [442, 421] on button "Add service" at bounding box center [445, 414] width 99 height 23
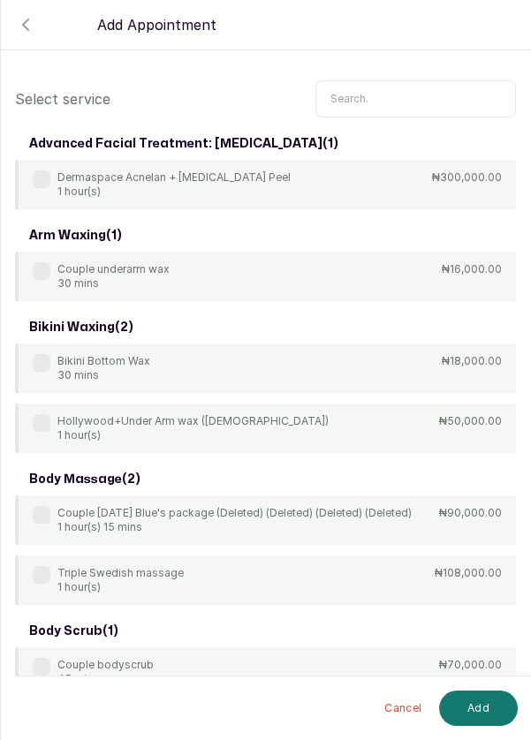
scroll to position [0, 0]
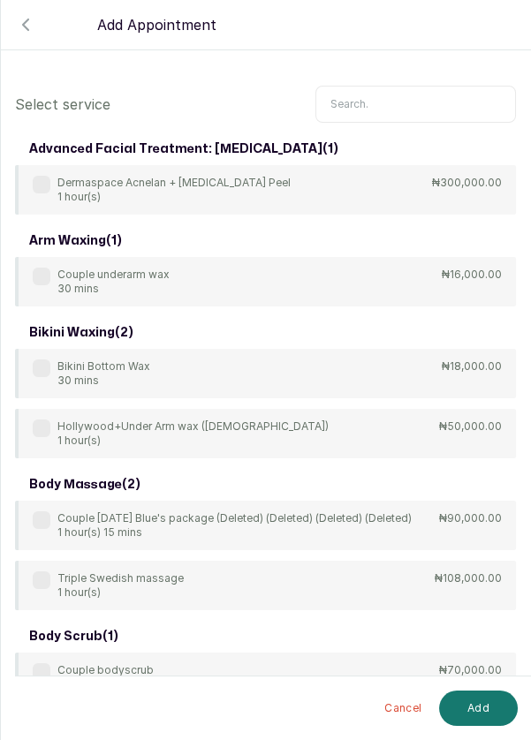
click at [426, 98] on input "text" at bounding box center [415, 104] width 200 height 37
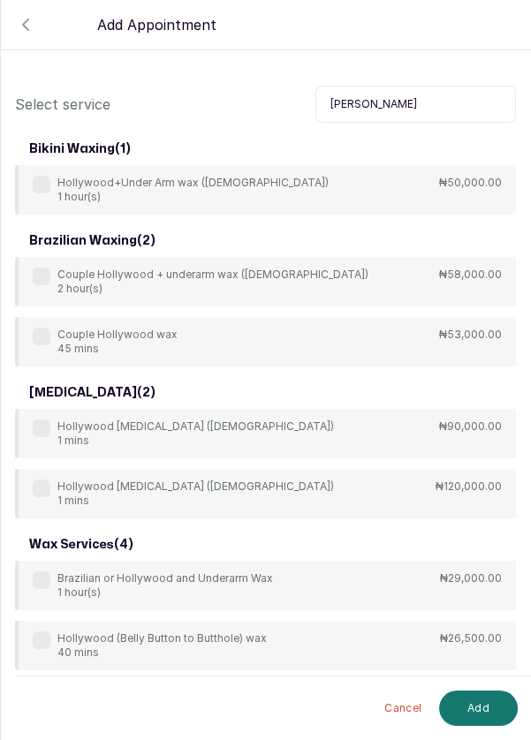
scroll to position [49, 0]
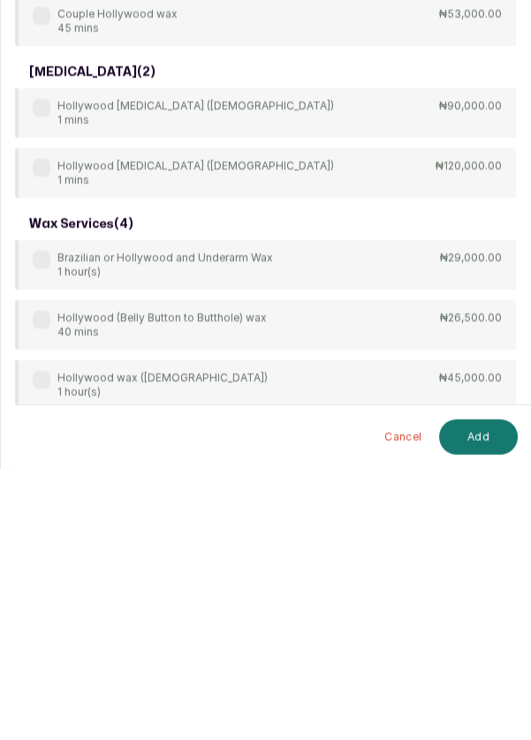
click at [49, 530] on label at bounding box center [42, 531] width 18 height 18
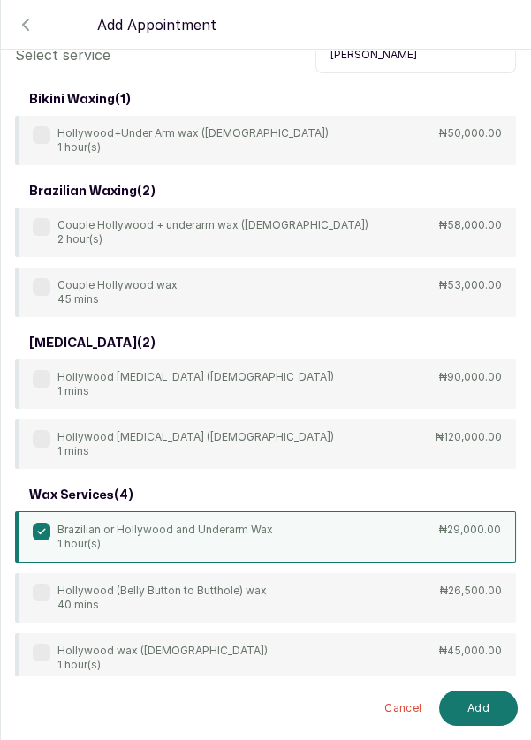
click at [412, 57] on input "[PERSON_NAME]" at bounding box center [415, 54] width 200 height 37
type input "H"
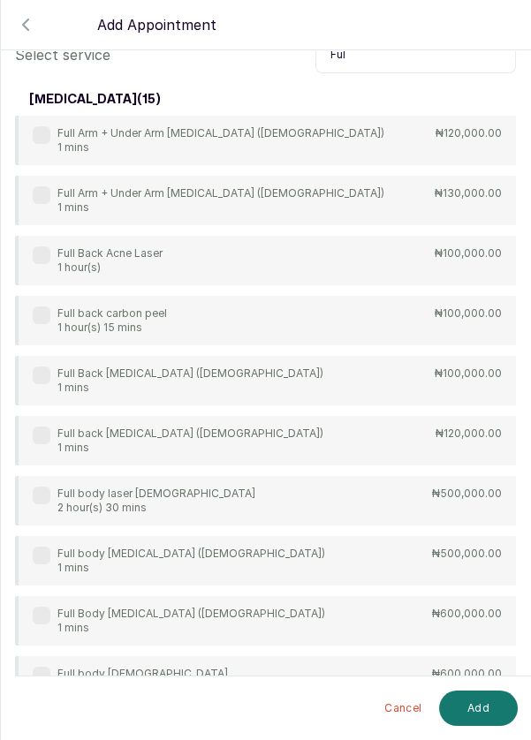
scroll to position [0, 0]
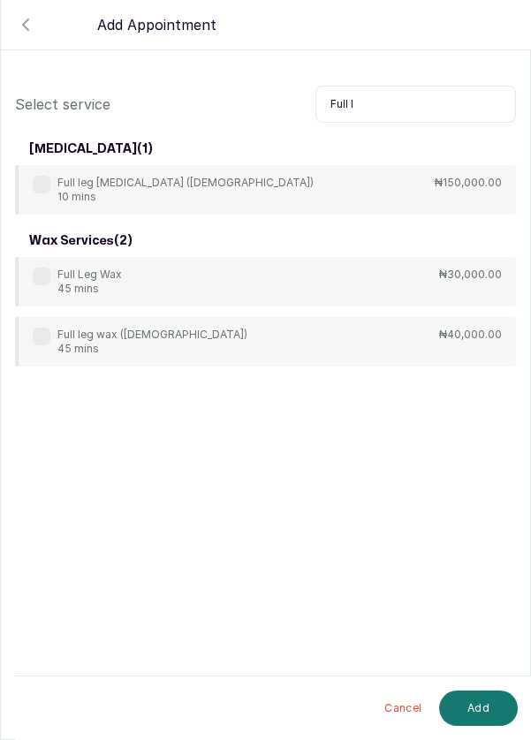
click at [48, 268] on label at bounding box center [42, 277] width 18 height 18
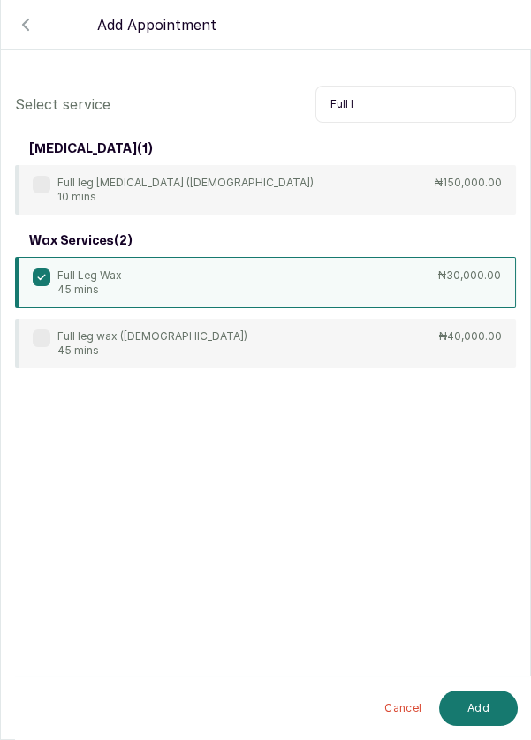
click at [370, 106] on input "Full l" at bounding box center [415, 104] width 200 height 37
type input "F"
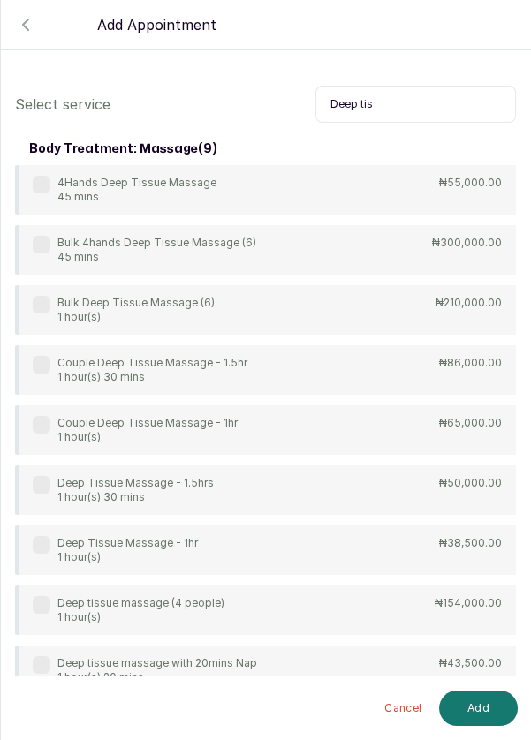
scroll to position [46, 0]
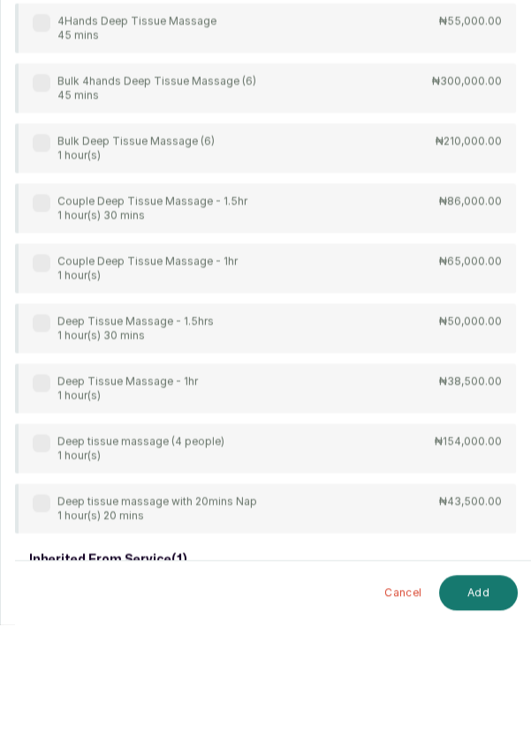
click at [38, 496] on label at bounding box center [42, 499] width 18 height 18
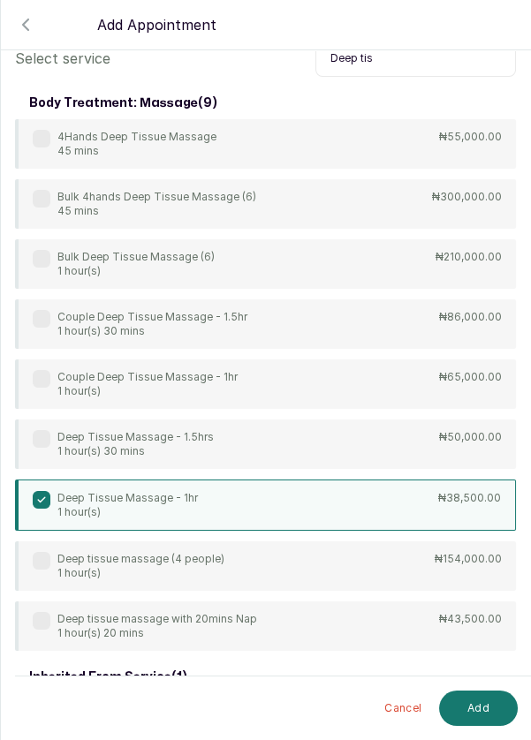
click at [415, 60] on input "Deep tis" at bounding box center [415, 58] width 200 height 37
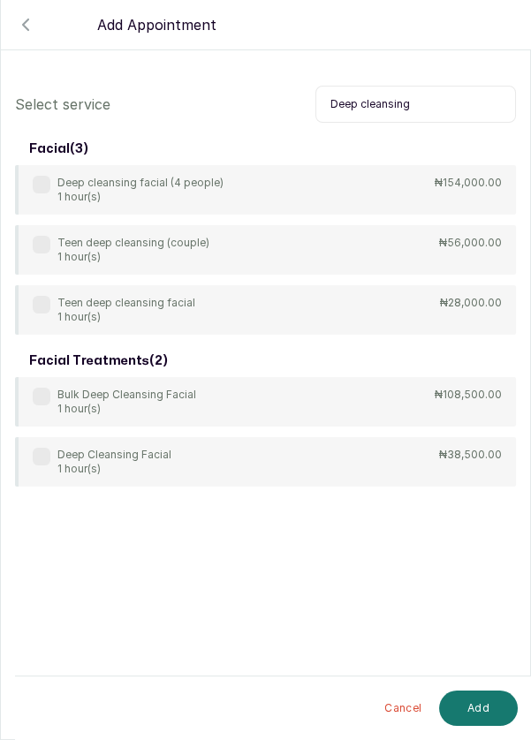
scroll to position [47, 0]
type input "Deep cleansing"
click at [43, 448] on label at bounding box center [42, 457] width 18 height 18
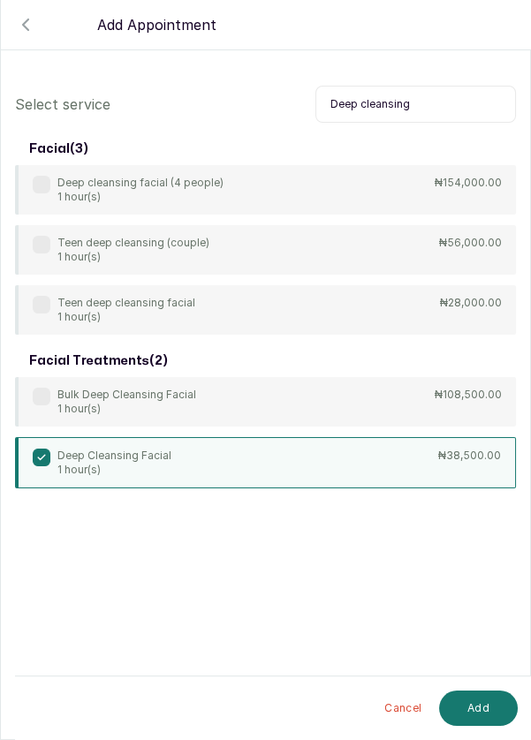
click at [483, 706] on button "Add" at bounding box center [478, 708] width 79 height 35
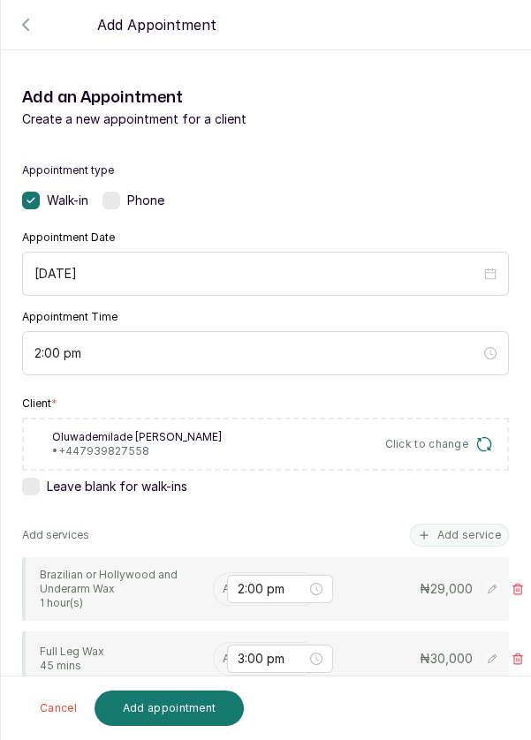
click at [223, 583] on input "text" at bounding box center [224, 589] width 3 height 12
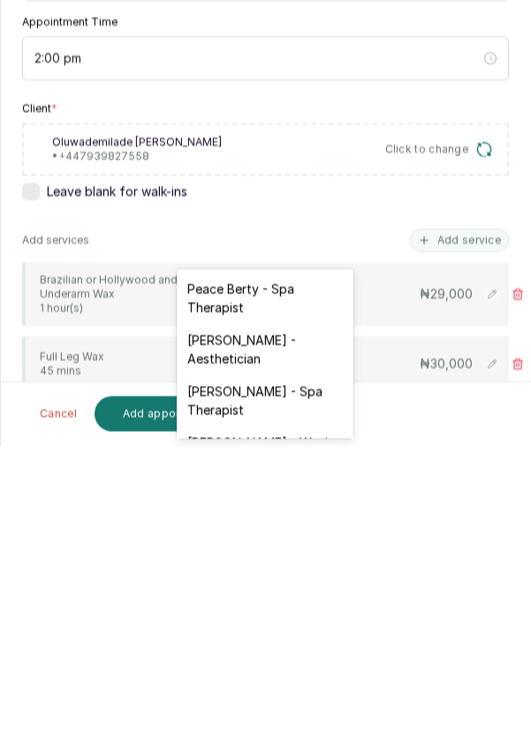
scroll to position [69, 0]
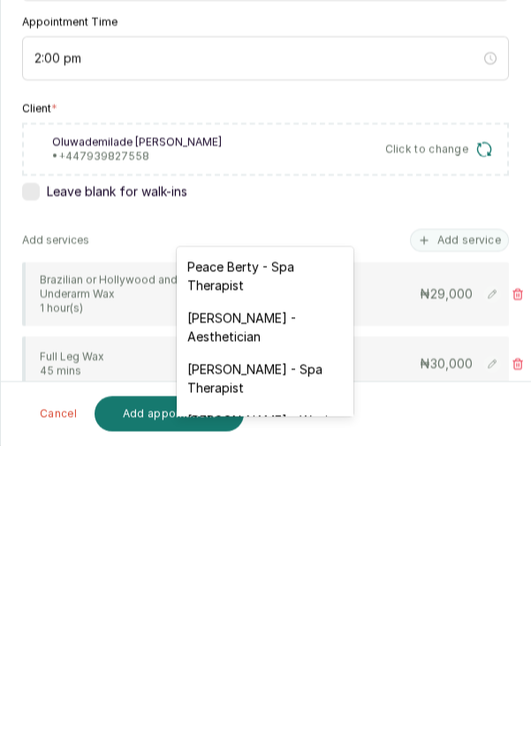
click at [287, 623] on div "[PERSON_NAME] - Aesthetician" at bounding box center [265, 621] width 177 height 51
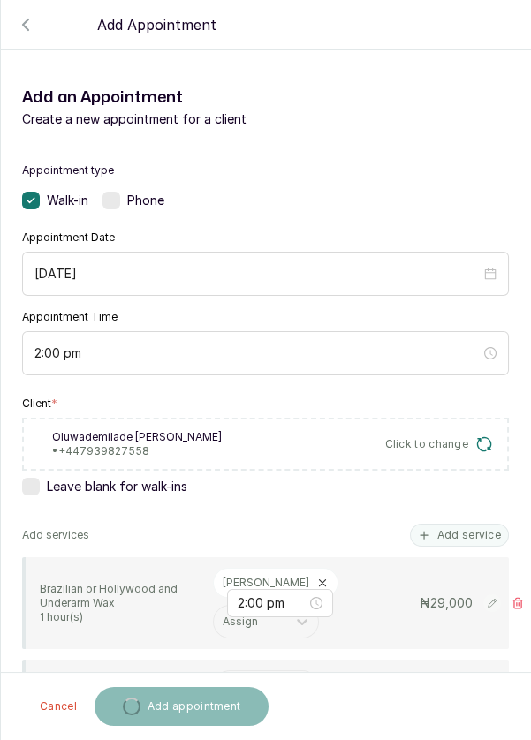
click at [223, 681] on input "text" at bounding box center [224, 687] width 3 height 12
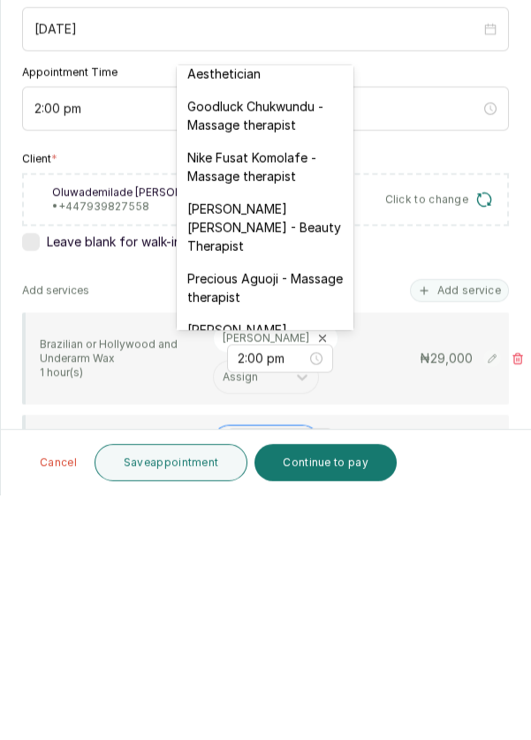
scroll to position [594, 0]
click at [294, 557] on div "[PERSON_NAME] [PERSON_NAME] - Nails" at bounding box center [265, 582] width 177 height 51
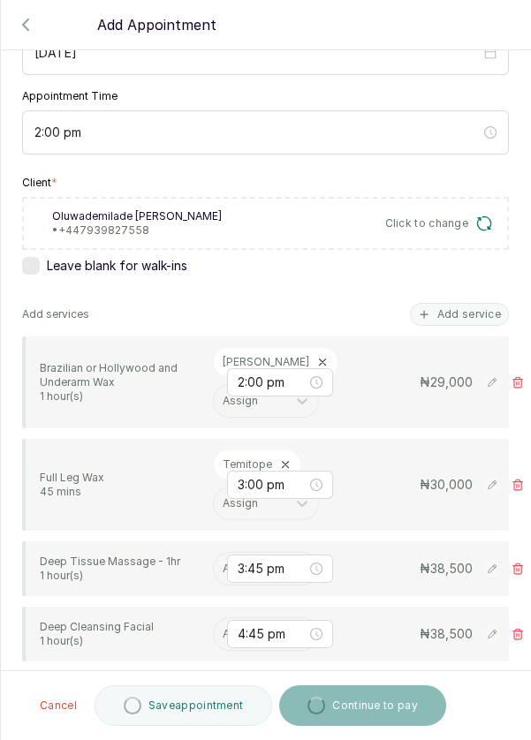
scroll to position [221, 0]
click at [223, 562] on input "text" at bounding box center [224, 568] width 3 height 12
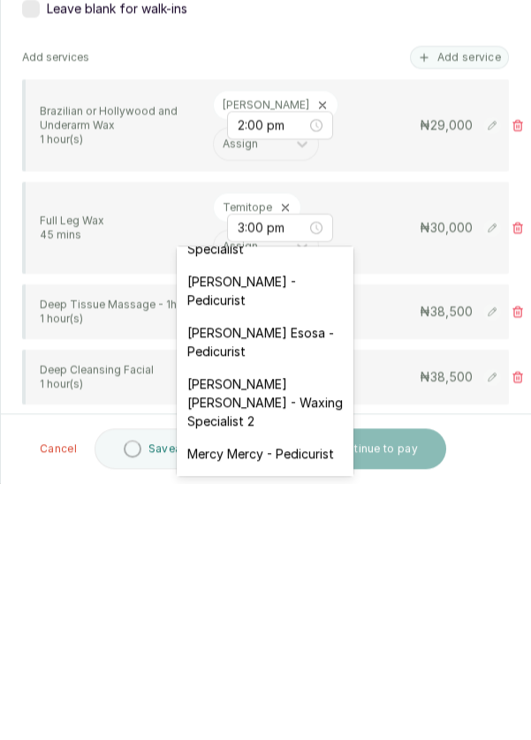
scroll to position [197, 0]
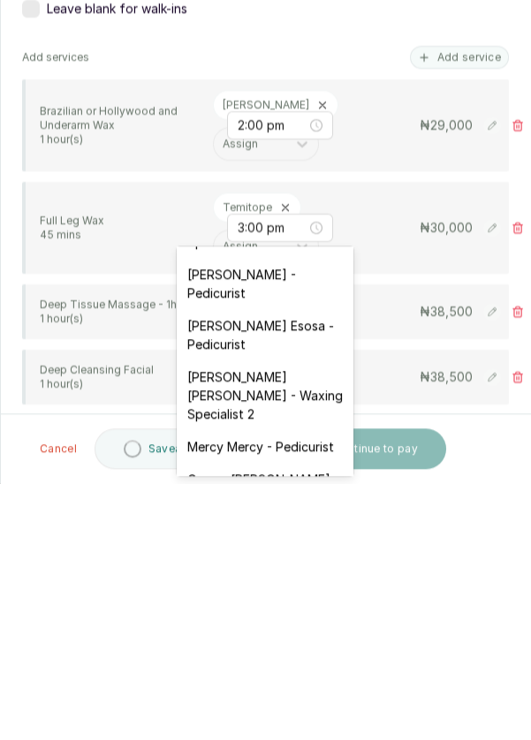
click at [277, 639] on div "[PERSON_NAME] [PERSON_NAME] - Waxing Specialist 2" at bounding box center [265, 652] width 177 height 70
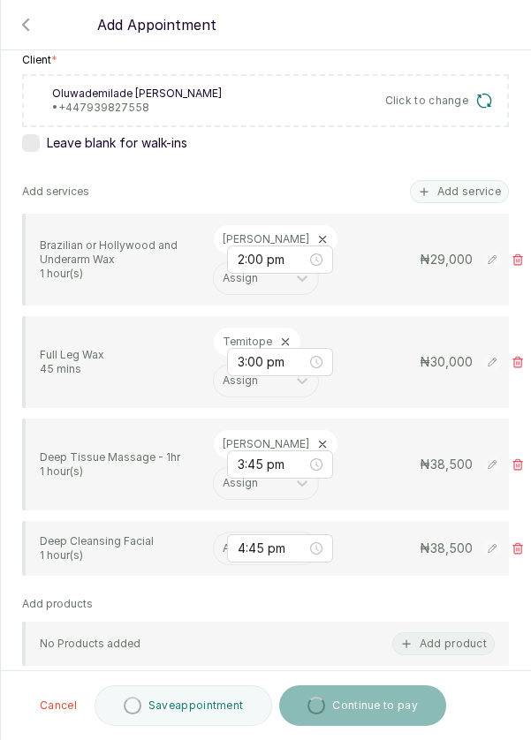
scroll to position [343, 0]
click at [223, 542] on input "text" at bounding box center [224, 548] width 3 height 12
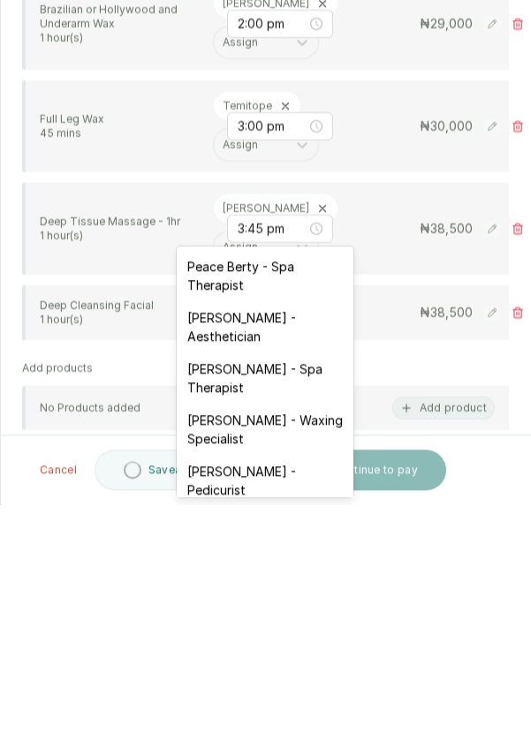
click at [288, 558] on div "[PERSON_NAME] - Aesthetician" at bounding box center [265, 562] width 177 height 51
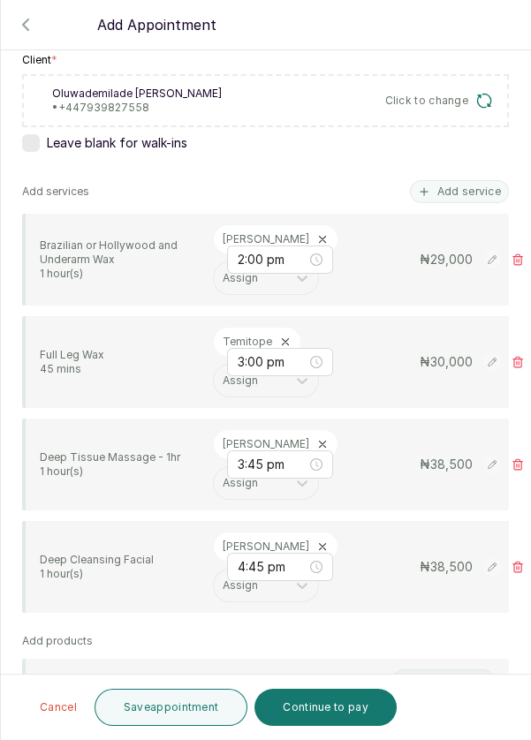
click at [164, 715] on button "Save appointment" at bounding box center [171, 707] width 154 height 37
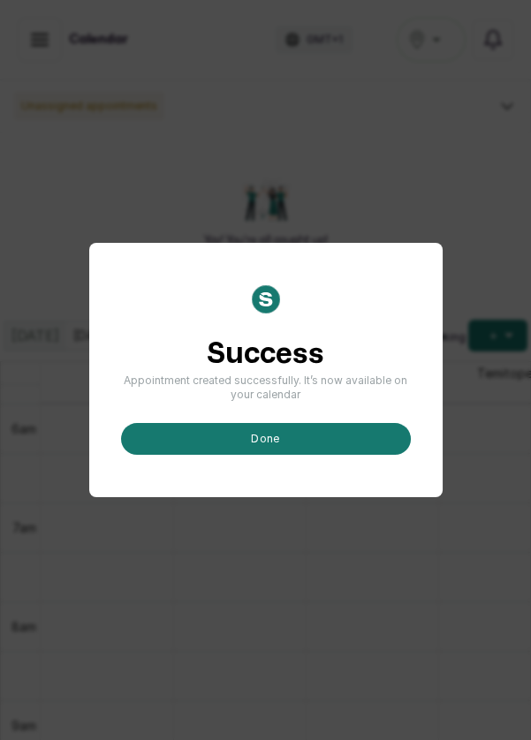
click at [326, 455] on button "done" at bounding box center [266, 439] width 290 height 32
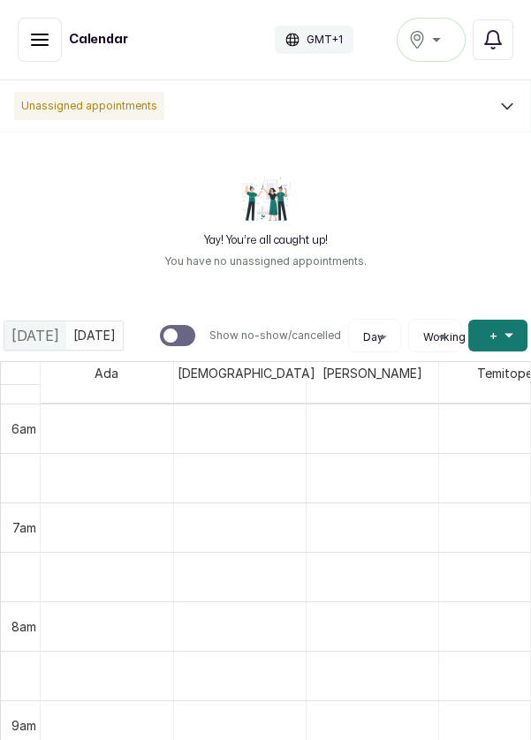
click at [487, 339] on button "Add +" at bounding box center [497, 336] width 59 height 32
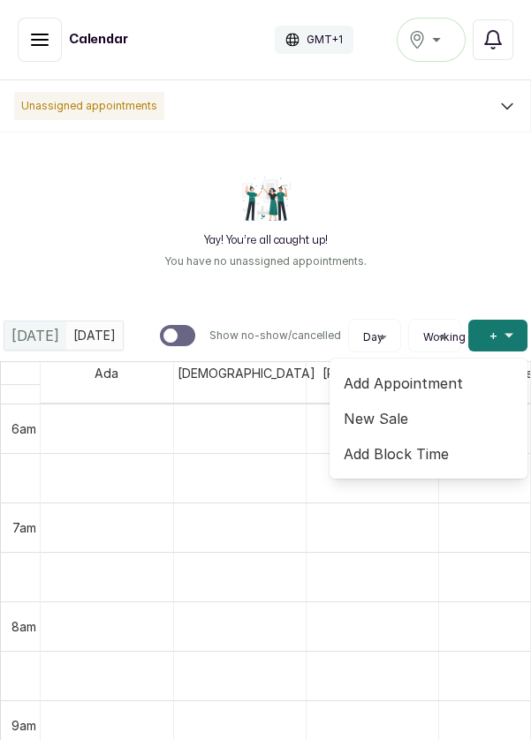
click at [391, 373] on span "Add Appointment" at bounding box center [428, 383] width 170 height 21
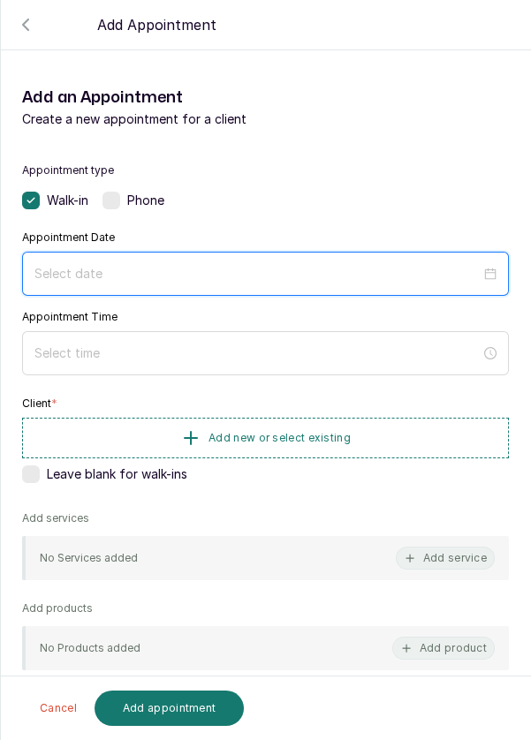
click at [473, 271] on input at bounding box center [257, 273] width 446 height 19
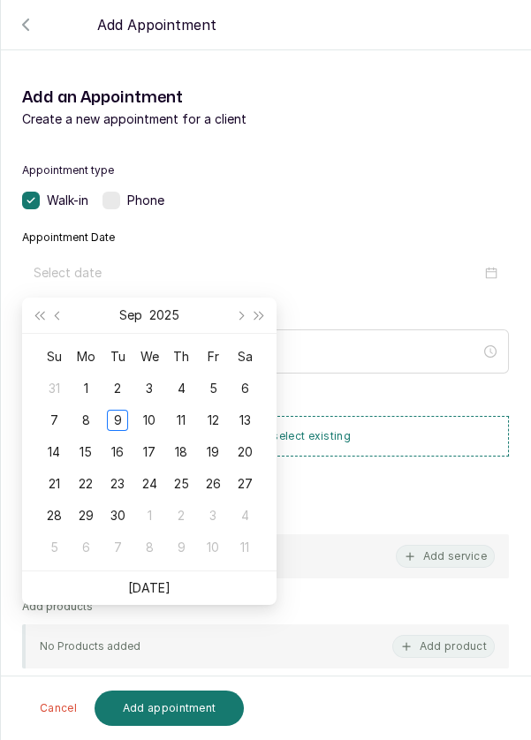
click at [147, 419] on div "10" at bounding box center [149, 420] width 21 height 21
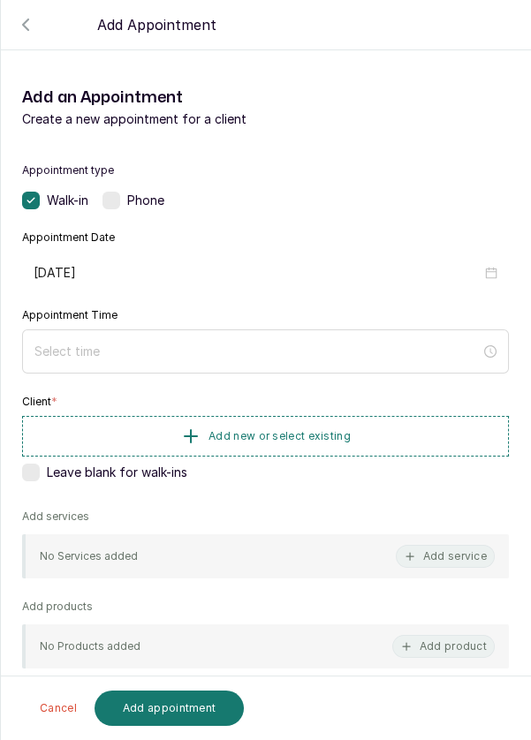
type input "[DATE]"
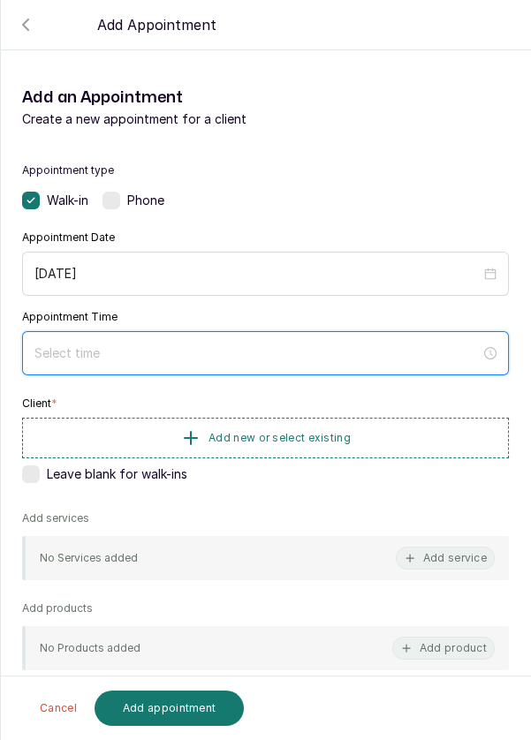
click at [283, 357] on input at bounding box center [257, 352] width 446 height 19
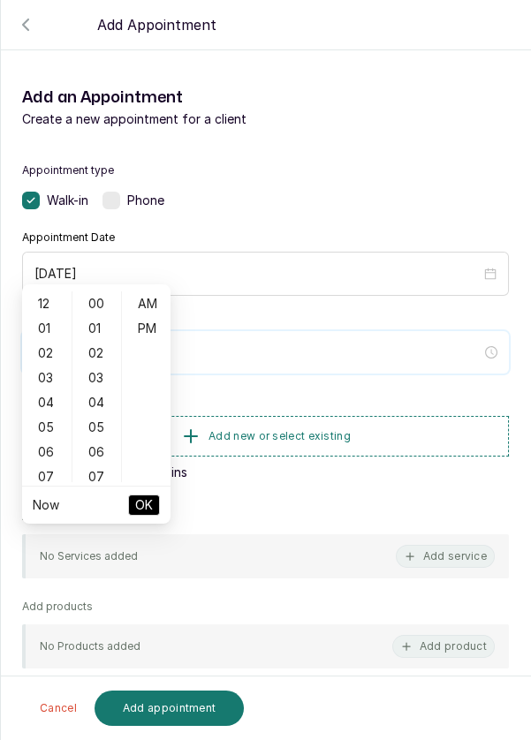
scroll to position [143, 0]
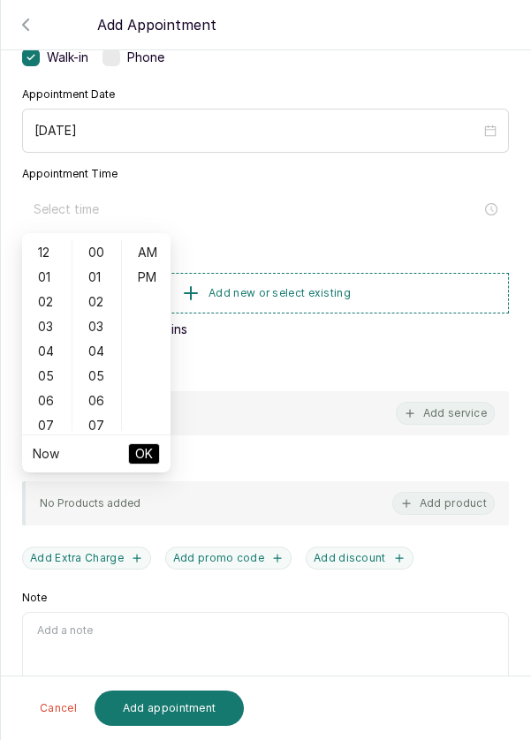
click at [48, 325] on div "03" at bounding box center [47, 326] width 42 height 25
click at [152, 268] on div "PM" at bounding box center [146, 277] width 42 height 25
type input "3:00 pm"
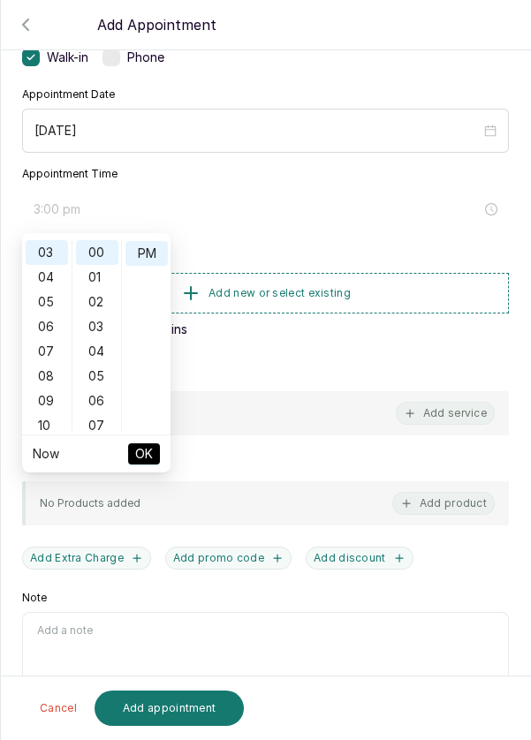
click at [144, 450] on span "OK" at bounding box center [144, 454] width 18 height 34
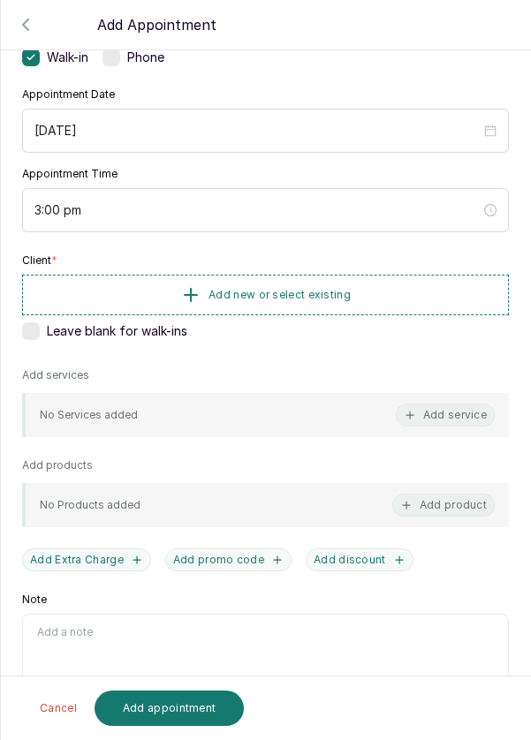
click at [330, 288] on span "Add new or select existing" at bounding box center [279, 295] width 142 height 14
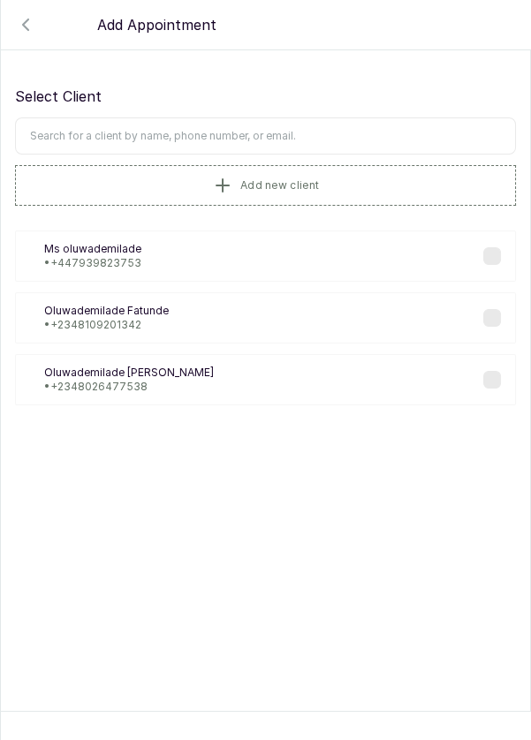
scroll to position [0, 0]
click at [345, 141] on input "text" at bounding box center [265, 135] width 501 height 37
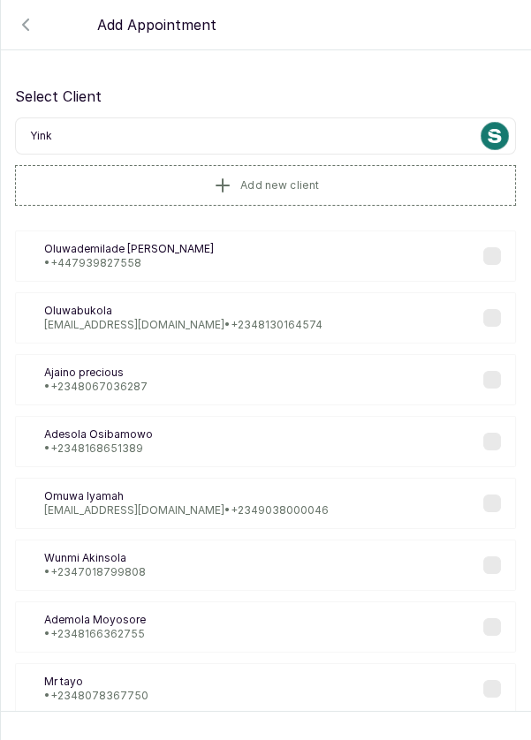
type input "Yinka"
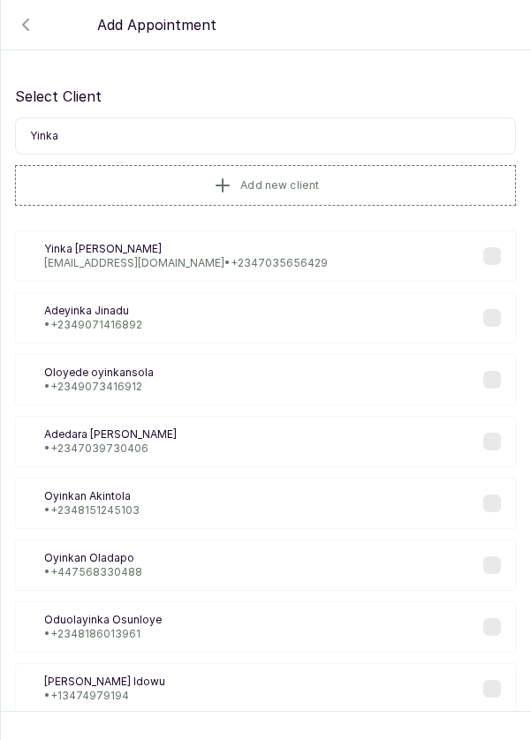
click at [188, 260] on p "[EMAIL_ADDRESS][DOMAIN_NAME] • [PHONE_NUMBER]" at bounding box center [185, 263] width 283 height 14
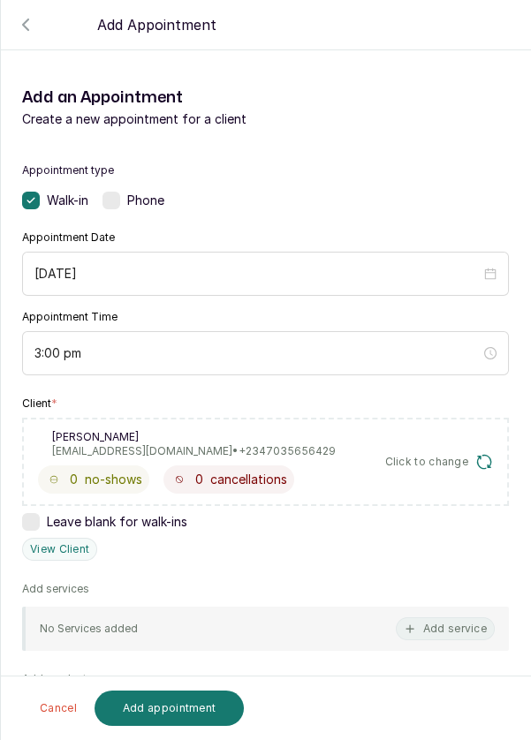
click at [446, 634] on button "Add service" at bounding box center [445, 628] width 99 height 23
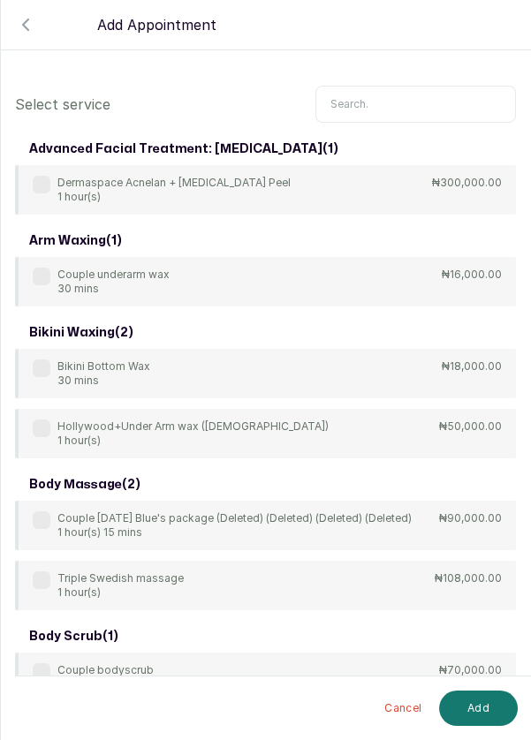
click at [418, 109] on input "text" at bounding box center [415, 104] width 200 height 37
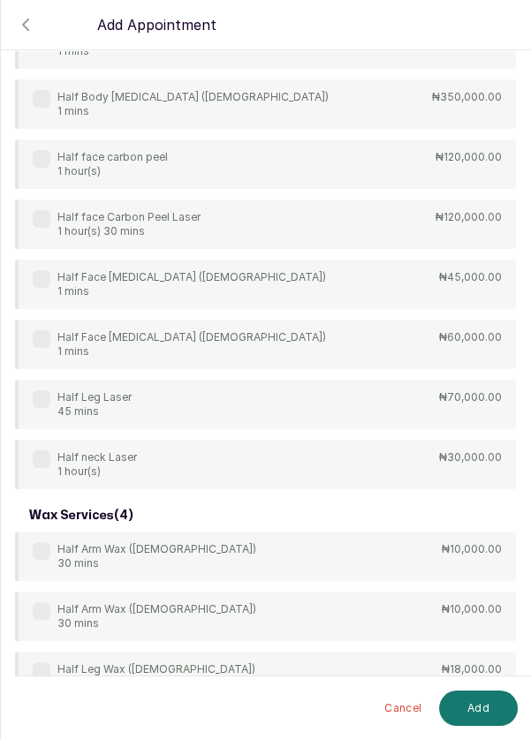
scroll to position [573, 0]
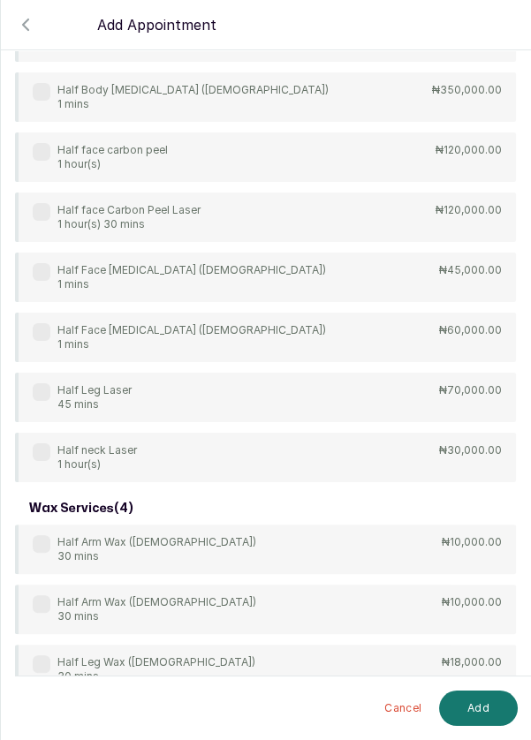
type input "Half"
click at [42, 271] on div "Half Arm [MEDICAL_DATA] ([DEMOGRAPHIC_DATA]) 1 mins ₦45,000.00 Half Arm [MEDICA…" at bounding box center [265, 37] width 501 height 890
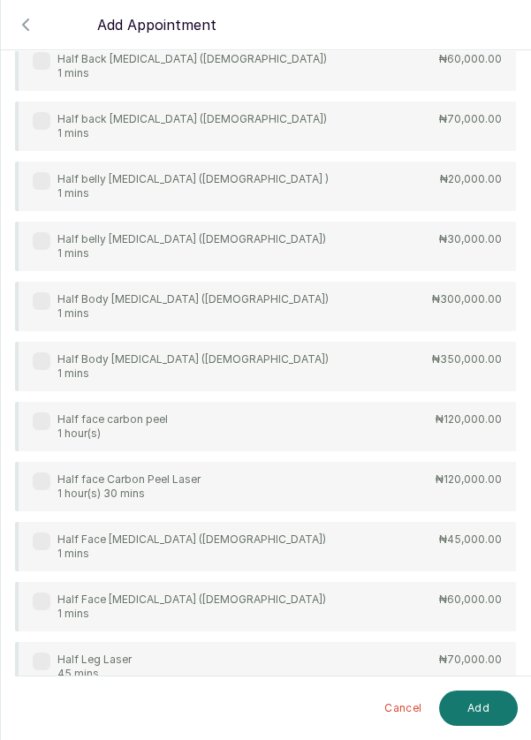
scroll to position [309, 0]
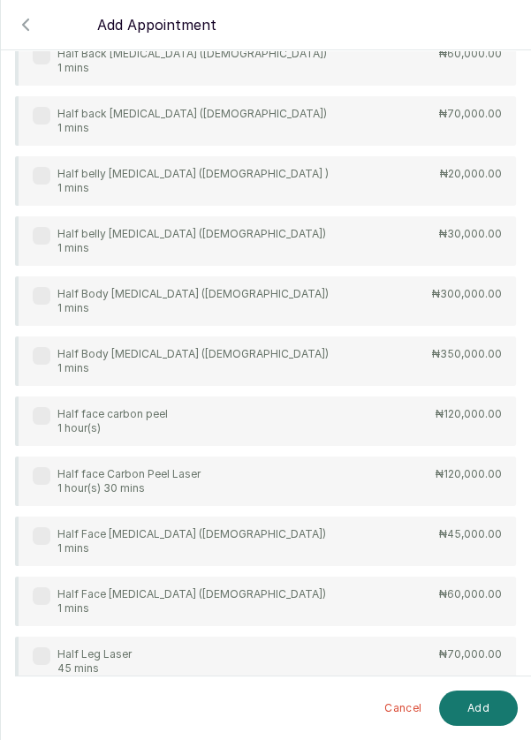
click at [30, 535] on div "Half Face [MEDICAL_DATA] ([DEMOGRAPHIC_DATA]) 1 mins ₦45,000.00" at bounding box center [265, 541] width 501 height 49
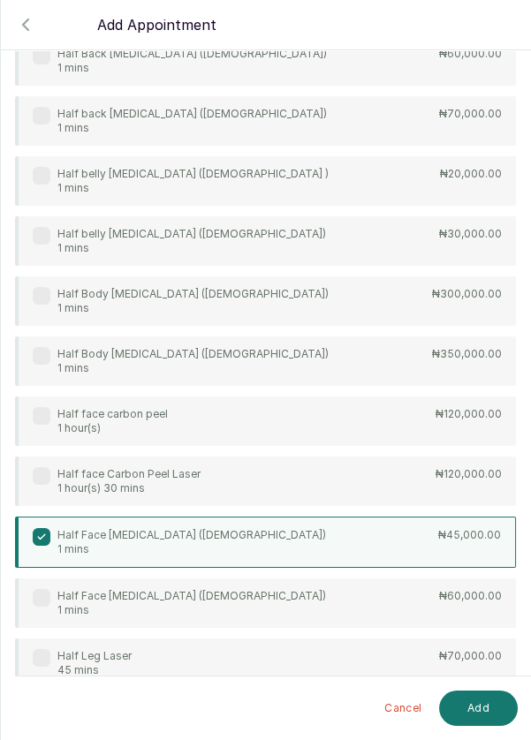
click at [471, 713] on button "Add" at bounding box center [478, 708] width 79 height 35
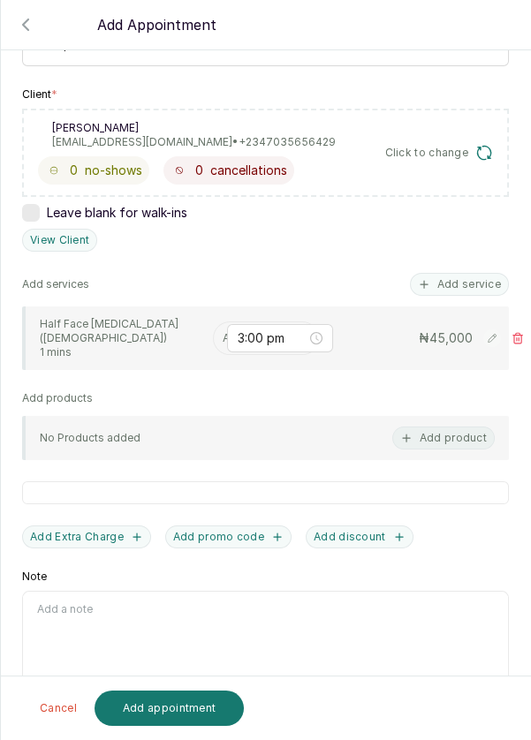
scroll to position [286, 0]
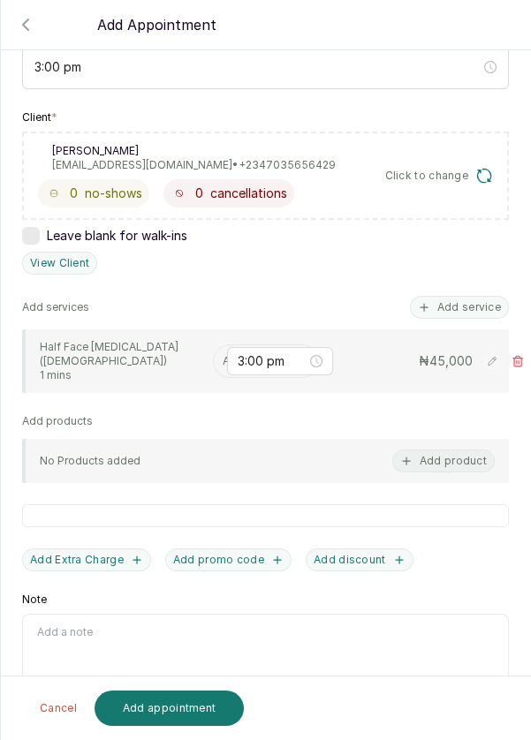
click at [223, 355] on input "text" at bounding box center [224, 361] width 3 height 12
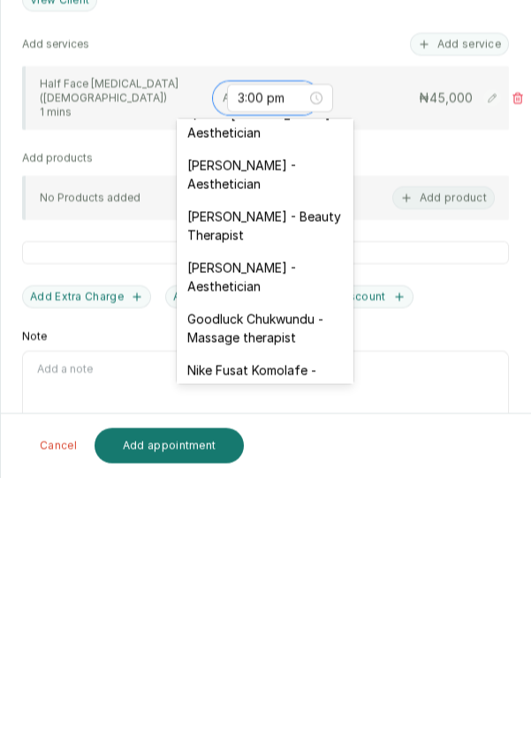
scroll to position [440, 0]
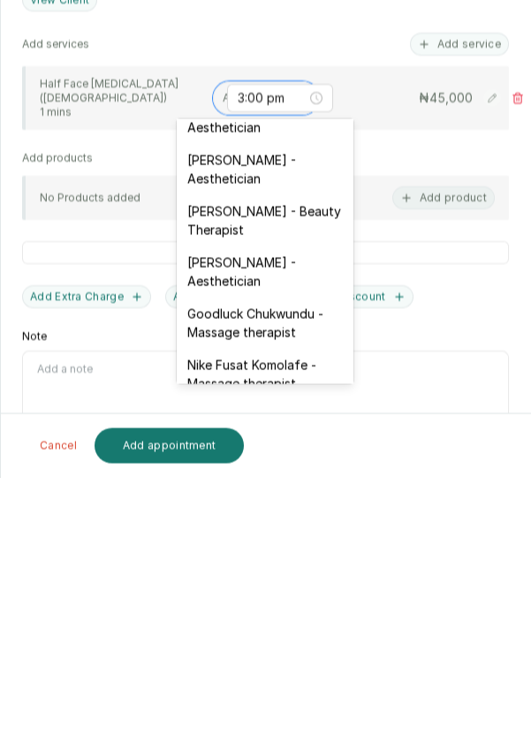
click at [287, 511] on div "[PERSON_NAME] - Aesthetician" at bounding box center [265, 534] width 177 height 51
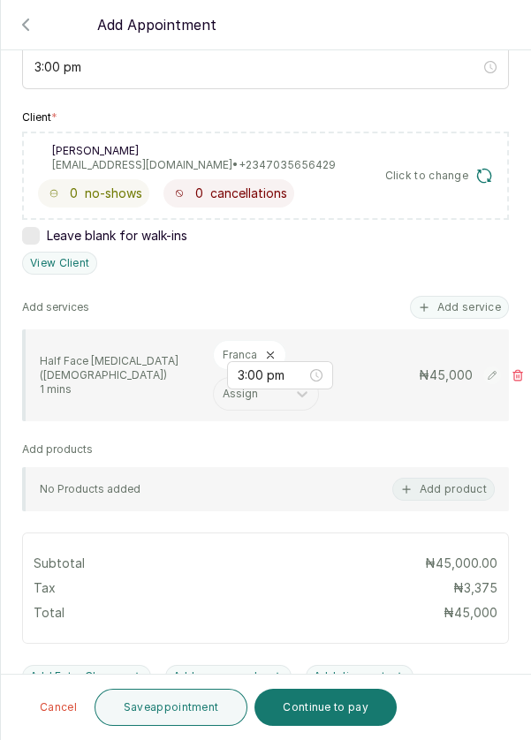
click at [182, 713] on button "Save appointment" at bounding box center [171, 707] width 154 height 37
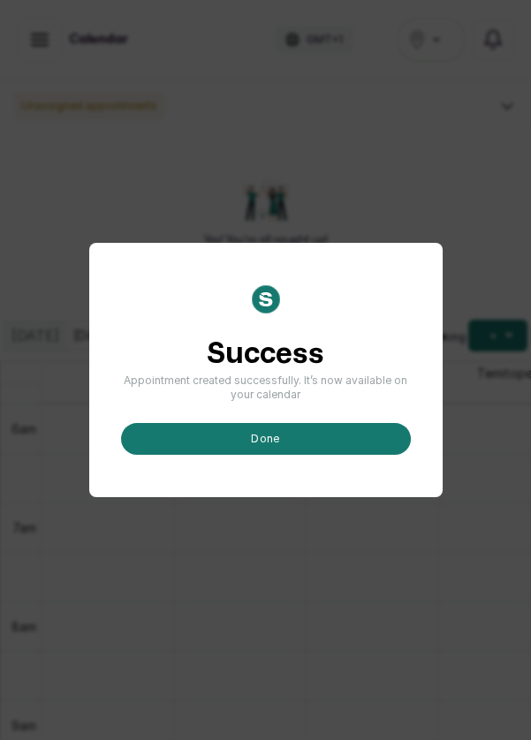
click at [349, 455] on button "done" at bounding box center [266, 439] width 290 height 32
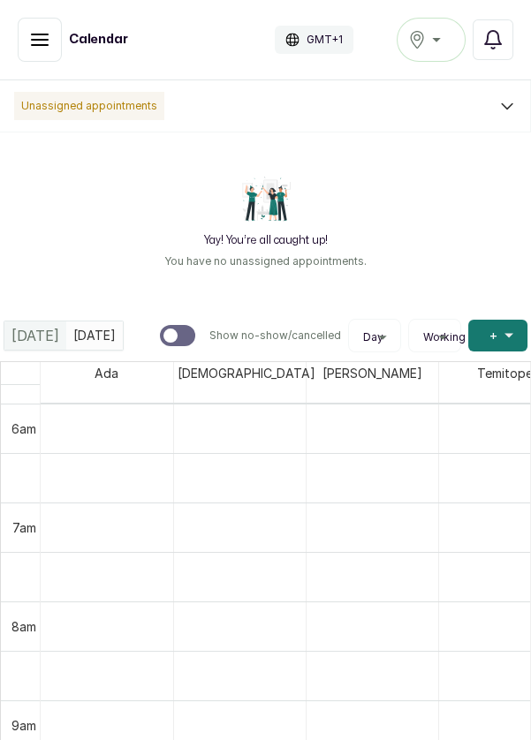
click at [485, 341] on button "Add +" at bounding box center [497, 336] width 59 height 32
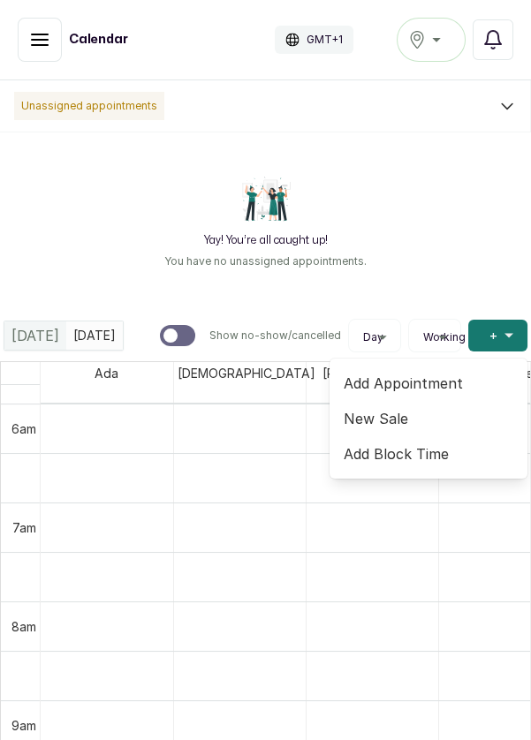
click at [410, 381] on span "Add Appointment" at bounding box center [428, 383] width 170 height 21
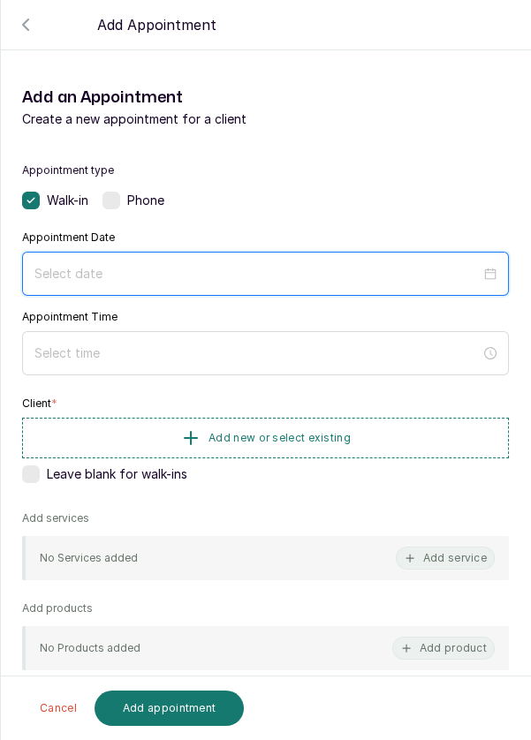
click at [341, 270] on input at bounding box center [257, 273] width 446 height 19
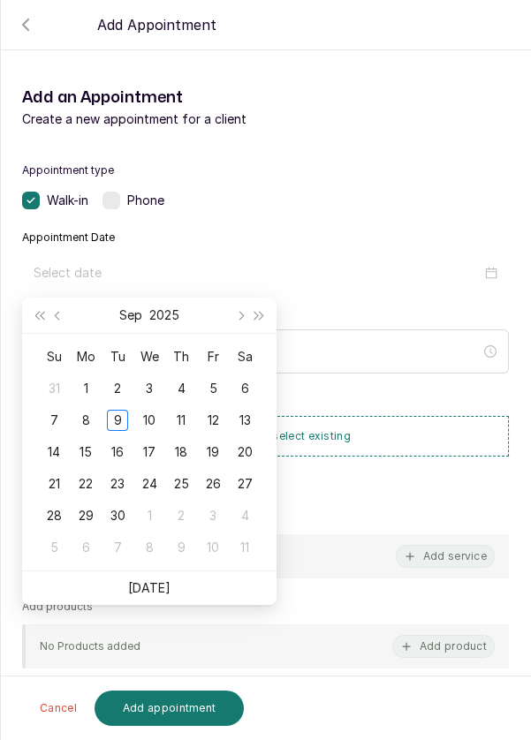
click at [145, 414] on div "10" at bounding box center [149, 420] width 21 height 21
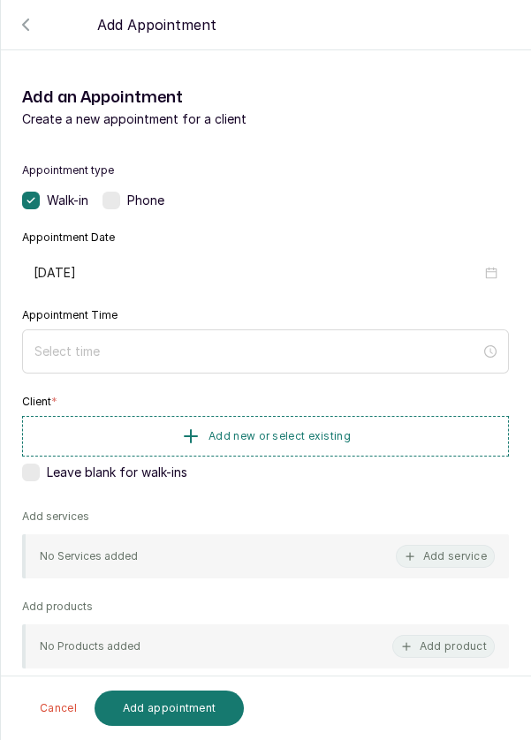
type input "[DATE]"
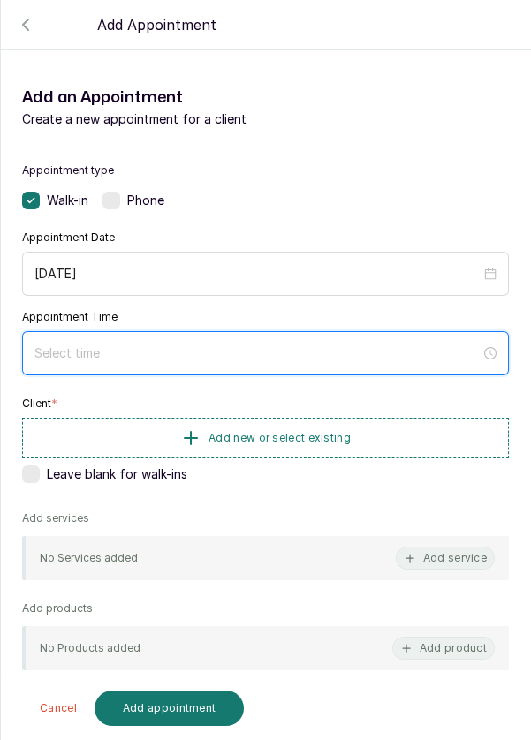
click at [426, 359] on input at bounding box center [257, 352] width 446 height 19
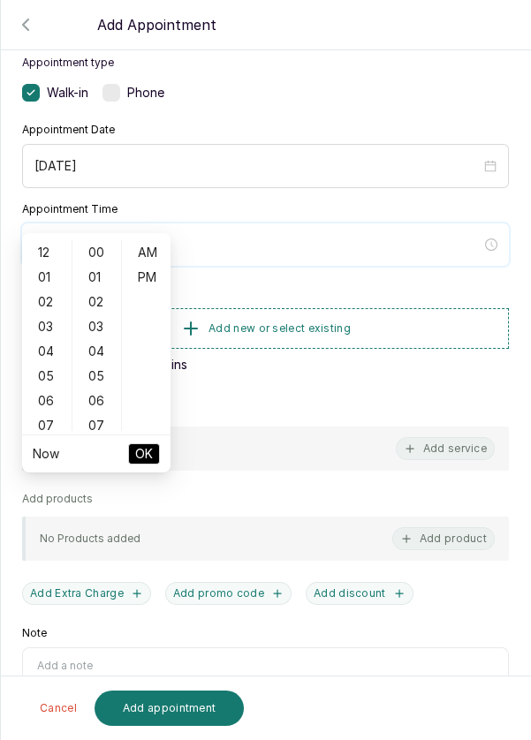
scroll to position [143, 0]
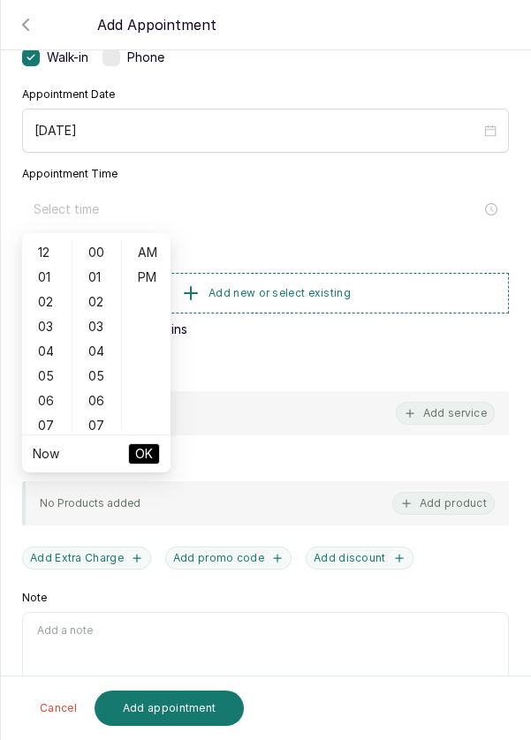
click at [38, 357] on div "04" at bounding box center [47, 351] width 42 height 25
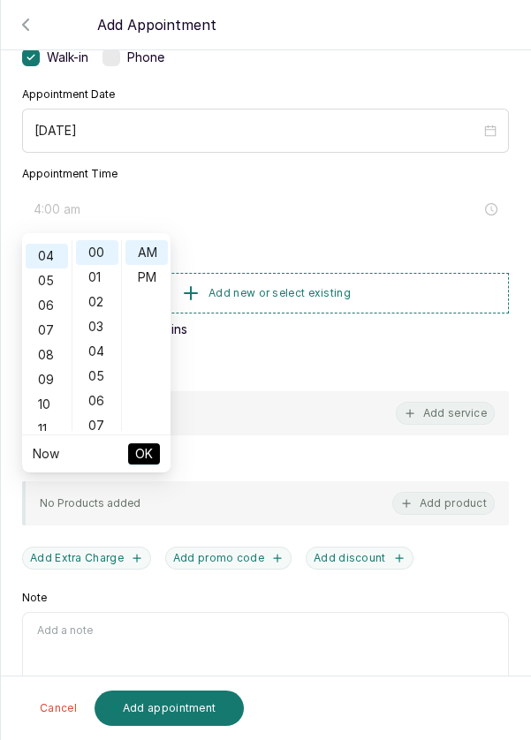
scroll to position [98, 0]
click at [147, 276] on div "PM" at bounding box center [146, 277] width 42 height 25
type input "4:00 pm"
click at [152, 458] on span "OK" at bounding box center [144, 454] width 18 height 34
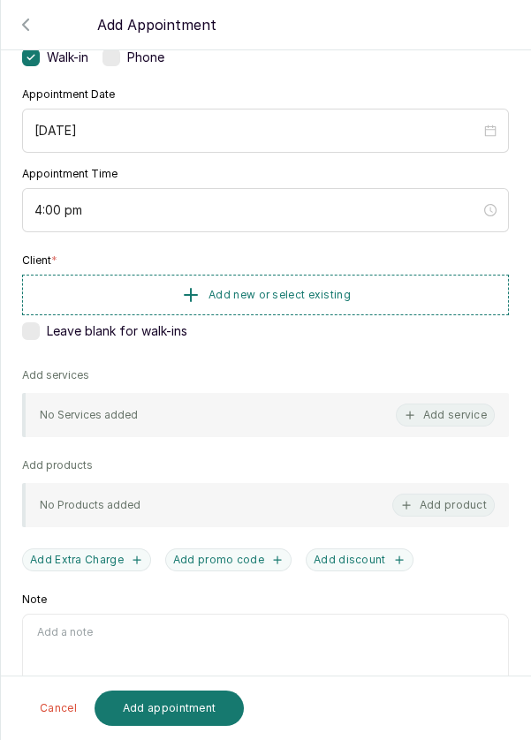
click at [359, 295] on button "Add new or select existing" at bounding box center [265, 295] width 487 height 41
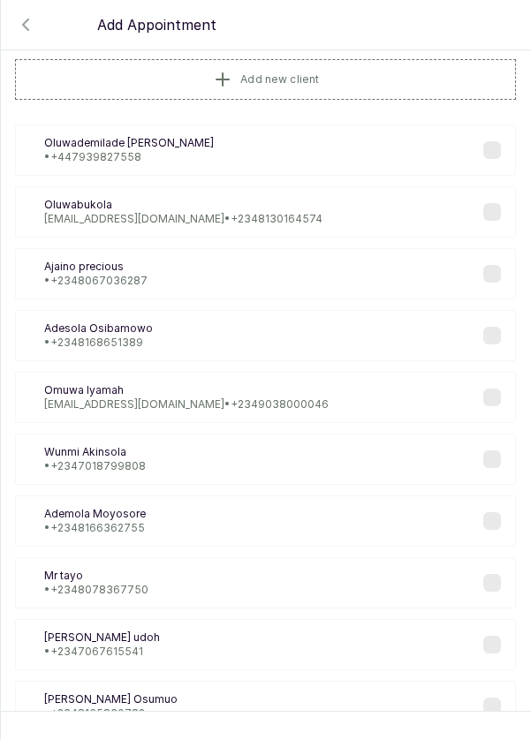
scroll to position [0, 0]
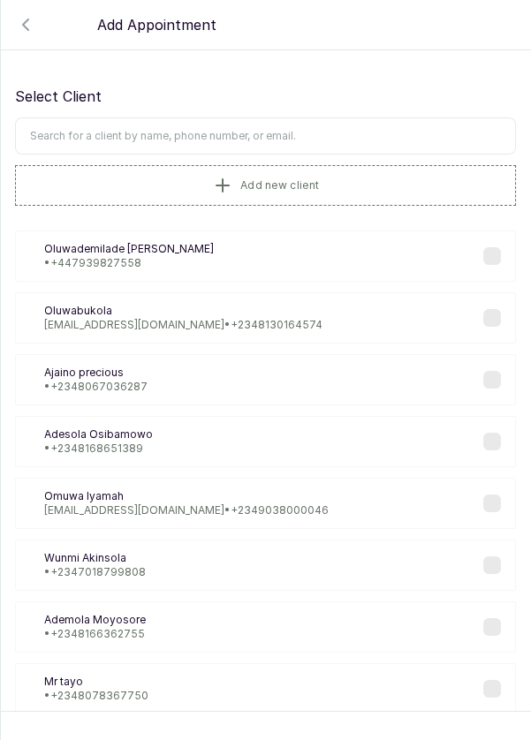
click at [328, 141] on input "text" at bounding box center [265, 135] width 501 height 37
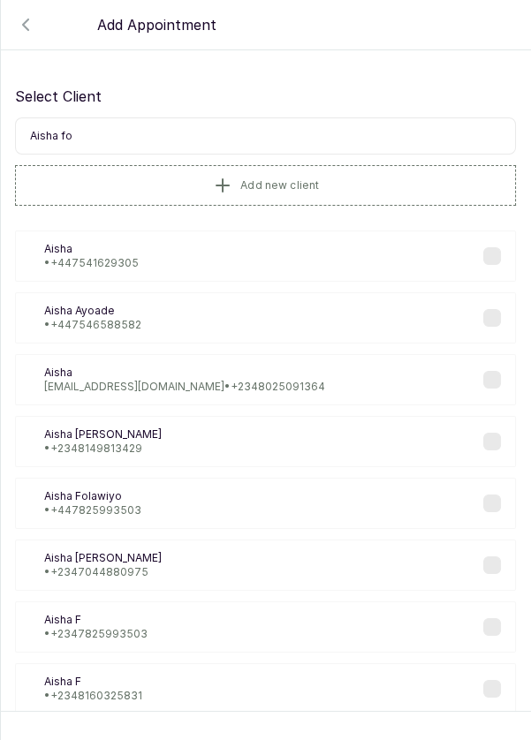
type input "Aisha fol"
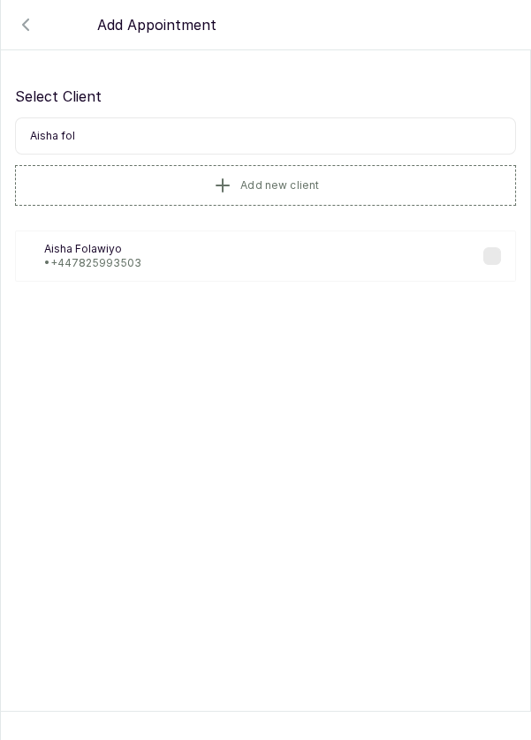
click at [165, 263] on div "AF [PERSON_NAME] • [PHONE_NUMBER]" at bounding box center [265, 255] width 501 height 51
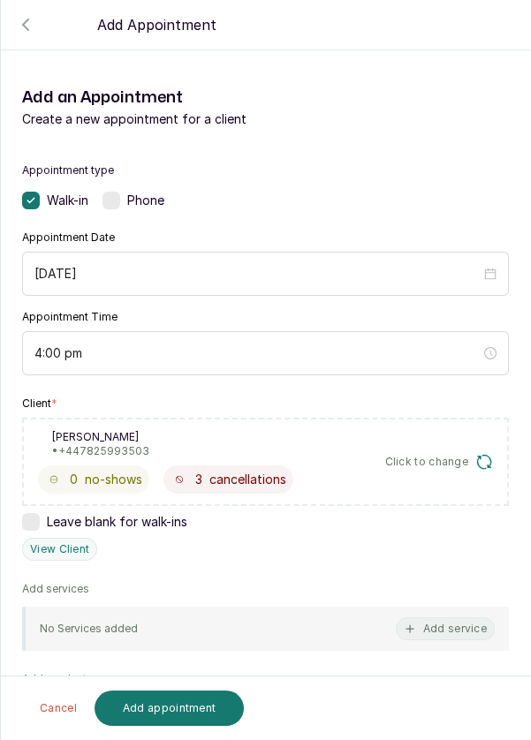
click at [449, 635] on button "Add service" at bounding box center [445, 628] width 99 height 23
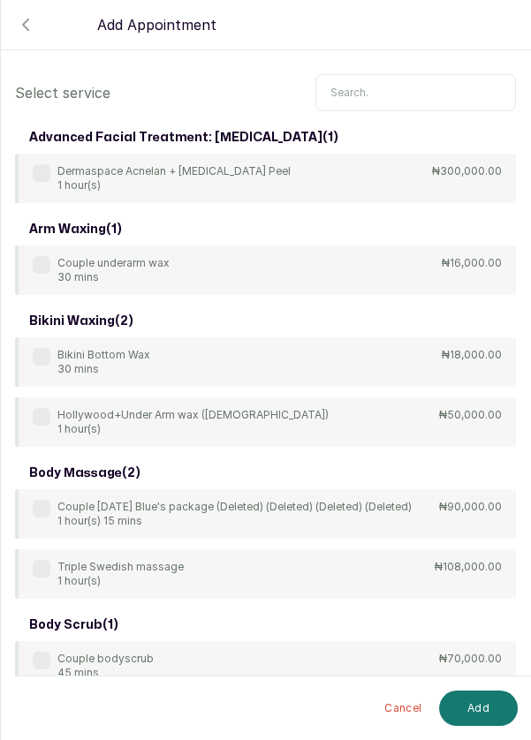
scroll to position [13, 0]
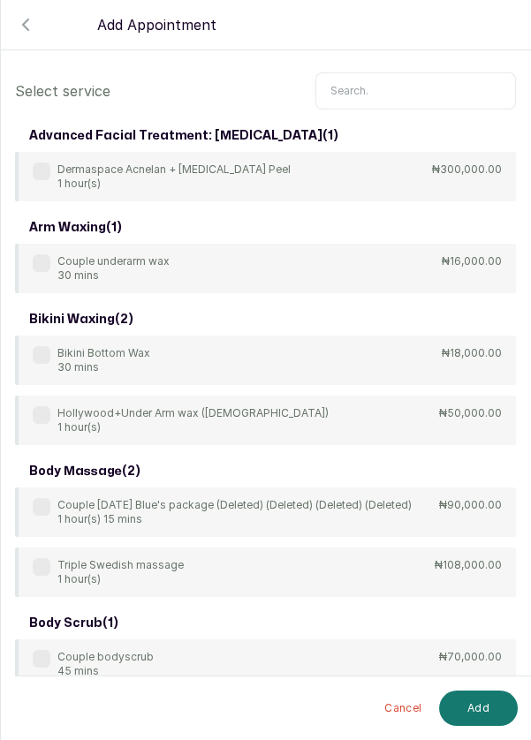
click at [434, 93] on input "text" at bounding box center [415, 90] width 200 height 37
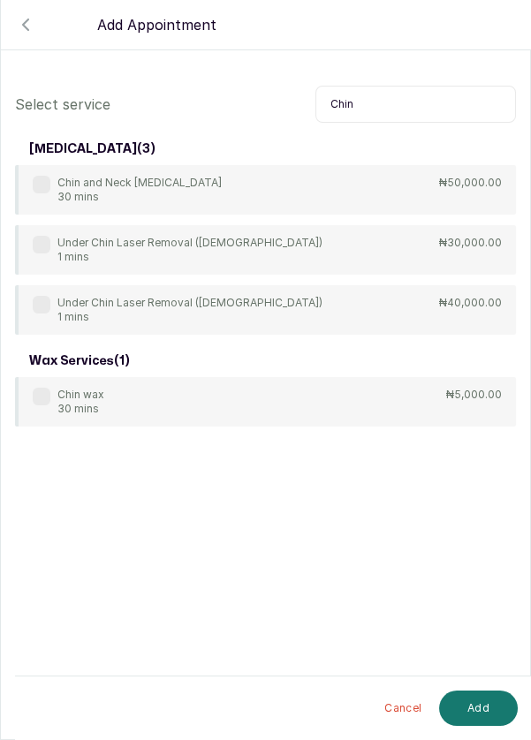
type input "Chin"
click at [40, 176] on label at bounding box center [42, 185] width 18 height 18
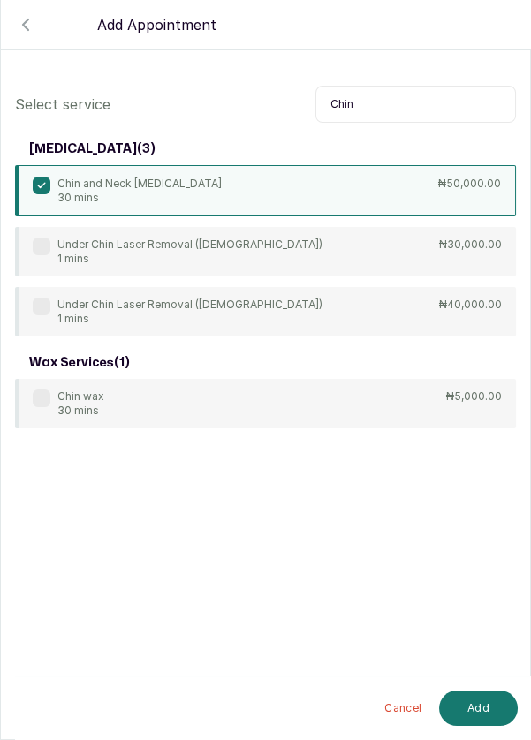
click at [463, 717] on button "Add" at bounding box center [478, 708] width 79 height 35
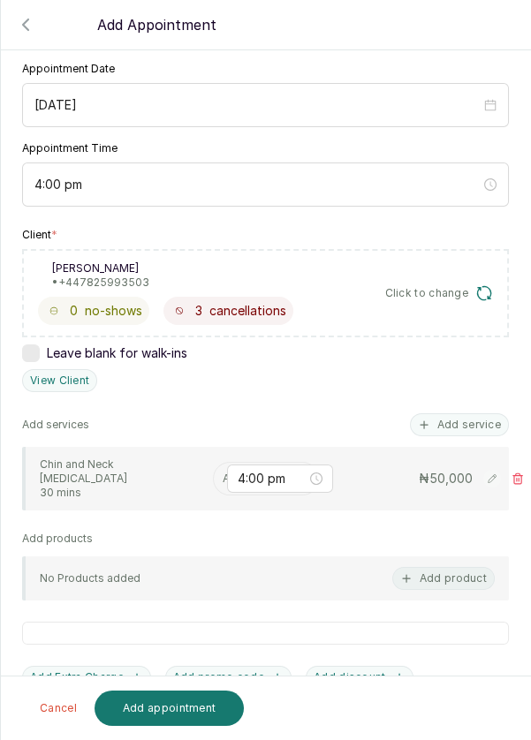
scroll to position [181, 0]
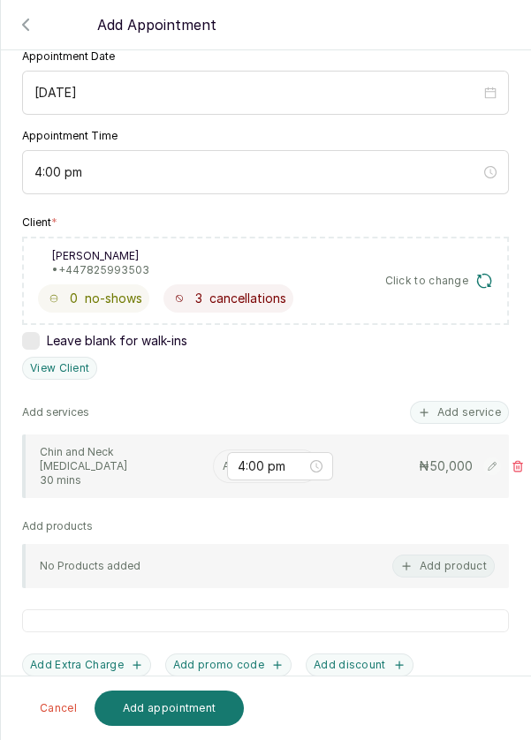
click at [223, 460] on input "text" at bounding box center [224, 466] width 3 height 12
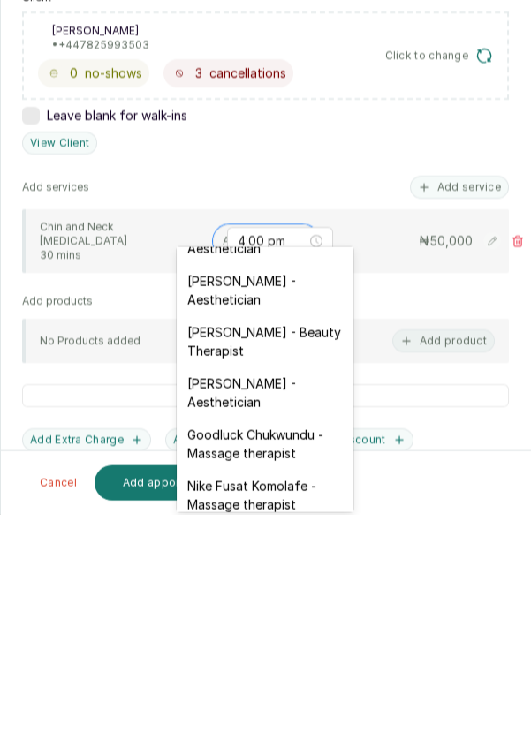
scroll to position [453, 0]
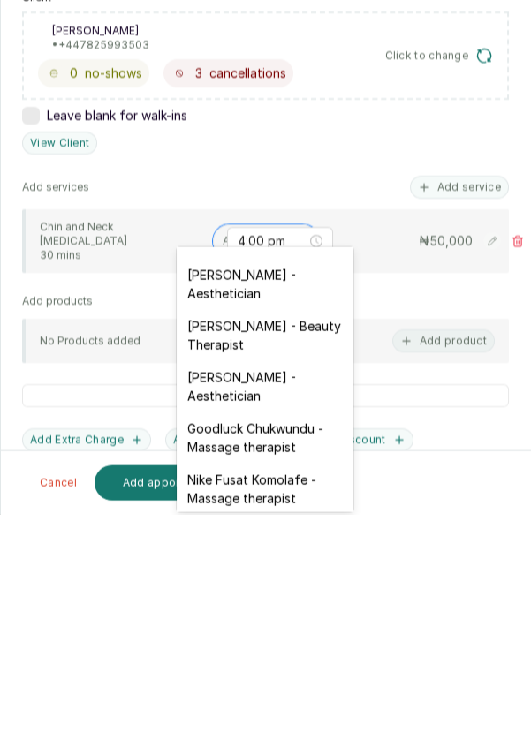
click at [274, 588] on div "[PERSON_NAME] - Aesthetician" at bounding box center [265, 611] width 177 height 51
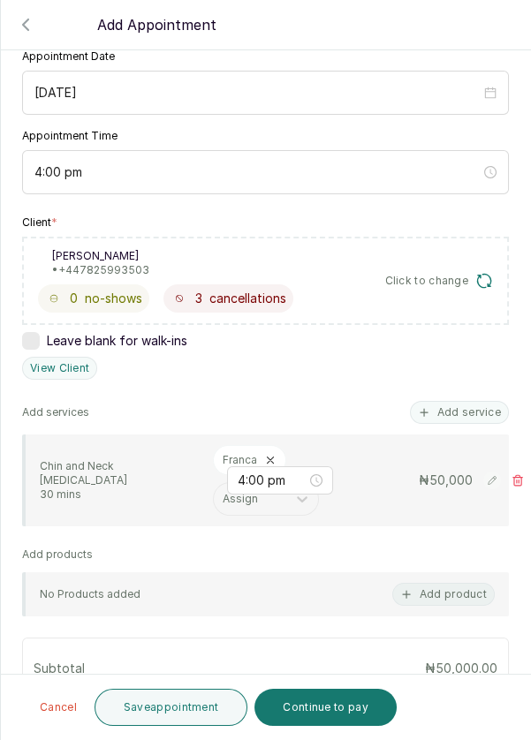
click at [177, 713] on button "Save appointment" at bounding box center [171, 707] width 154 height 37
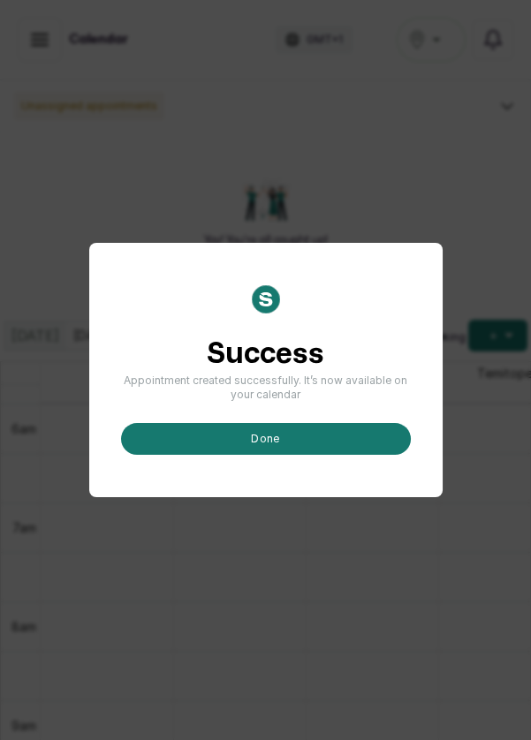
click at [314, 455] on button "done" at bounding box center [266, 439] width 290 height 32
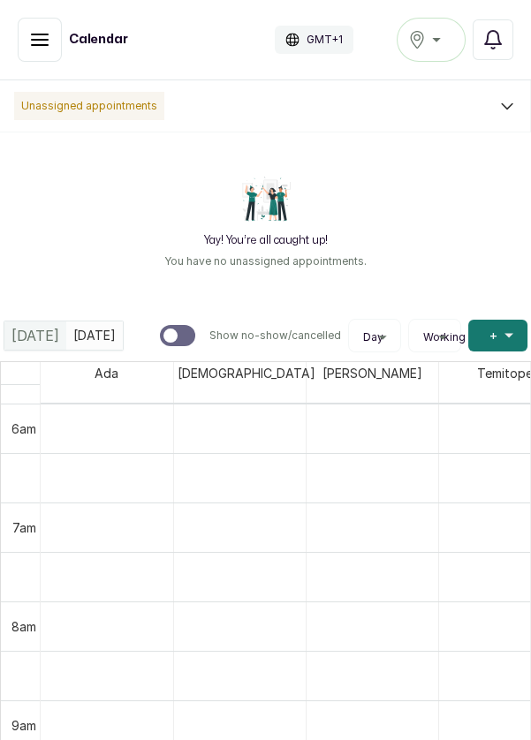
click at [483, 325] on button "Add +" at bounding box center [497, 336] width 59 height 32
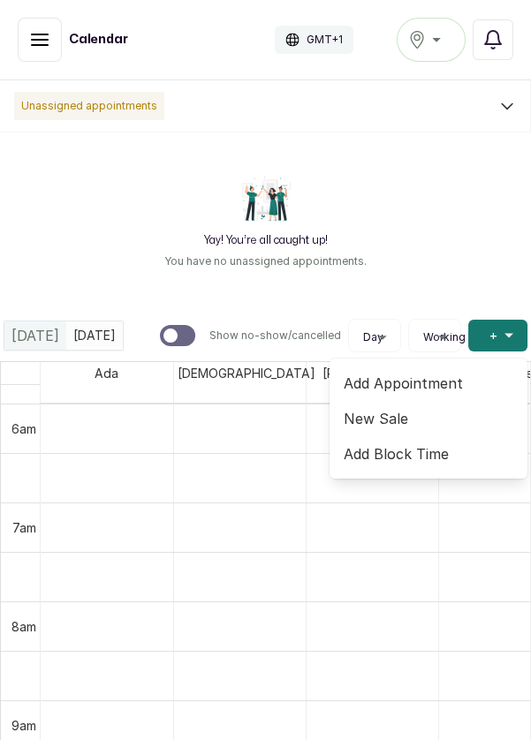
click at [399, 381] on span "Add Appointment" at bounding box center [428, 383] width 170 height 21
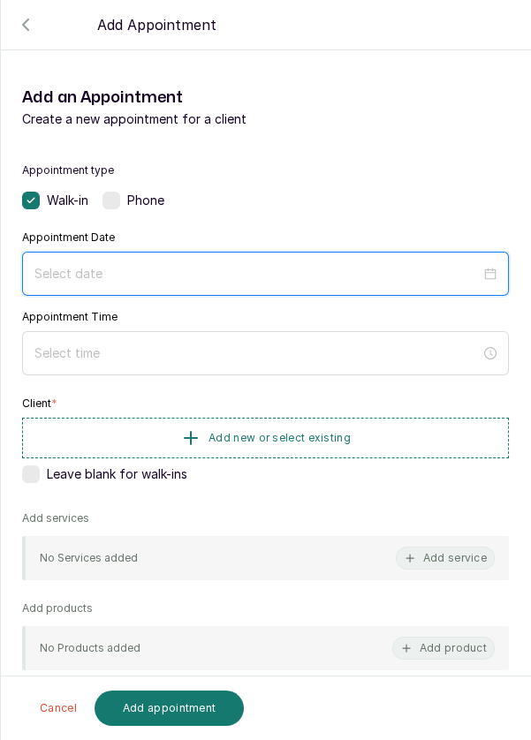
click at [263, 275] on input at bounding box center [257, 273] width 446 height 19
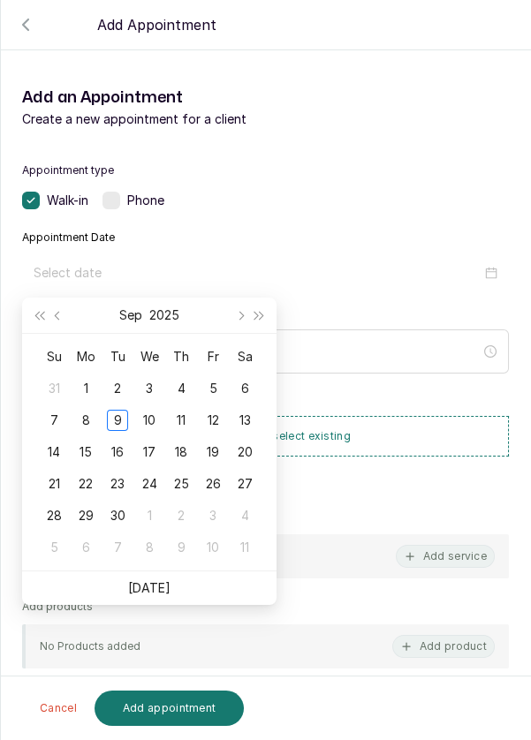
click at [157, 420] on div "10" at bounding box center [149, 420] width 21 height 21
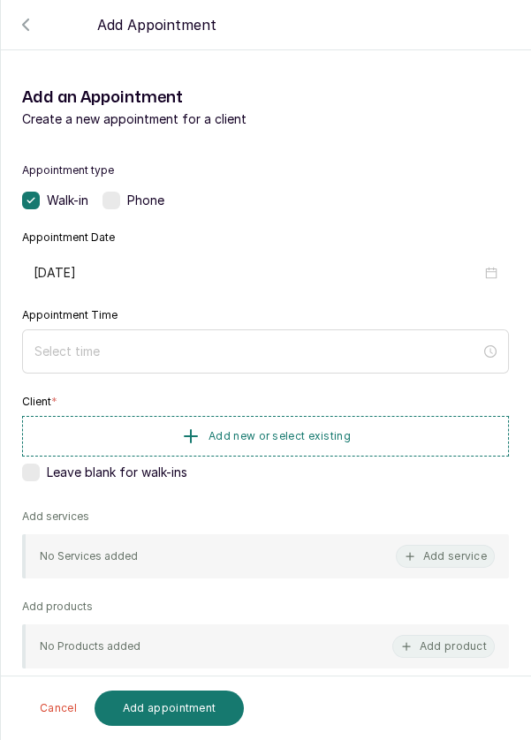
type input "[DATE]"
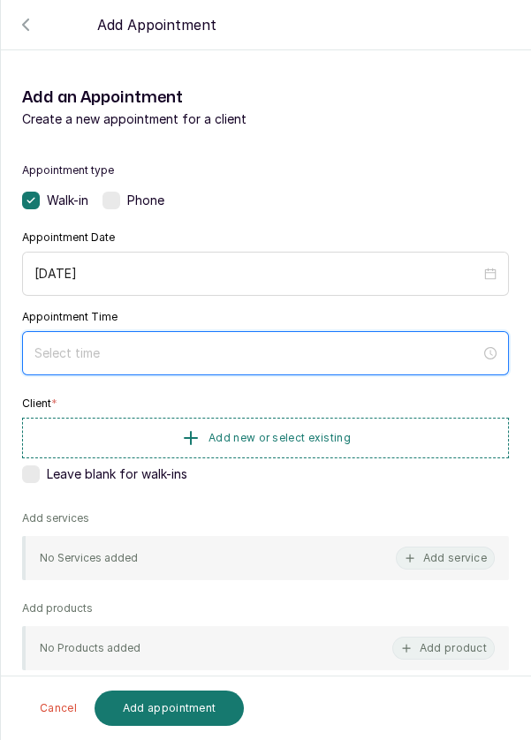
click at [160, 358] on input at bounding box center [257, 352] width 446 height 19
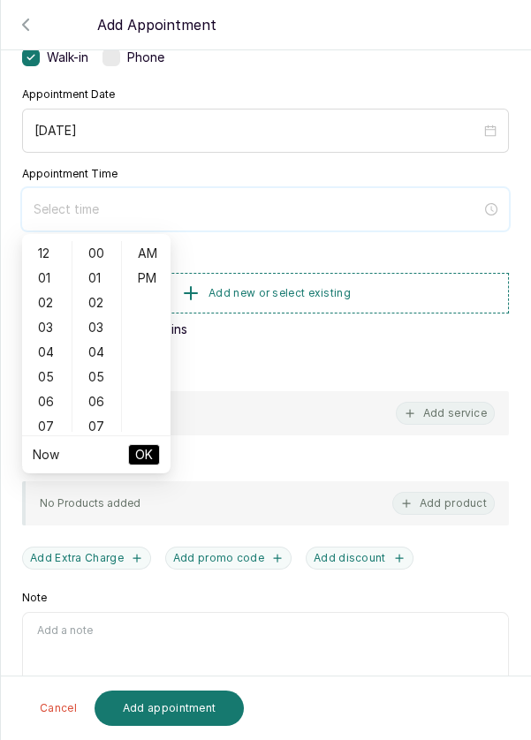
scroll to position [141, 0]
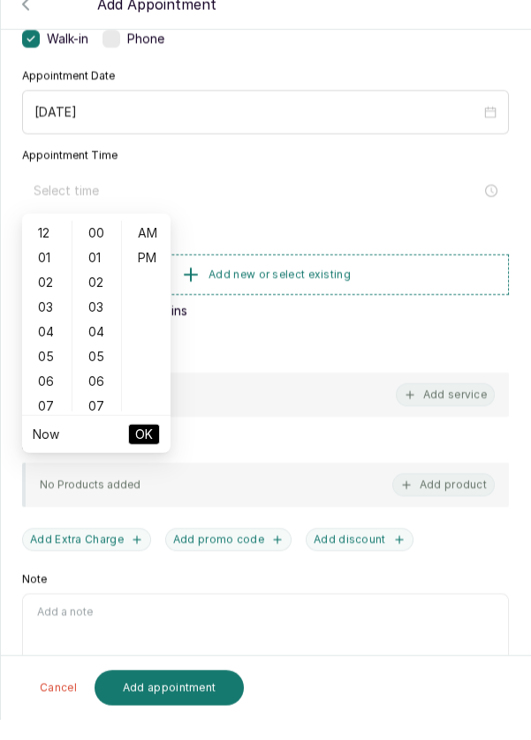
click at [47, 377] on div "05" at bounding box center [47, 377] width 42 height 25
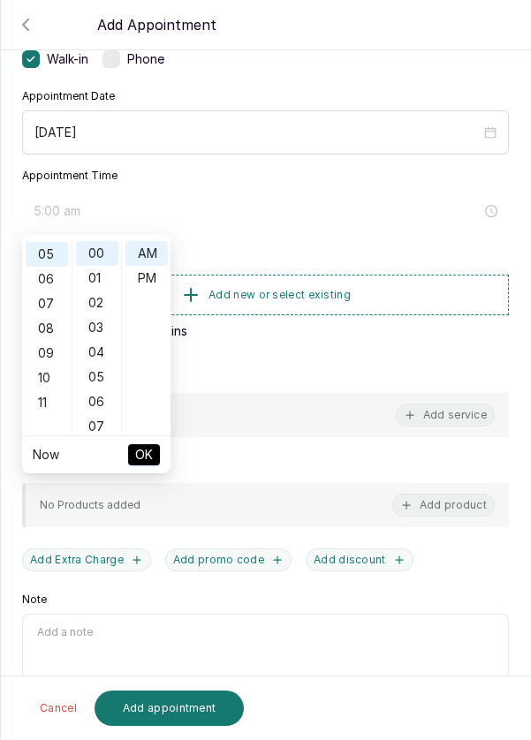
scroll to position [123, 0]
click at [150, 282] on div "PM" at bounding box center [146, 278] width 42 height 25
type input "5:00 pm"
click at [152, 462] on span "OK" at bounding box center [144, 455] width 18 height 34
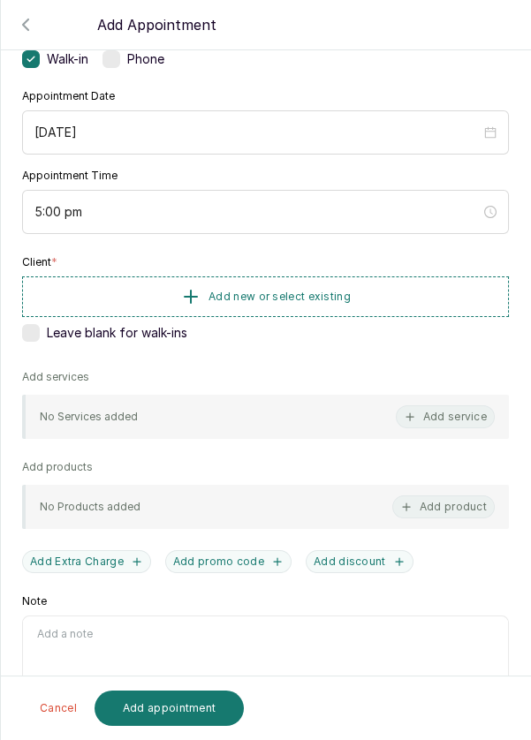
click at [328, 301] on button "Add new or select existing" at bounding box center [265, 296] width 487 height 41
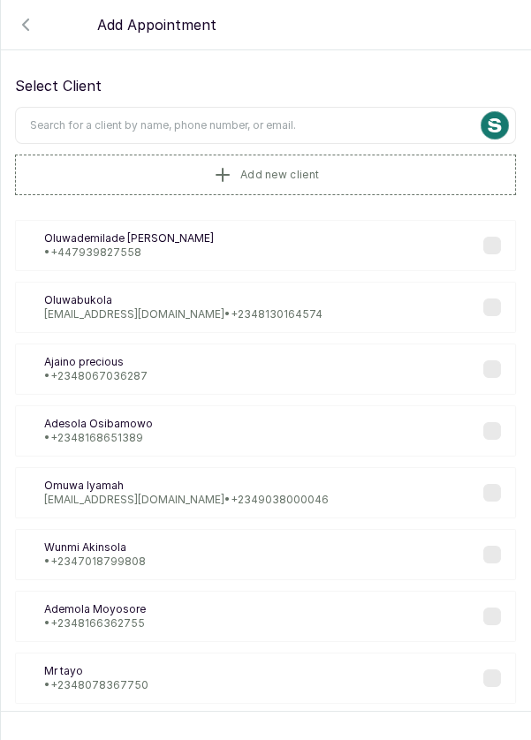
scroll to position [11, 0]
click at [374, 126] on input "text" at bounding box center [265, 124] width 501 height 37
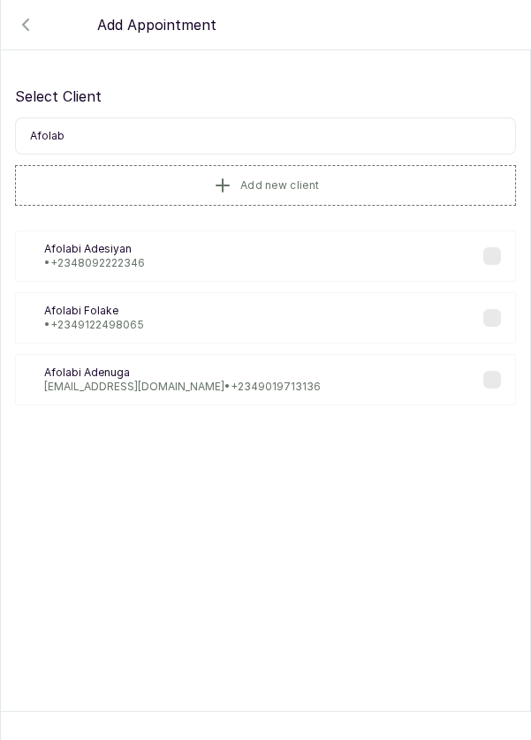
scroll to position [0, 0]
type input "Afolayan"
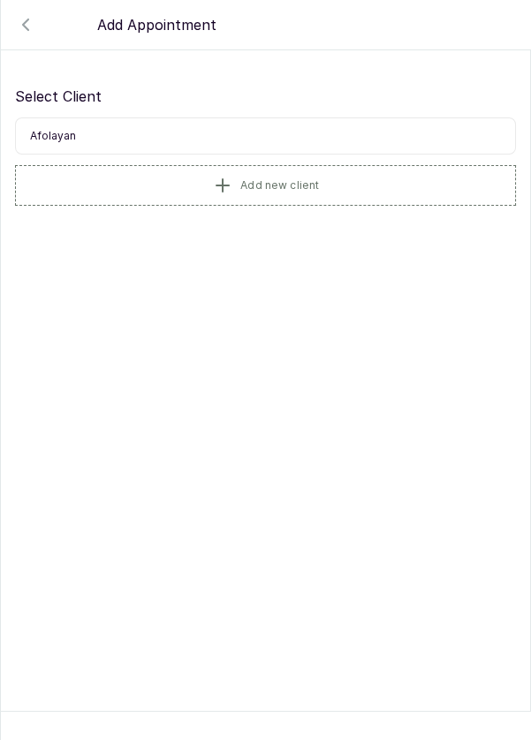
click at [301, 180] on span "Add new client" at bounding box center [279, 185] width 79 height 14
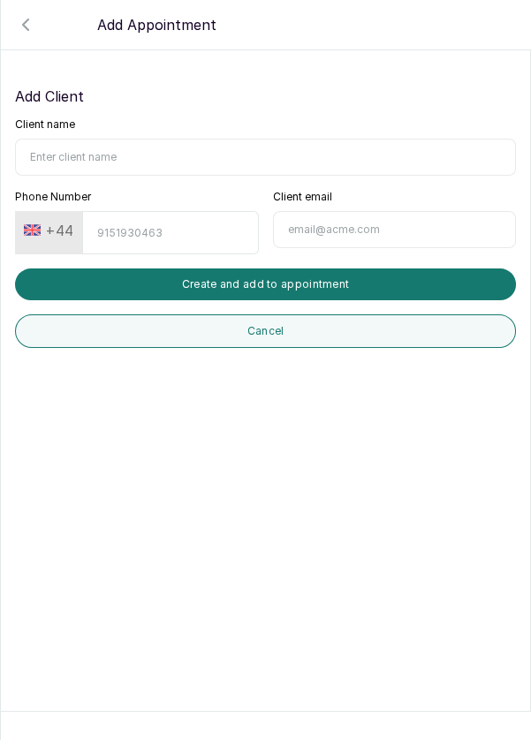
click at [221, 159] on input "Client name" at bounding box center [265, 157] width 501 height 37
type input "[PERSON_NAME]"
click at [53, 222] on button "+44" at bounding box center [49, 230] width 64 height 28
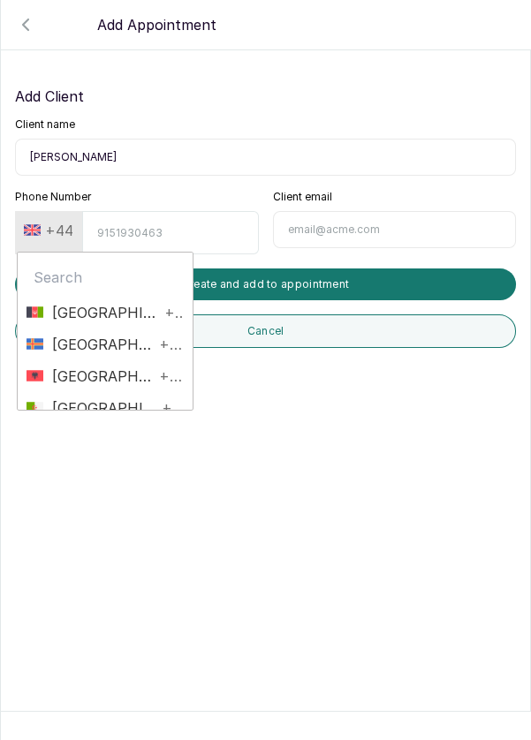
click at [90, 279] on input "text" at bounding box center [104, 277] width 157 height 35
type input "Nig"
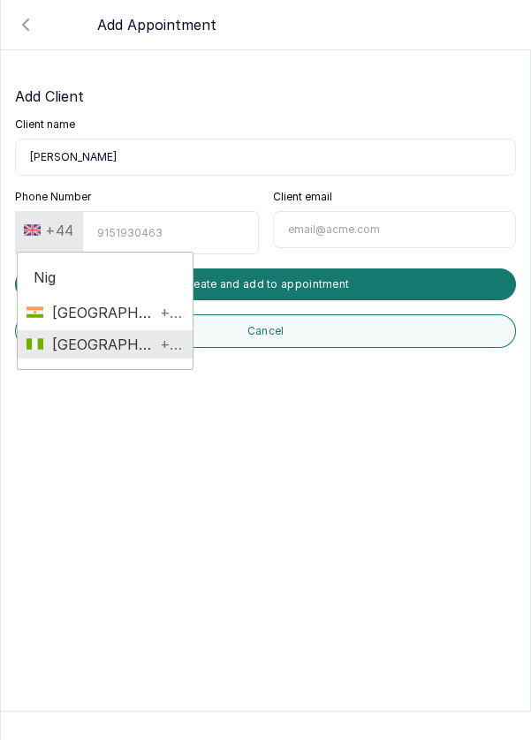
click at [155, 341] on span "+234" at bounding box center [169, 344] width 28 height 21
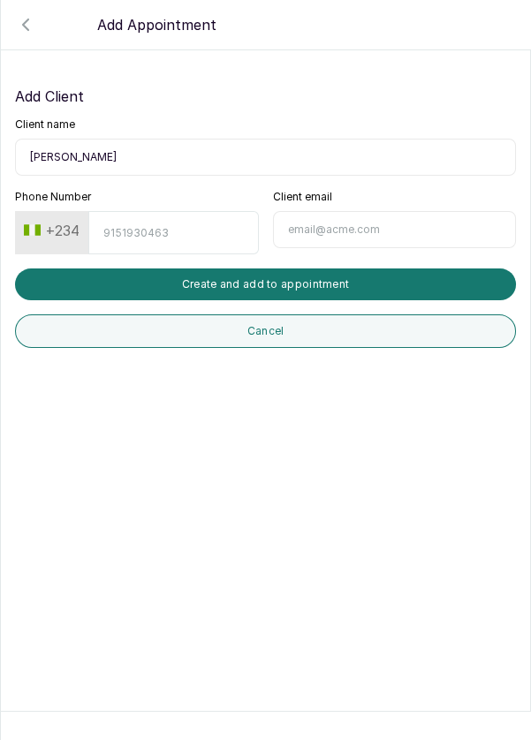
click at [185, 226] on input "Phone Number" at bounding box center [173, 232] width 170 height 43
type input "8038577584"
click at [357, 289] on button "Create and add to appointment" at bounding box center [265, 284] width 501 height 32
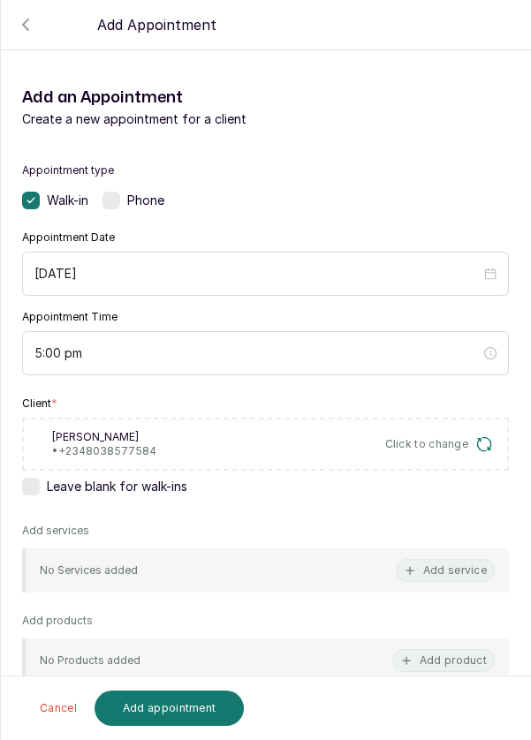
click at [456, 574] on button "Add service" at bounding box center [445, 570] width 99 height 23
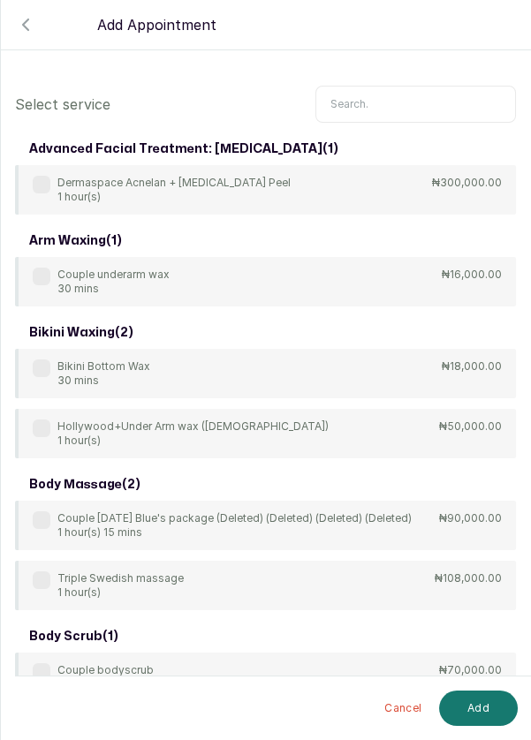
click at [410, 109] on input "text" at bounding box center [415, 104] width 200 height 37
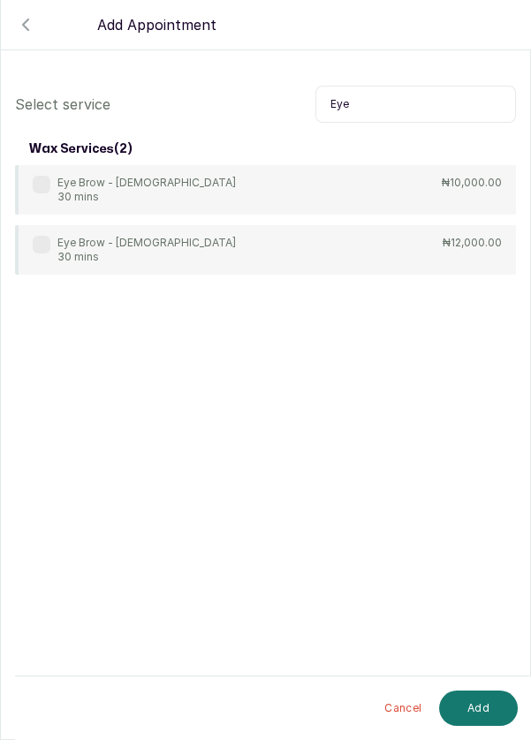
type input "Eye"
click at [37, 178] on label at bounding box center [42, 185] width 18 height 18
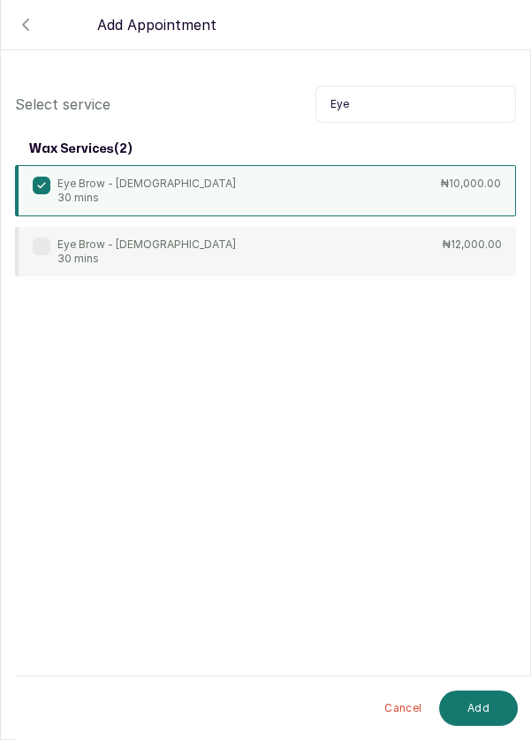
click at [475, 705] on button "Add" at bounding box center [478, 708] width 79 height 35
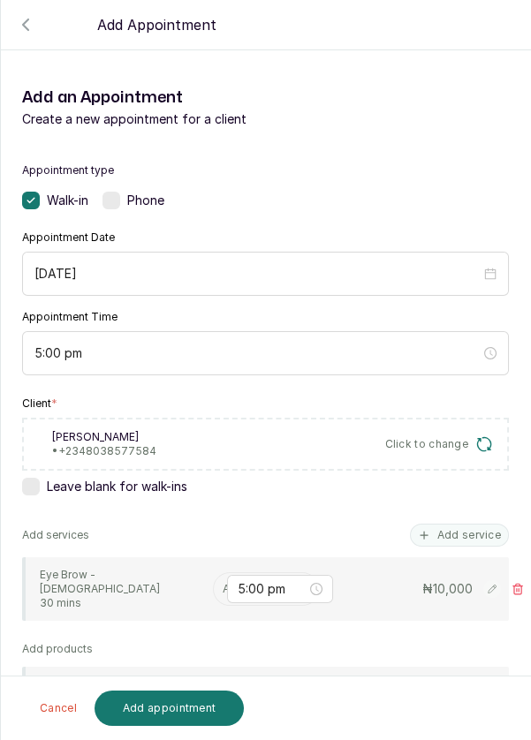
click at [223, 583] on input "text" at bounding box center [224, 589] width 3 height 12
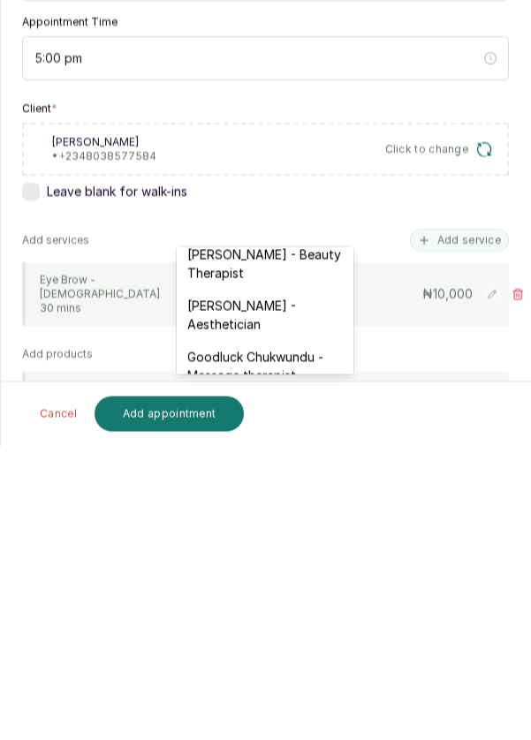
scroll to position [527, 0]
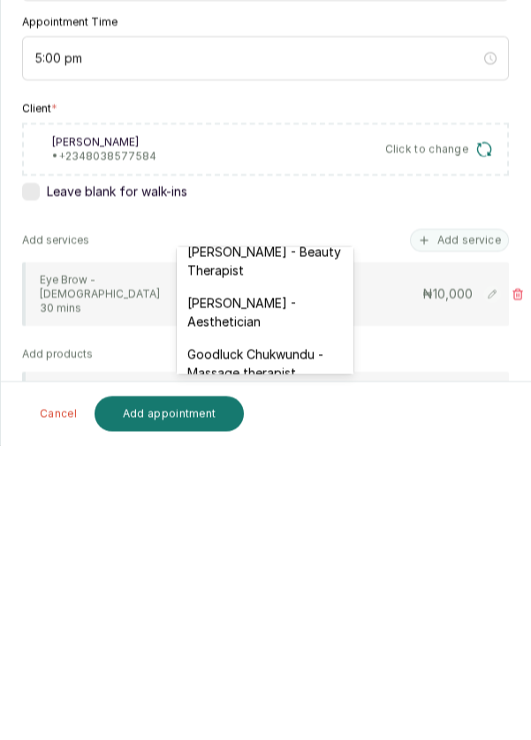
click at [275, 581] on div "[PERSON_NAME] - Aesthetician" at bounding box center [265, 606] width 177 height 51
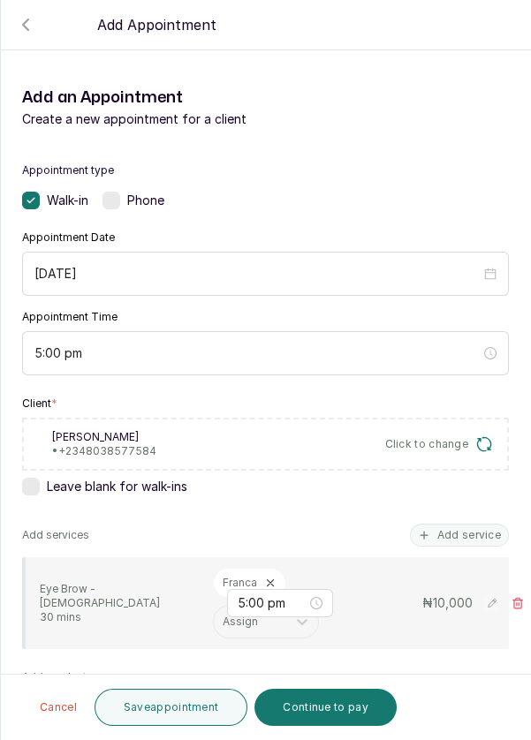
click at [186, 717] on button "Save appointment" at bounding box center [171, 707] width 154 height 37
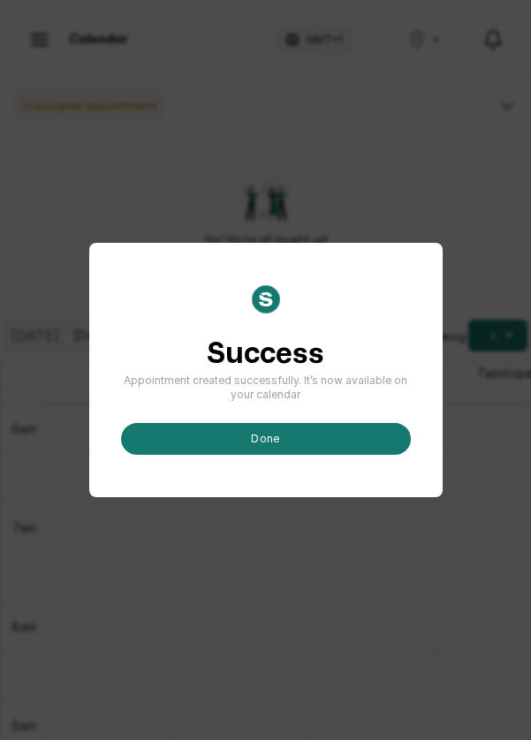
click at [328, 455] on button "done" at bounding box center [266, 439] width 290 height 32
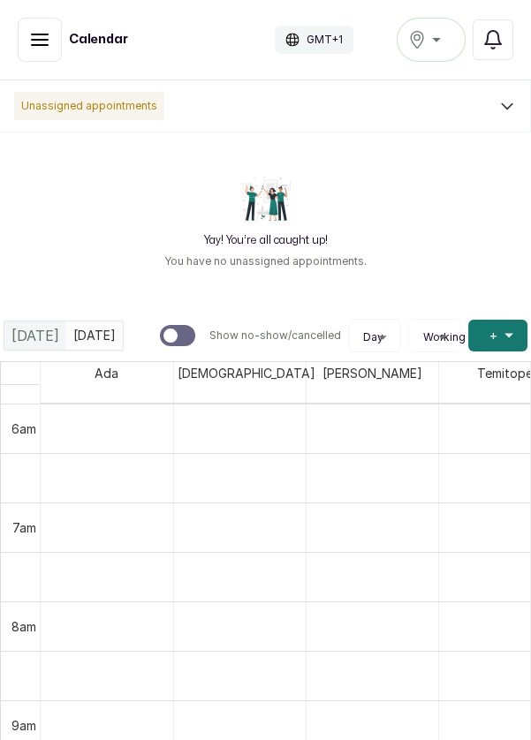
click at [486, 333] on button "Add +" at bounding box center [497, 336] width 59 height 32
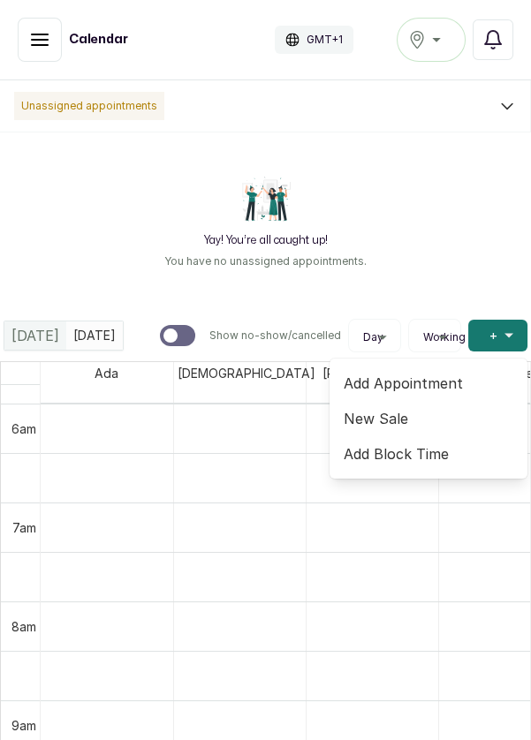
click at [384, 386] on span "Add Appointment" at bounding box center [428, 383] width 170 height 21
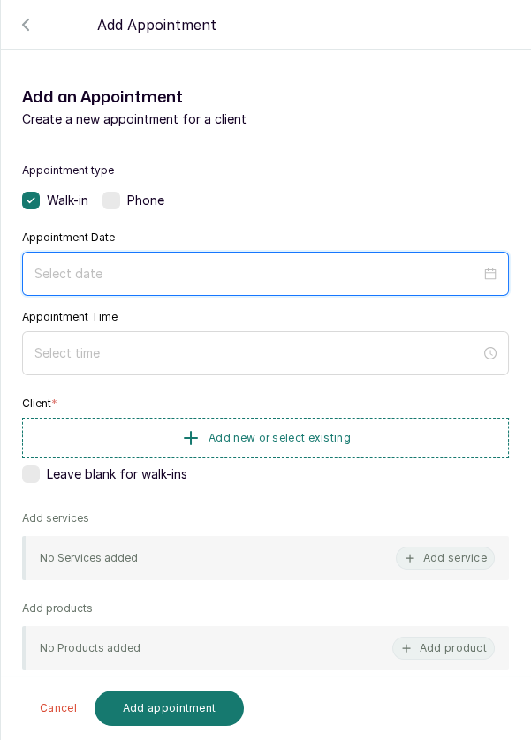
click at [245, 281] on input at bounding box center [257, 273] width 446 height 19
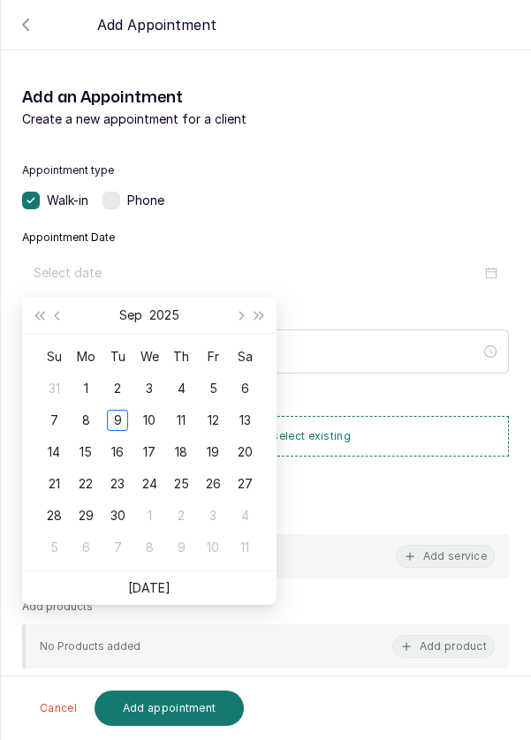
click at [149, 417] on div "10" at bounding box center [149, 420] width 21 height 21
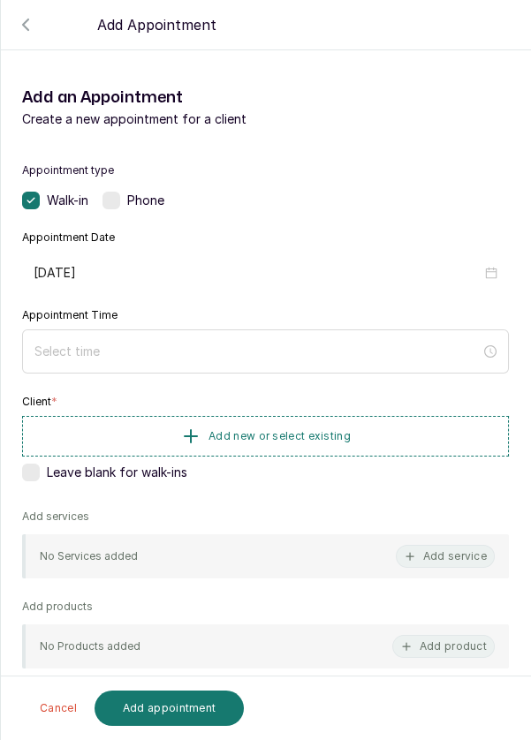
type input "[DATE]"
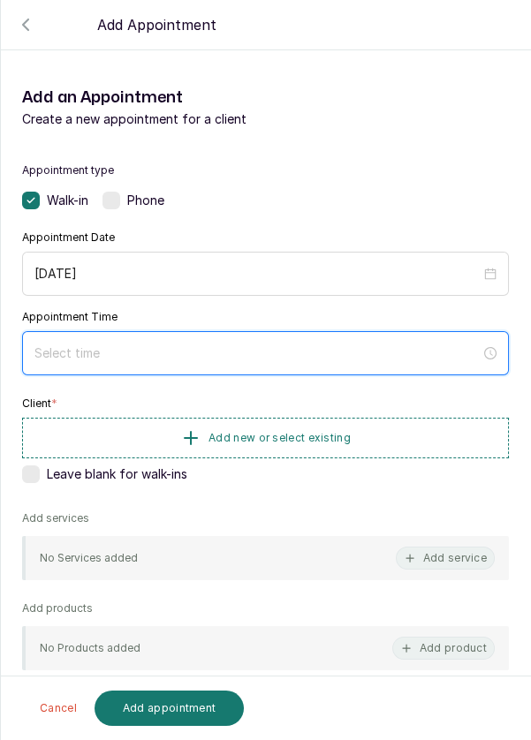
click at [131, 357] on input at bounding box center [257, 352] width 446 height 19
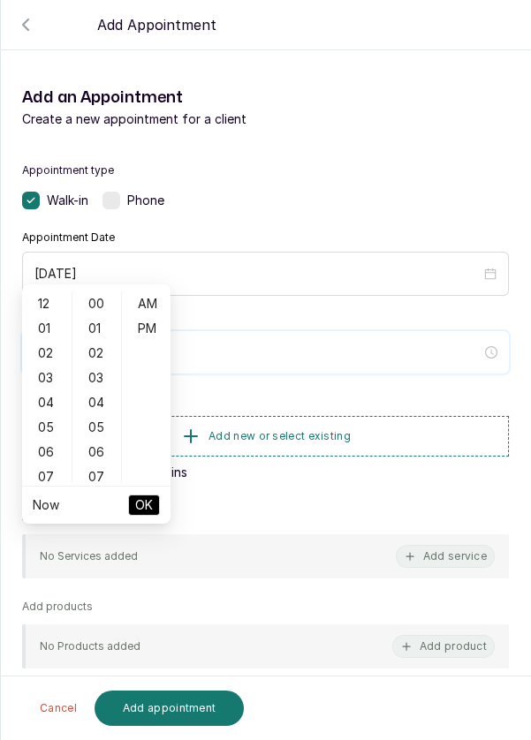
scroll to position [143, 0]
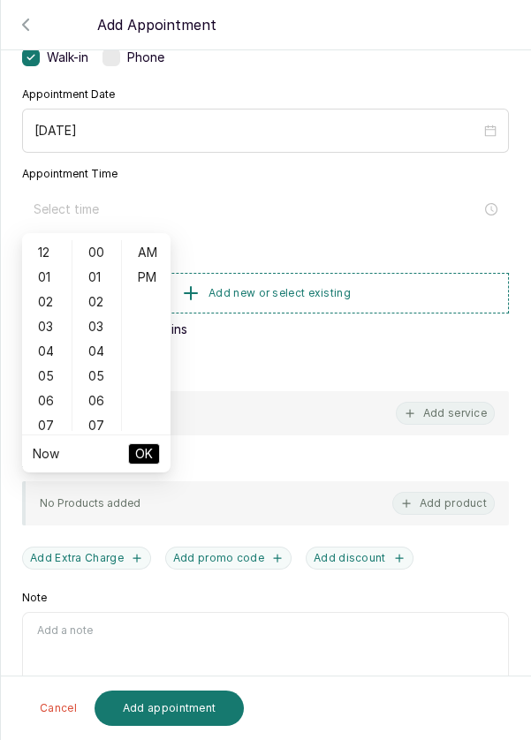
click at [42, 375] on div "05" at bounding box center [47, 376] width 42 height 25
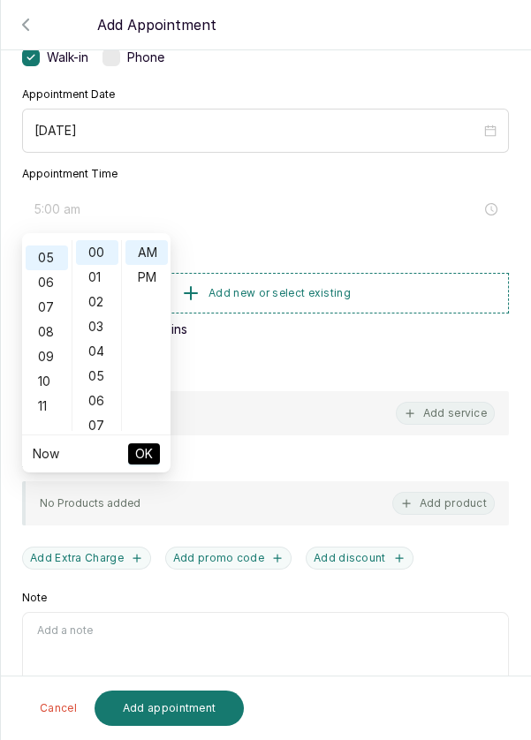
click at [150, 279] on div "PM" at bounding box center [146, 277] width 42 height 25
type input "5:00 pm"
click at [145, 461] on span "OK" at bounding box center [144, 454] width 18 height 34
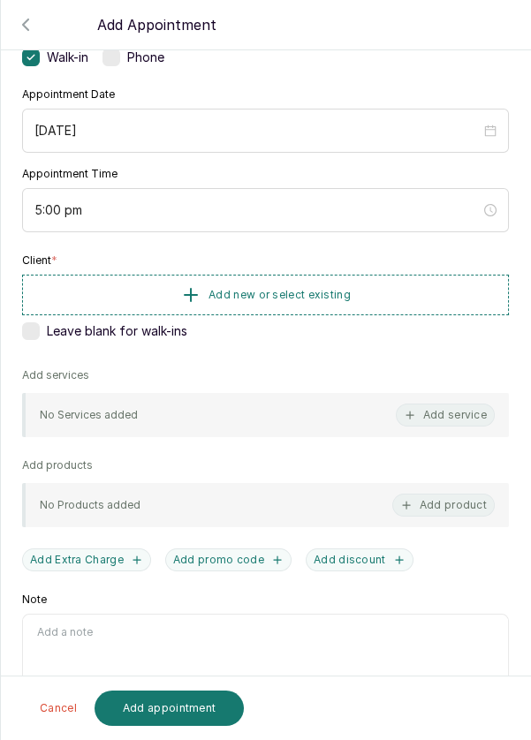
click at [458, 416] on button "Add service" at bounding box center [445, 415] width 99 height 23
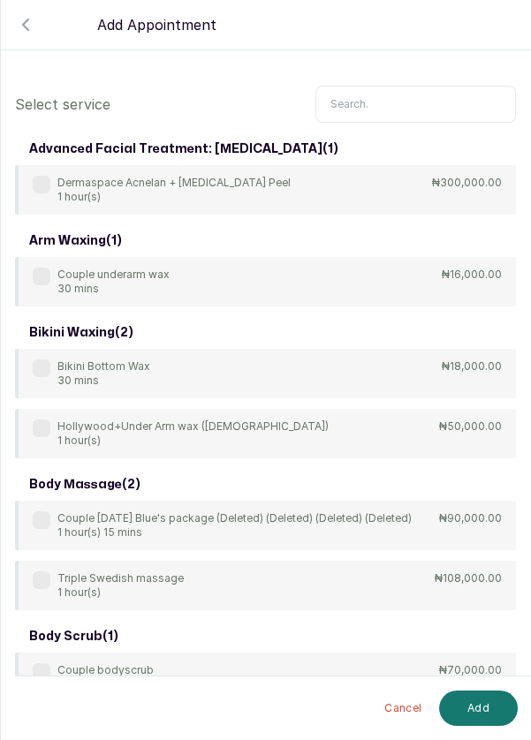
scroll to position [0, 0]
click at [378, 122] on input "text" at bounding box center [415, 104] width 200 height 37
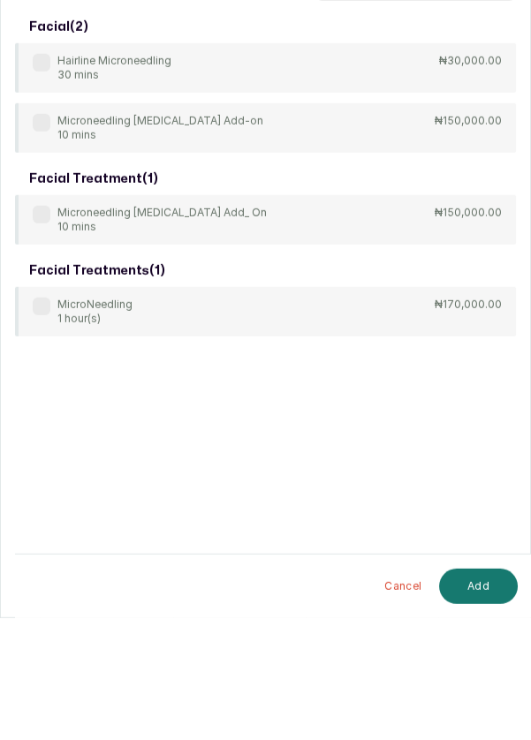
type input "Microneedling"
click at [44, 429] on label at bounding box center [42, 428] width 18 height 18
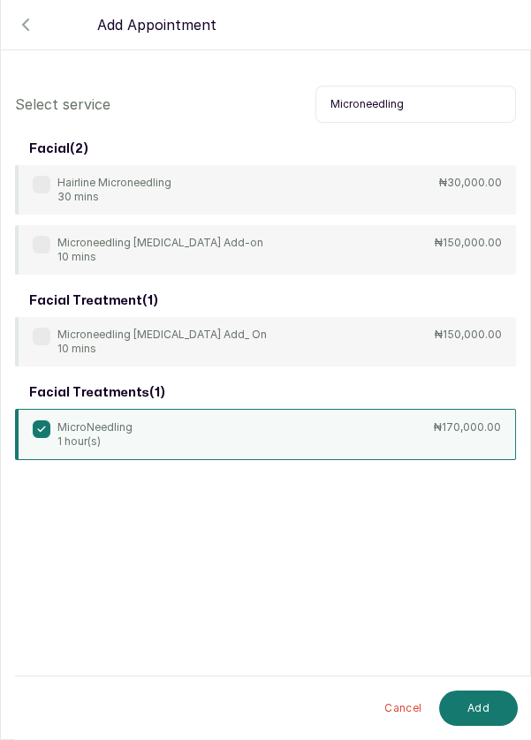
click at [418, 106] on input "Microneedling" at bounding box center [415, 104] width 200 height 37
click at [374, 377] on div "facial treatments ( 1 )" at bounding box center [265, 393] width 501 height 32
click at [468, 716] on button "Add" at bounding box center [478, 708] width 79 height 35
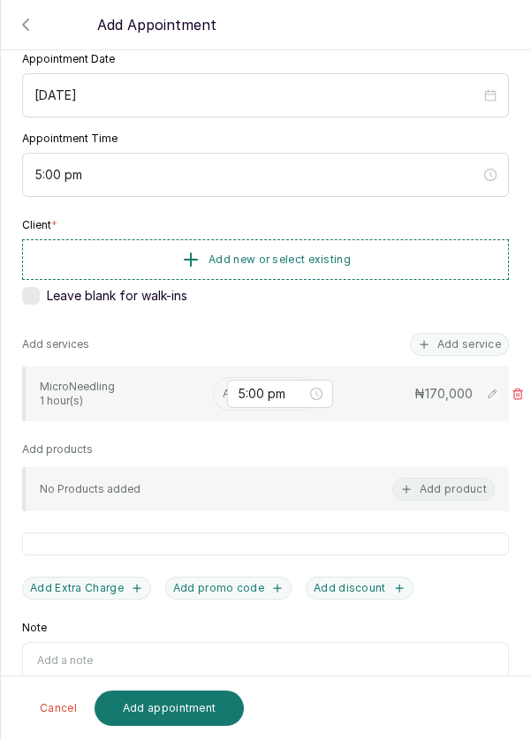
scroll to position [208, 0]
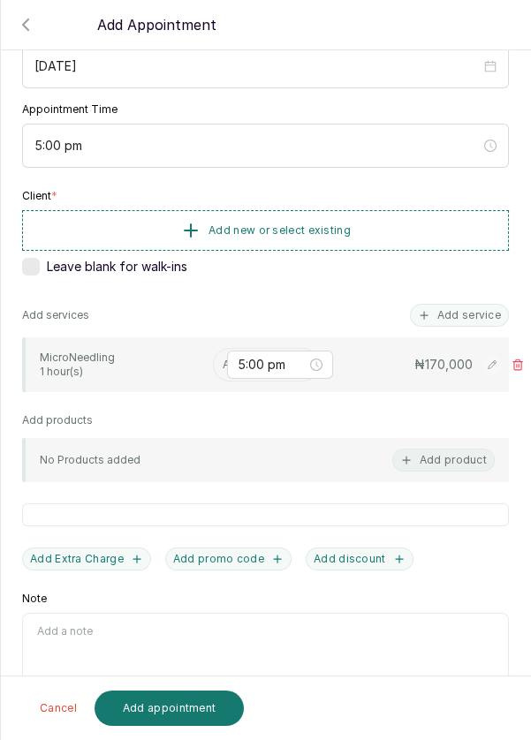
click at [132, 562] on button "Add Extra Charge" at bounding box center [86, 558] width 129 height 23
click at [140, 630] on input "Extra Charge" at bounding box center [140, 631] width 237 height 37
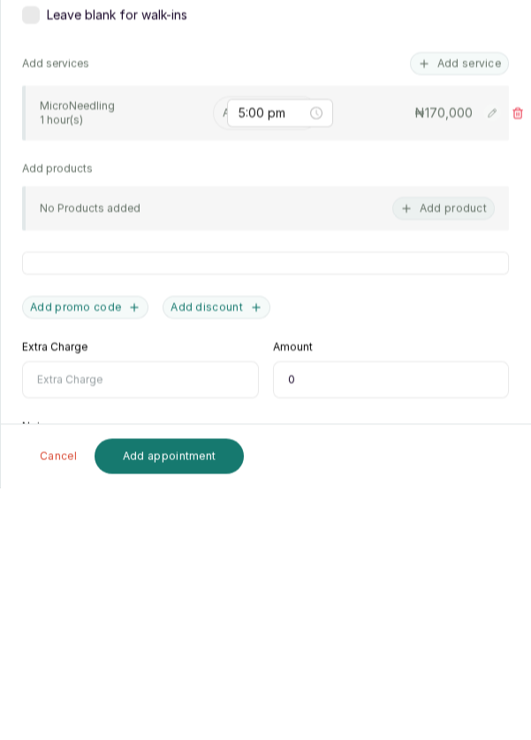
scroll to position [85, 0]
type input "Exosome"
click at [363, 613] on input "0" at bounding box center [391, 631] width 237 height 37
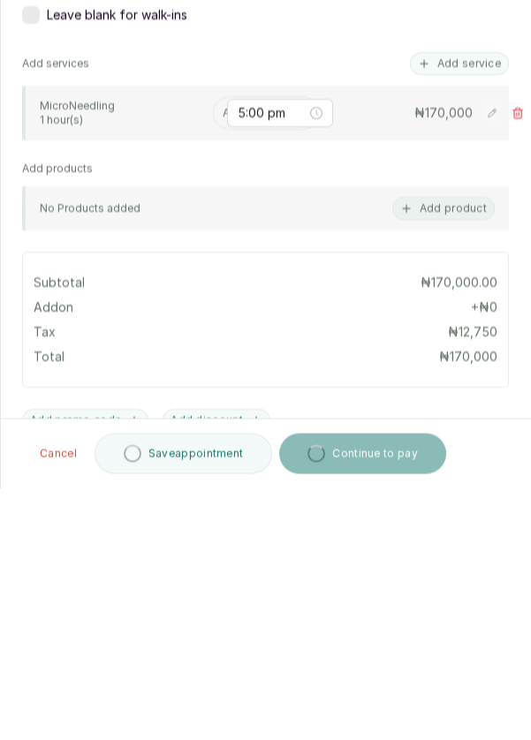
type input "10,000"
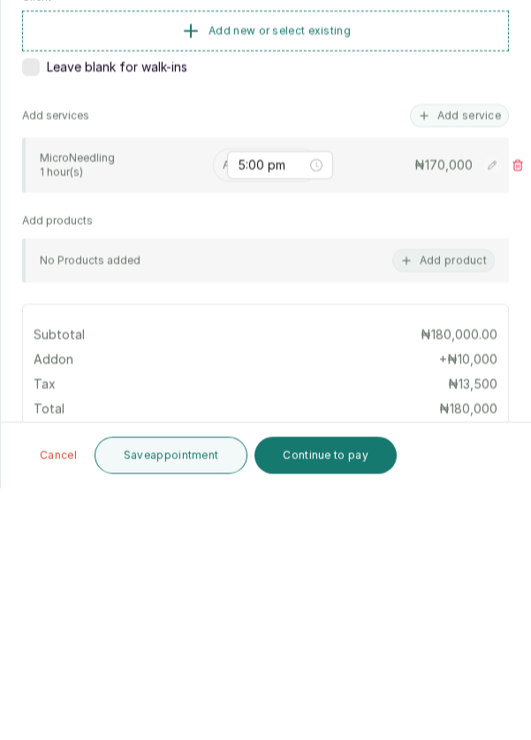
scroll to position [0, 0]
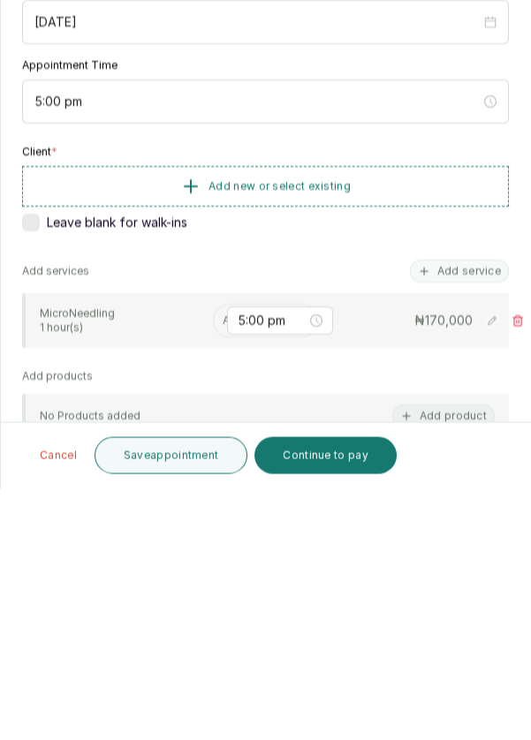
click at [314, 431] on span "Add new or select existing" at bounding box center [279, 438] width 142 height 14
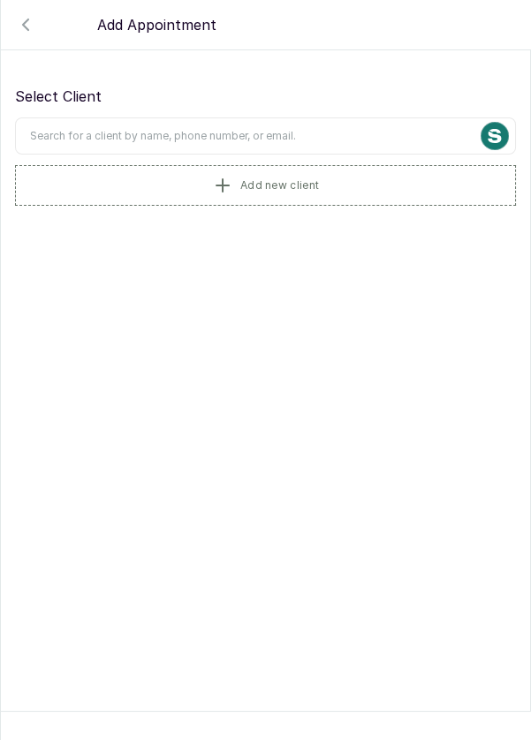
scroll to position [6, 0]
click at [336, 129] on input "text" at bounding box center [265, 135] width 501 height 37
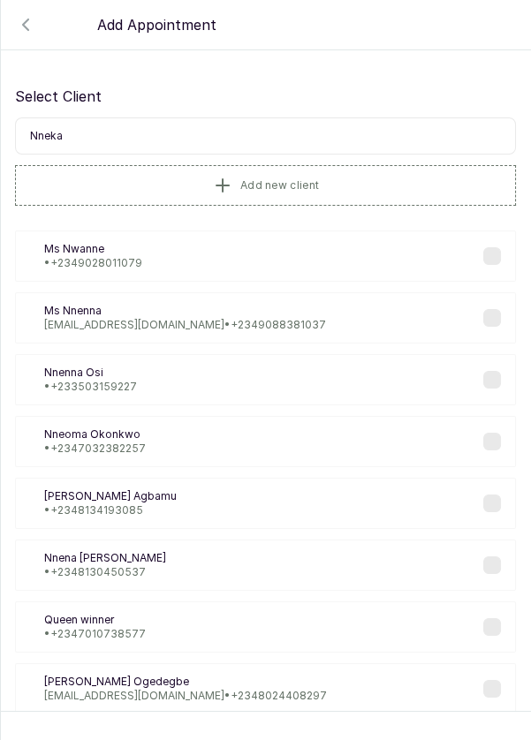
type input "Nneka"
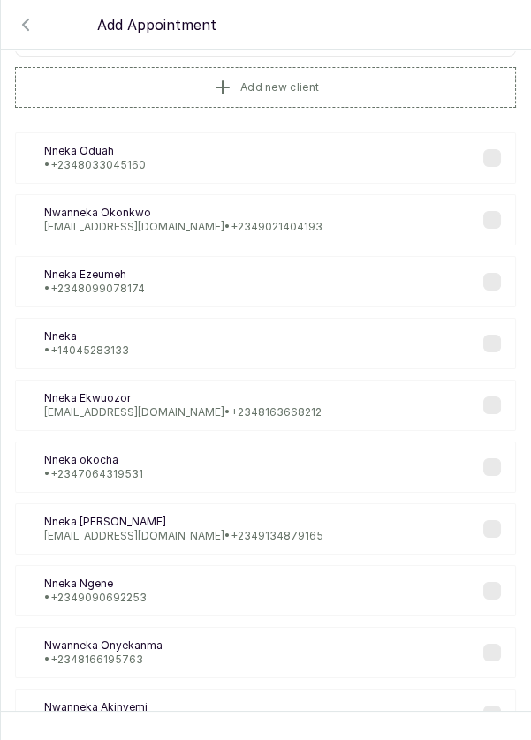
scroll to position [106, 0]
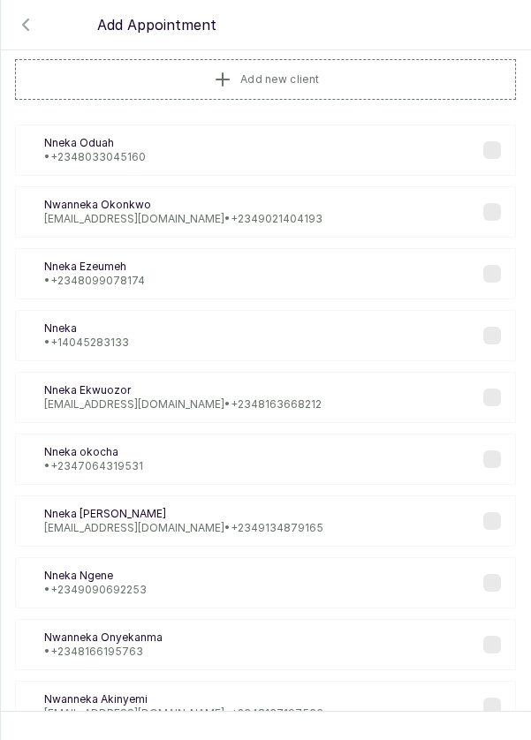
click at [275, 397] on p "[EMAIL_ADDRESS][DOMAIN_NAME] • [PHONE_NUMBER]" at bounding box center [182, 404] width 277 height 14
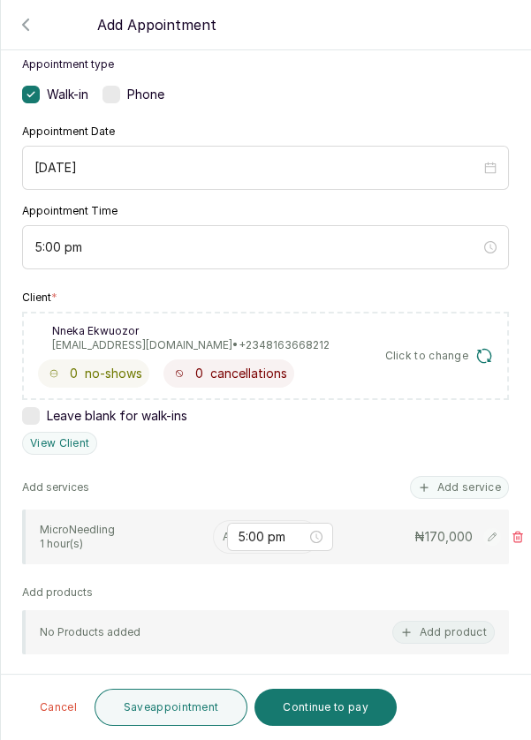
click at [223, 531] on input "text" at bounding box center [224, 537] width 3 height 12
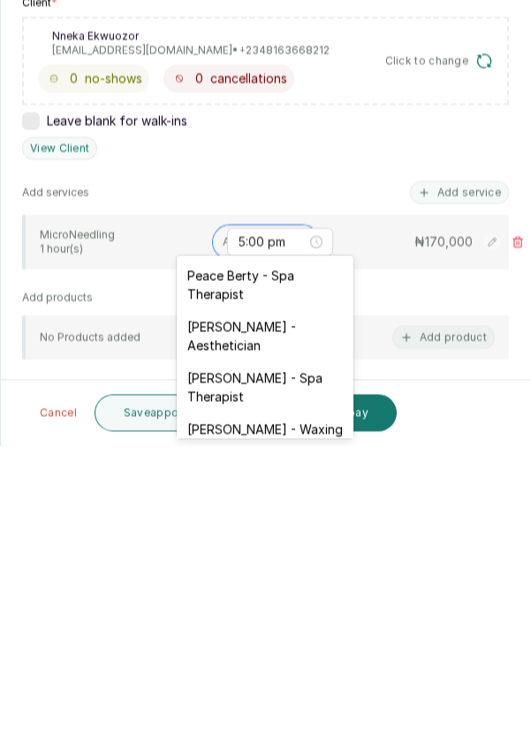
scroll to position [15, 0]
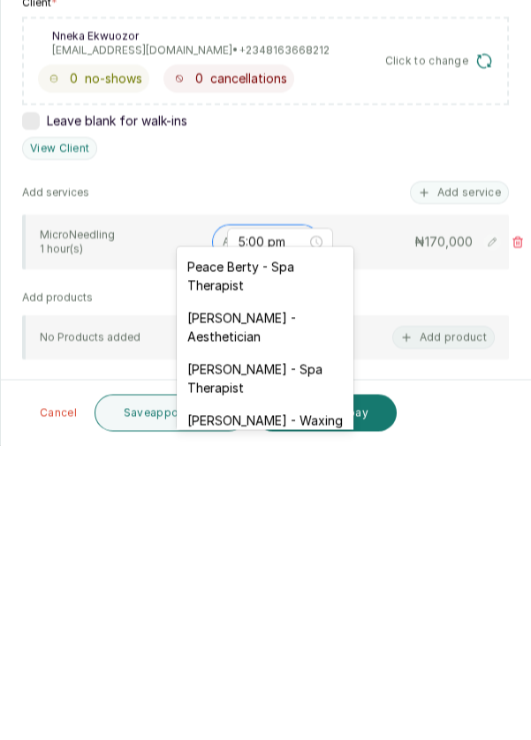
click at [276, 608] on div "[PERSON_NAME] - Aesthetician" at bounding box center [265, 621] width 177 height 51
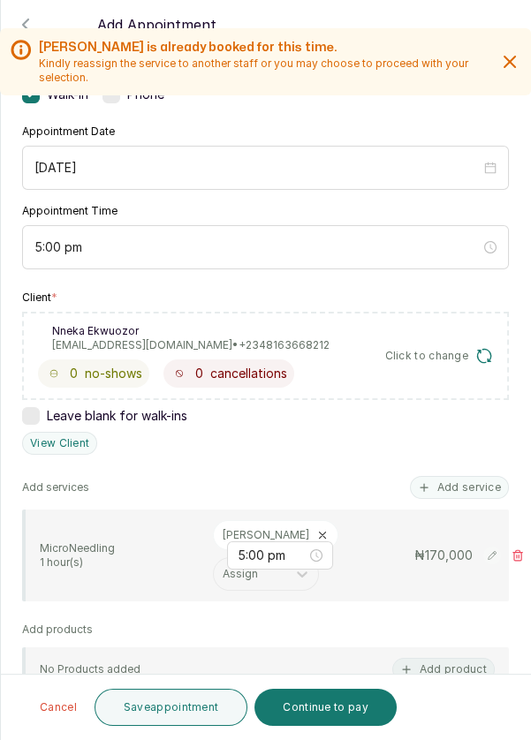
click at [181, 706] on button "Save appointment" at bounding box center [171, 707] width 154 height 37
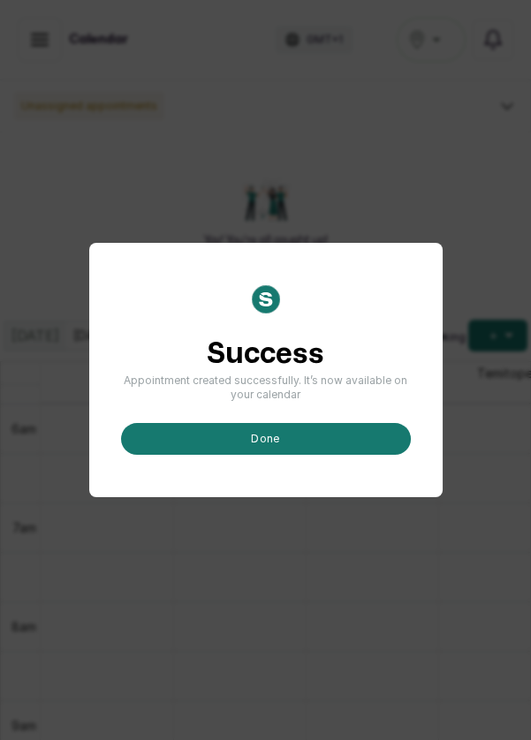
click at [351, 455] on button "done" at bounding box center [266, 439] width 290 height 32
